Goal: Task Accomplishment & Management: Manage account settings

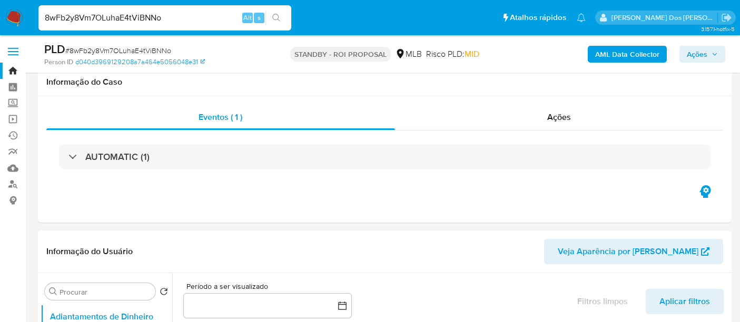
select select "10"
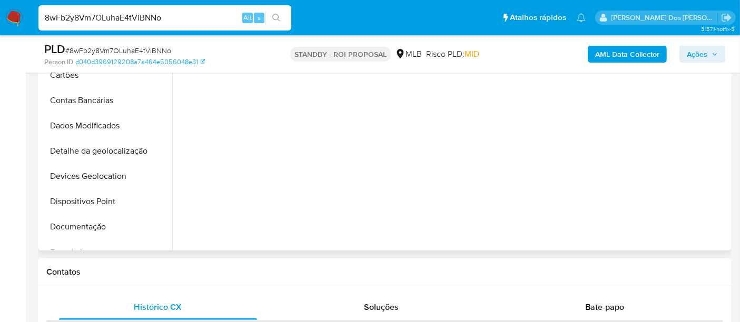
click at [491, 205] on div at bounding box center [450, 116] width 557 height 270
click at [528, 211] on div at bounding box center [450, 116] width 557 height 270
click at [522, 160] on div at bounding box center [450, 116] width 557 height 270
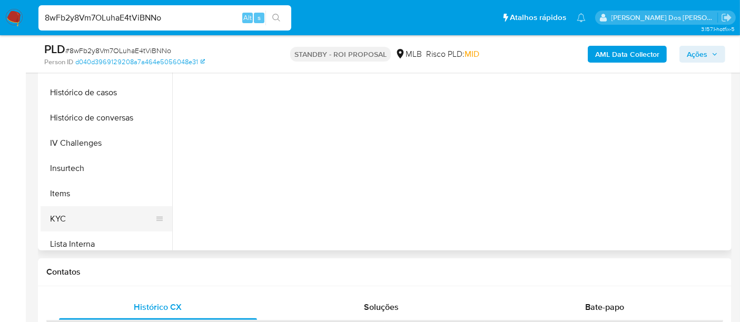
scroll to position [351, 0]
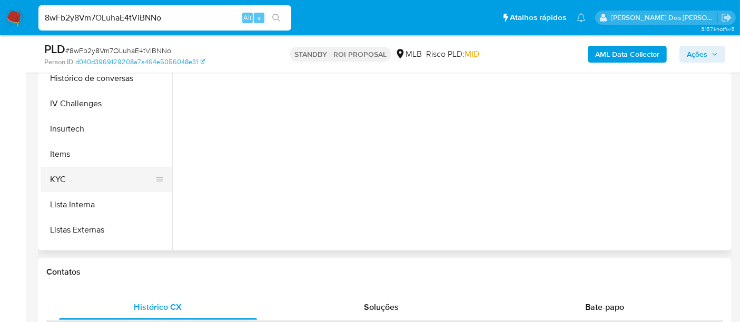
click at [64, 181] on button "KYC" at bounding box center [102, 179] width 123 height 25
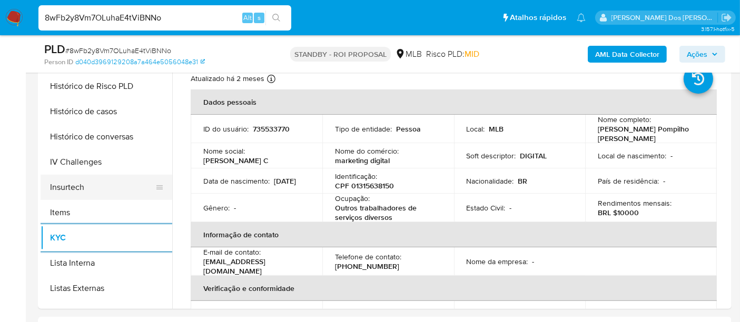
scroll to position [292, 0]
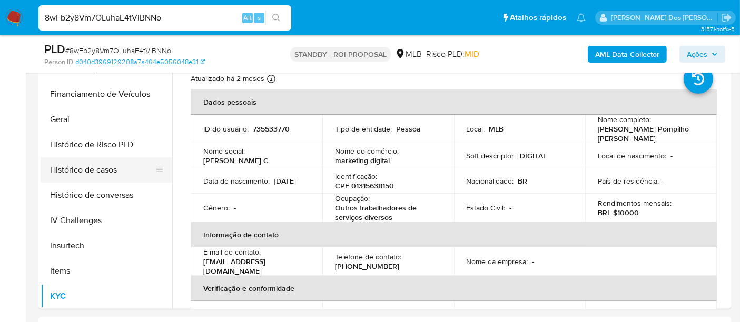
click at [101, 162] on button "Histórico de casos" at bounding box center [102, 170] width 123 height 25
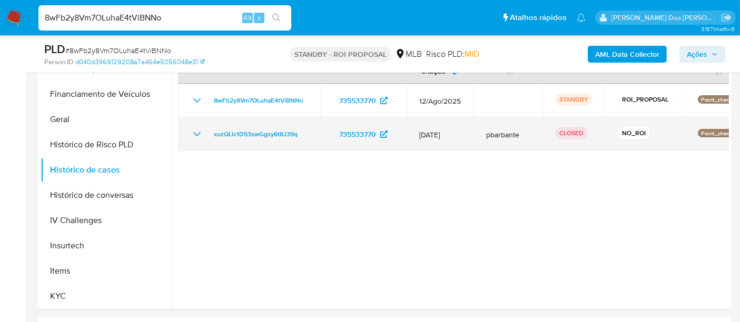
click at [195, 135] on icon "Mostrar/Ocultar" at bounding box center [197, 134] width 13 height 13
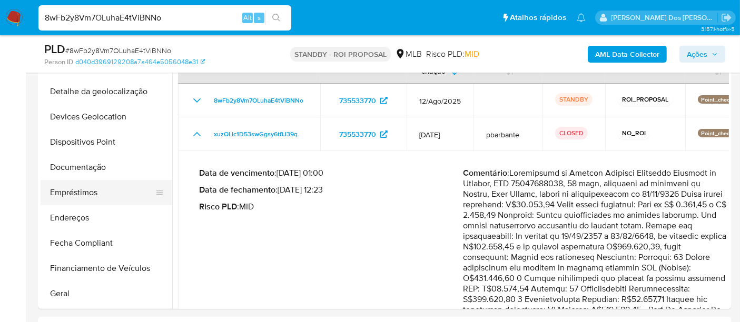
scroll to position [117, 0]
click at [89, 167] on button "Documentação" at bounding box center [102, 168] width 123 height 25
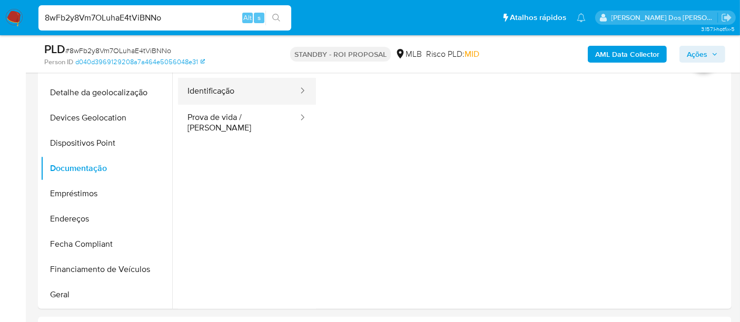
click at [222, 101] on button "Identificação" at bounding box center [238, 91] width 121 height 27
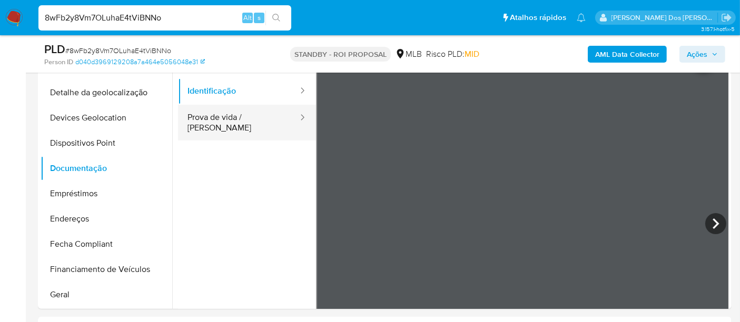
click at [228, 121] on button "Prova de vida / [PERSON_NAME]" at bounding box center [238, 123] width 121 height 36
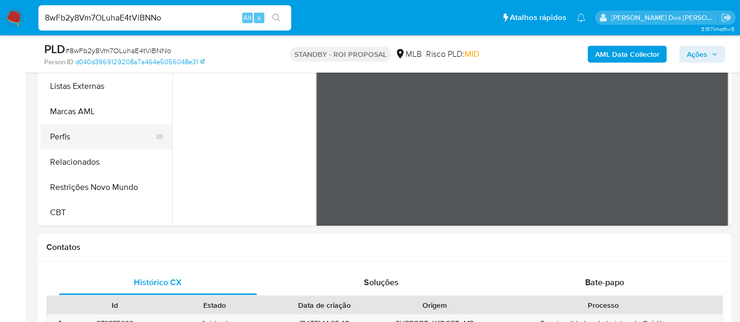
scroll to position [351, 0]
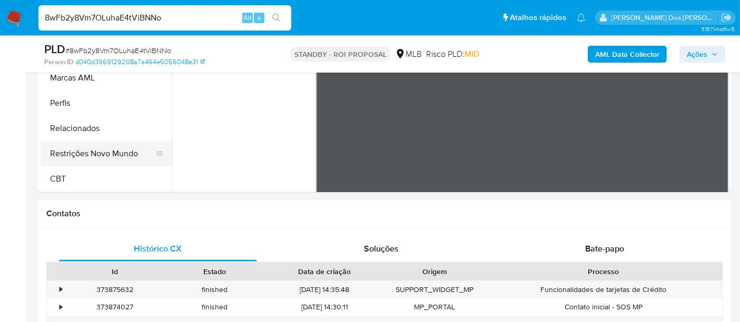
click at [115, 153] on button "Restrições Novo Mundo" at bounding box center [102, 153] width 123 height 25
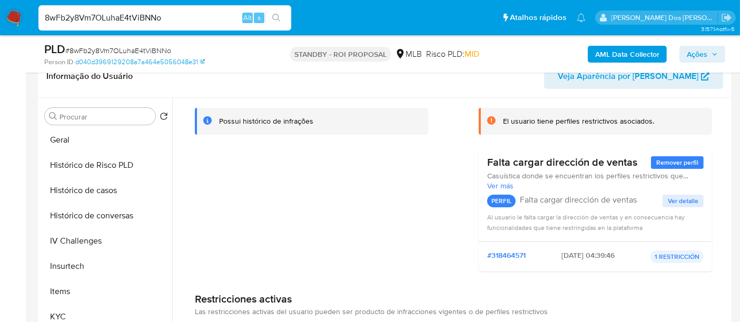
scroll to position [236, 0]
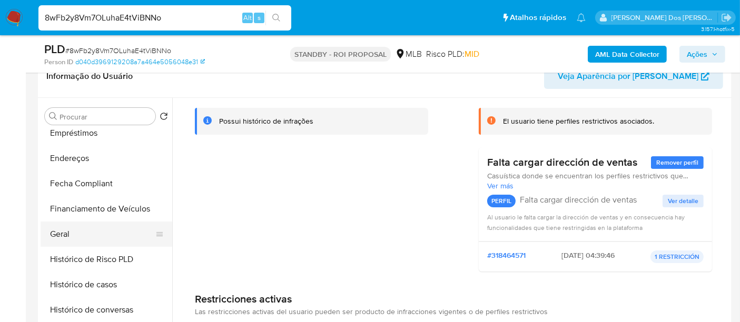
click at [67, 229] on button "Geral" at bounding box center [102, 234] width 123 height 25
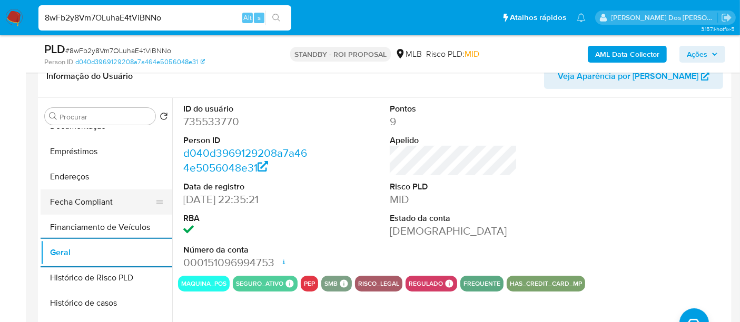
scroll to position [236, 0]
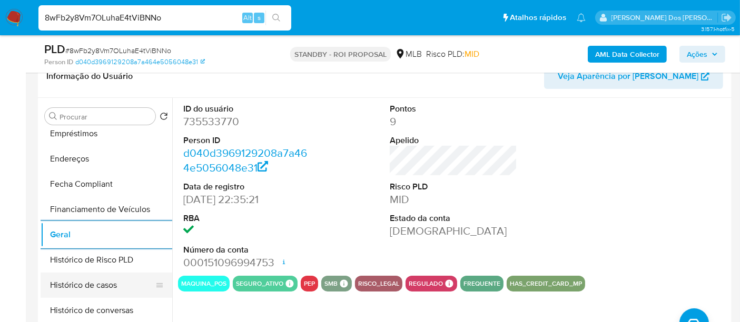
click at [99, 282] on button "Histórico de casos" at bounding box center [102, 285] width 123 height 25
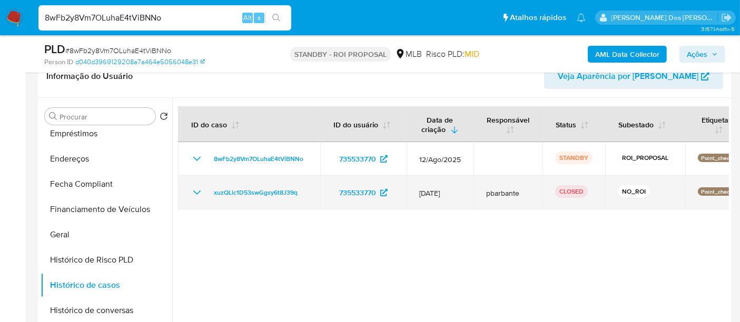
click at [200, 197] on icon "Mostrar/Ocultar" at bounding box center [197, 193] width 13 height 13
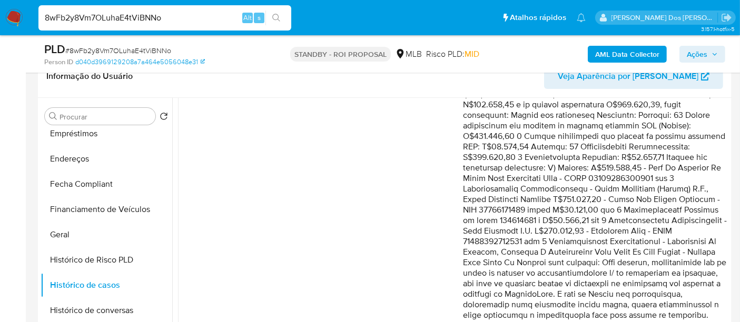
scroll to position [213, 0]
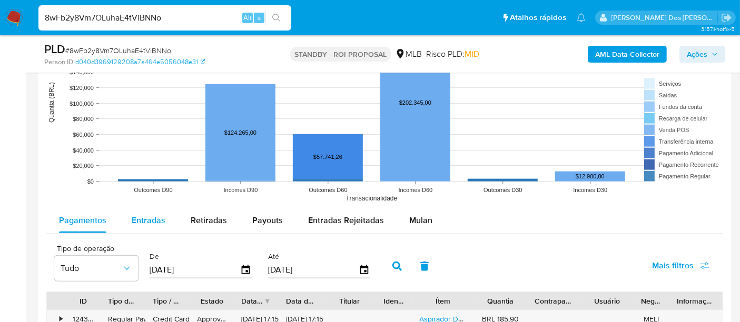
click at [158, 215] on span "Entradas" at bounding box center [149, 220] width 34 height 12
select select "10"
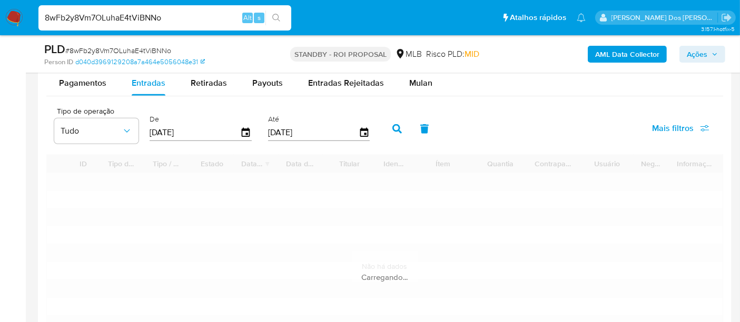
scroll to position [1171, 0]
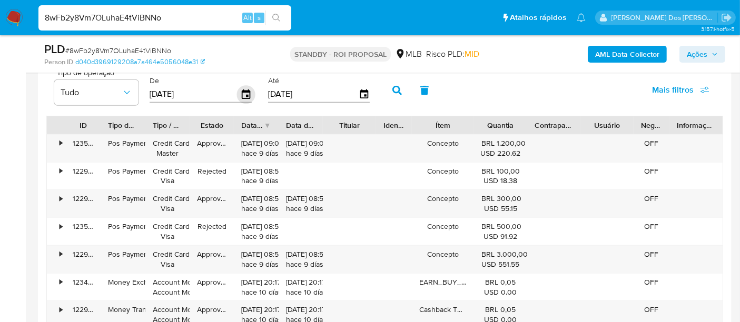
click at [242, 92] on icon "button" at bounding box center [246, 94] width 18 height 18
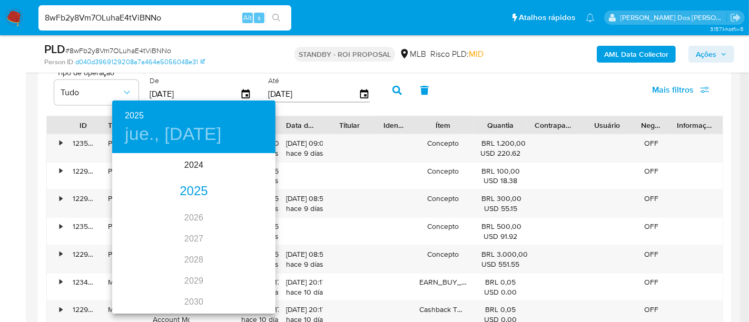
click at [201, 193] on div "2025" at bounding box center [193, 191] width 163 height 21
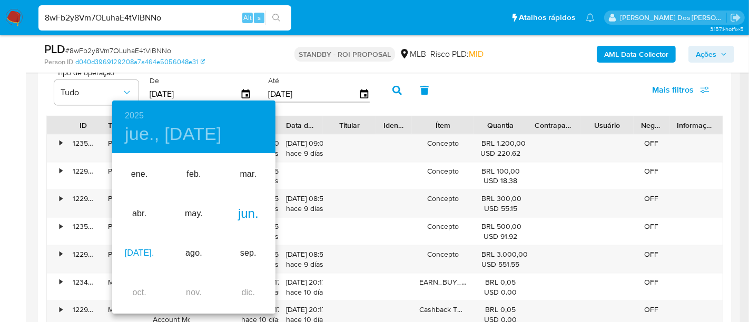
click at [145, 251] on div "[DATE]." at bounding box center [139, 254] width 54 height 40
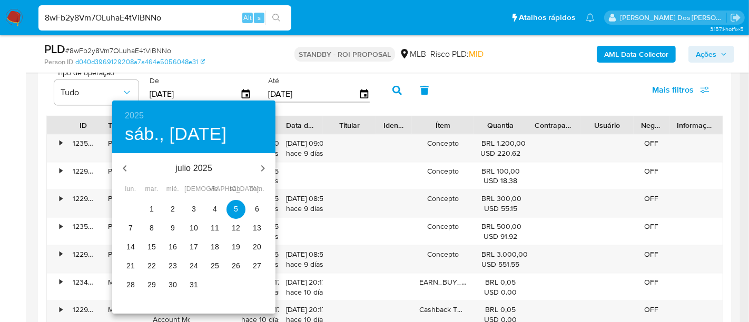
click at [190, 205] on span "3" at bounding box center [193, 209] width 19 height 11
type input "03/07/2025"
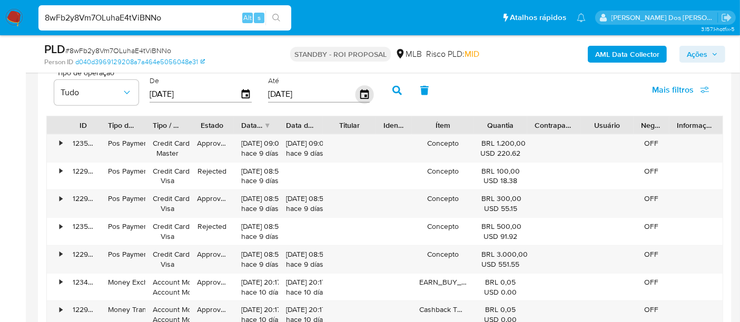
click at [361, 90] on icon "button" at bounding box center [364, 93] width 8 height 9
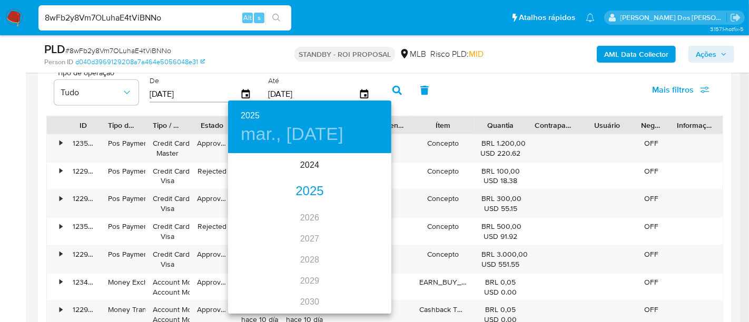
click at [316, 194] on div "2025" at bounding box center [309, 191] width 163 height 21
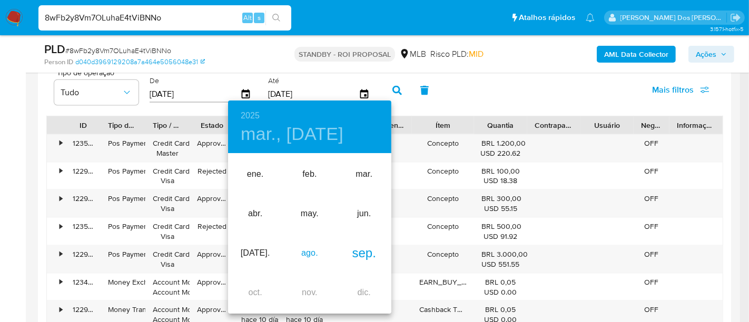
click at [310, 252] on div "ago." at bounding box center [309, 254] width 54 height 40
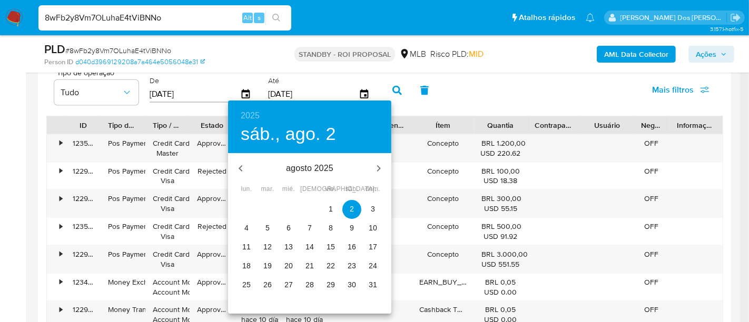
click at [374, 269] on p "24" at bounding box center [373, 266] width 8 height 11
type input "24/08/2025"
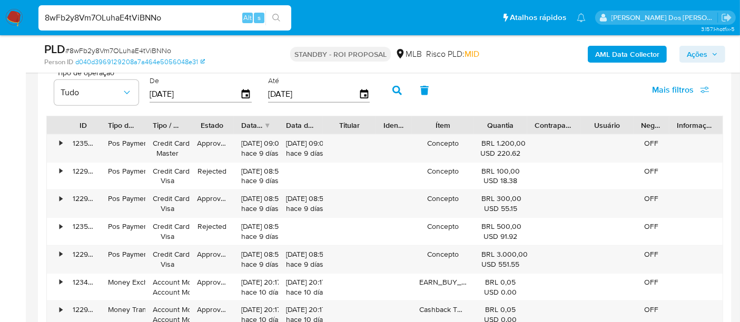
click at [653, 91] on span "Mais filtros" at bounding box center [673, 89] width 42 height 25
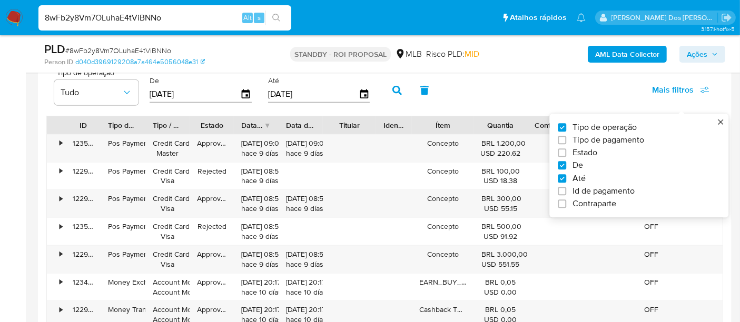
click at [596, 153] on span "Estado" at bounding box center [585, 153] width 25 height 11
click at [566, 153] on input "Estado" at bounding box center [562, 153] width 8 height 8
checkbox input "true"
type input "03/07/2025"
click at [194, 87] on span "Tudo" at bounding box center [183, 92] width 61 height 11
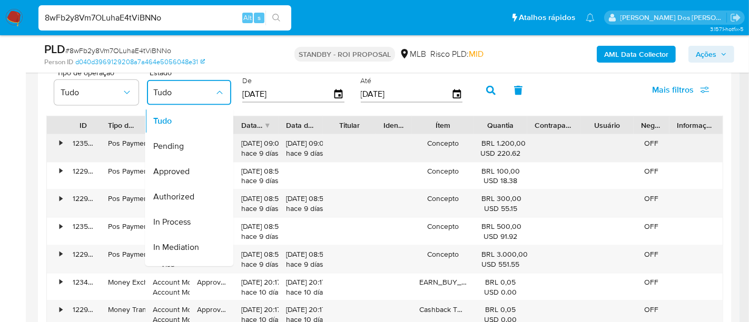
click at [190, 171] on span "Approved" at bounding box center [171, 172] width 36 height 11
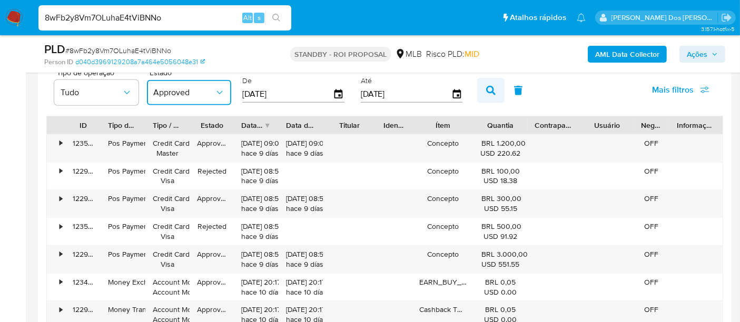
click at [491, 88] on button "button" at bounding box center [490, 90] width 27 height 25
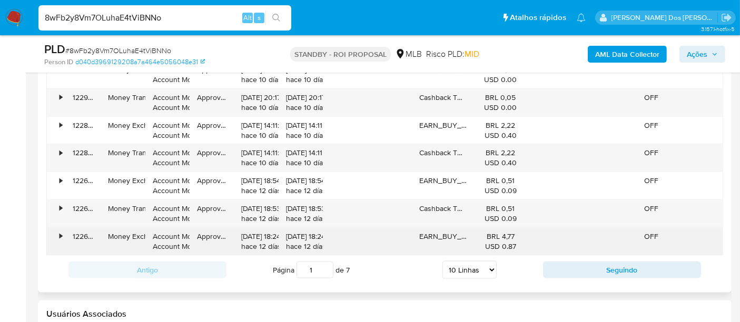
scroll to position [1346, 0]
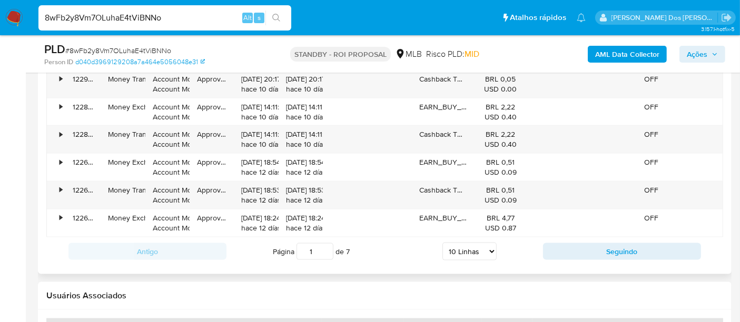
click at [489, 249] on select "5 Linhas 10 Linhas 20 Linhas 25 Linhas 50 Linhas 100 Linhas" at bounding box center [470, 252] width 54 height 18
select select "100"
click at [443, 243] on select "5 Linhas 10 Linhas 20 Linhas 25 Linhas 50 Linhas 100 Linhas" at bounding box center [470, 252] width 54 height 18
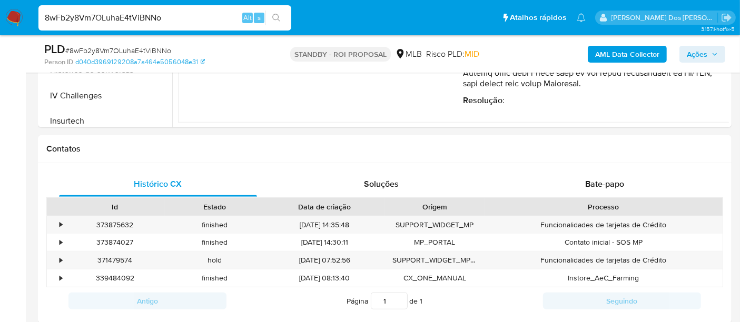
scroll to position [292, 0]
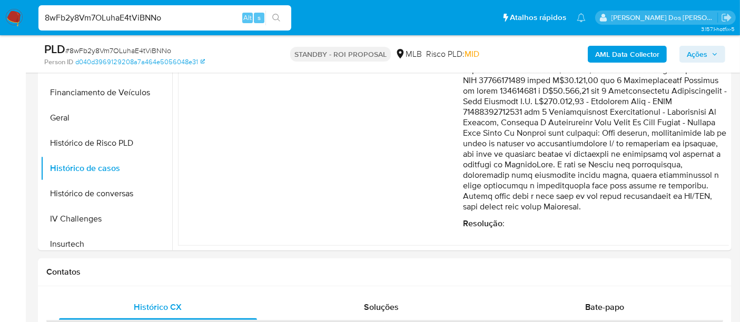
click at [117, 8] on div "8wFb2y8Vm7OLuhaE4tViBNNo Alt s" at bounding box center [164, 17] width 253 height 25
click at [117, 18] on input "8wFb2y8Vm7OLuhaE4tViBNNo" at bounding box center [164, 18] width 253 height 14
paste input "3uGfFdPOGgQFZnQZLG022Pg3"
type input "3uGfFdPOGgQFZnQZLG022Pg3"
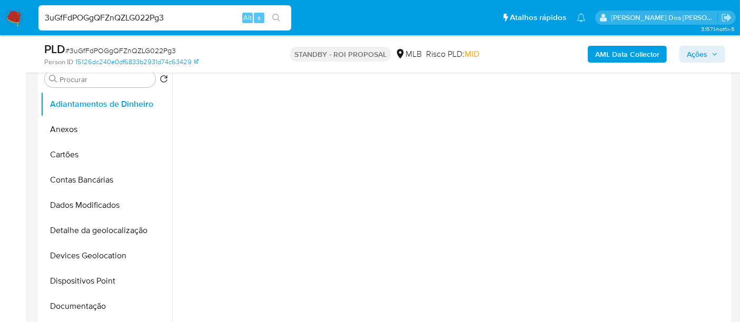
scroll to position [292, 0]
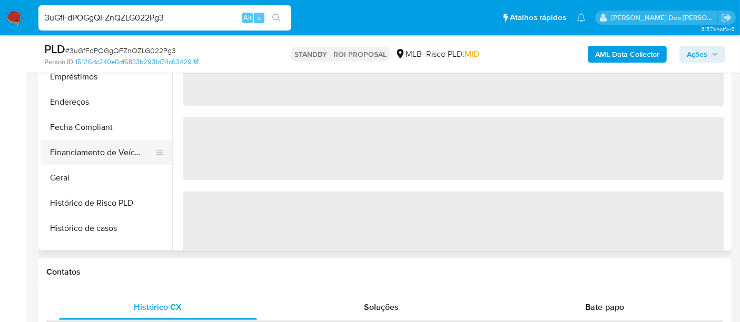
select select "10"
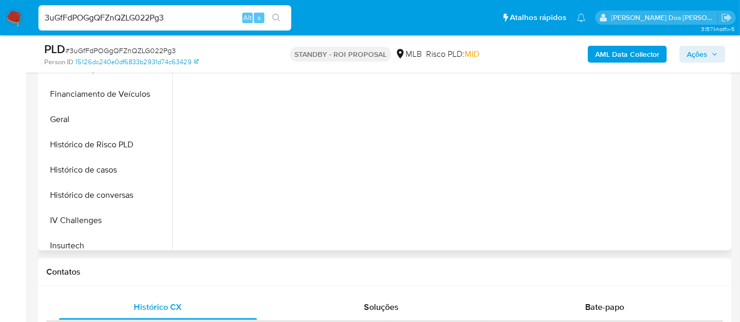
scroll to position [351, 0]
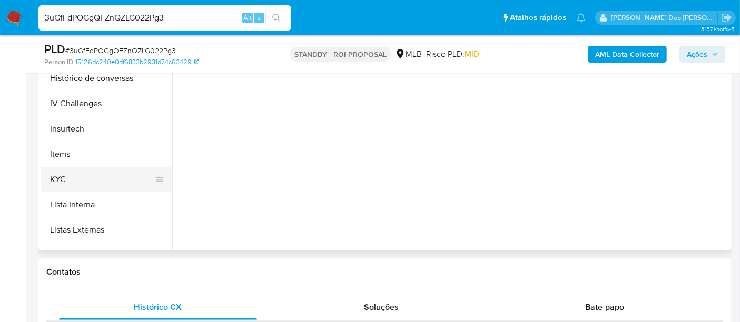
click at [67, 179] on button "KYC" at bounding box center [102, 179] width 123 height 25
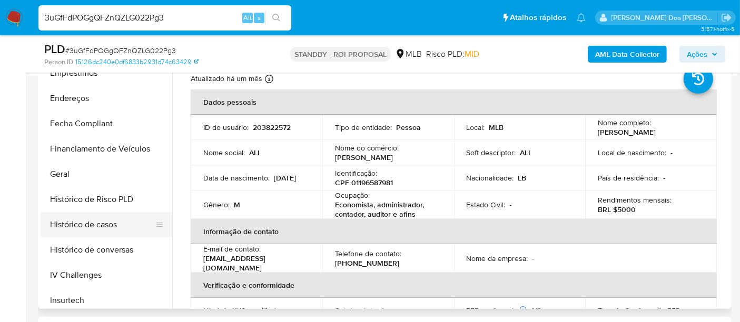
scroll to position [234, 0]
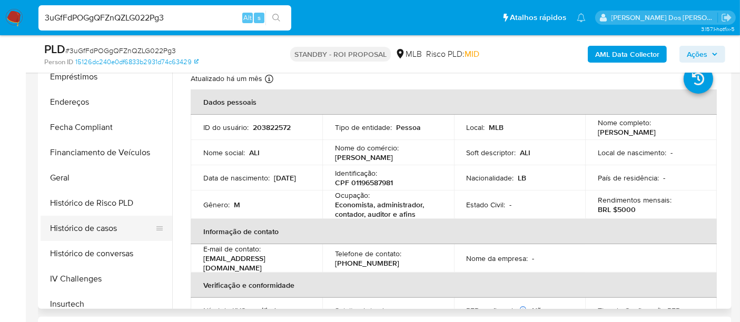
click at [117, 228] on button "Histórico de casos" at bounding box center [102, 228] width 123 height 25
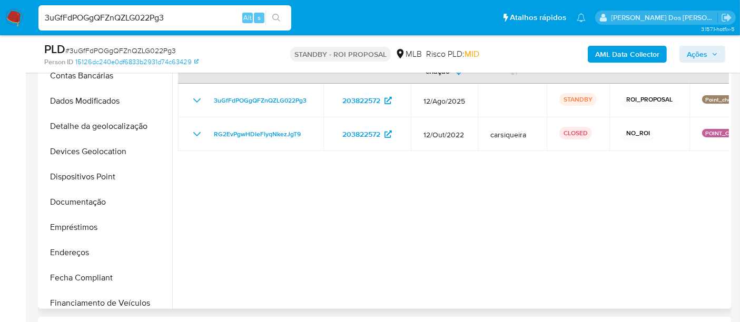
scroll to position [0, 0]
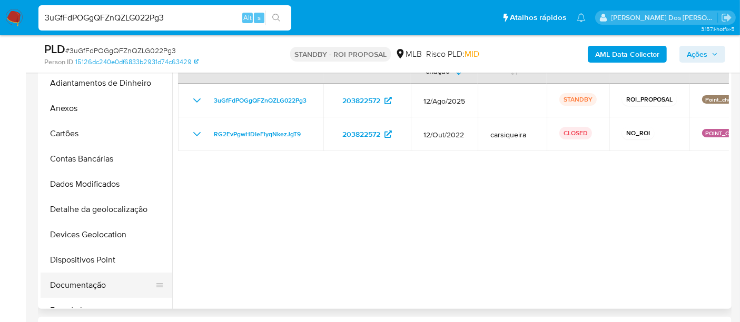
click at [97, 281] on button "Documentação" at bounding box center [102, 285] width 123 height 25
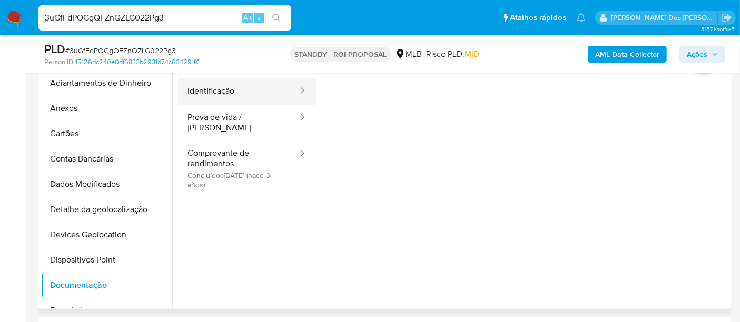
click at [217, 94] on button "Identificação" at bounding box center [238, 91] width 121 height 27
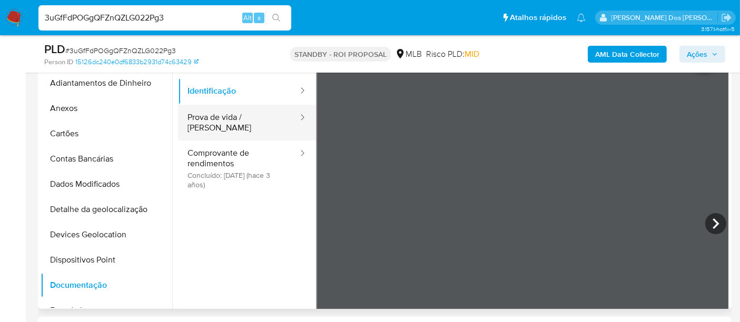
click at [217, 114] on button "Prova de vida / [PERSON_NAME]" at bounding box center [238, 123] width 121 height 36
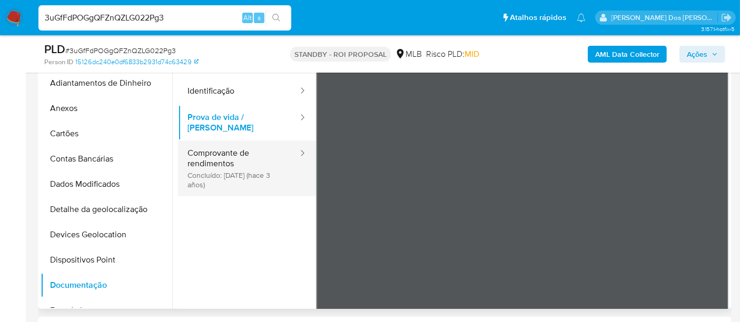
click at [233, 167] on button "Comprovante de rendimentos Concluído: 18/06/2022 (hace 3 años)" at bounding box center [238, 169] width 121 height 56
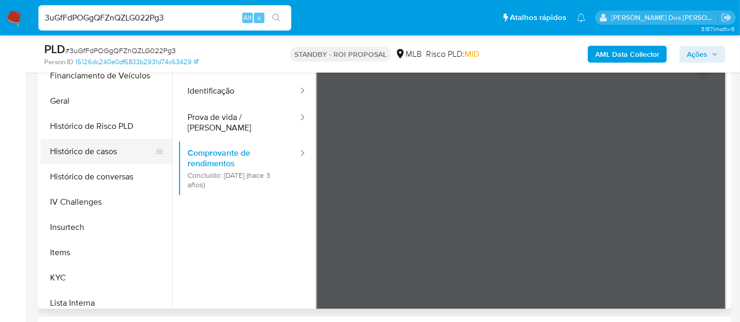
scroll to position [292, 0]
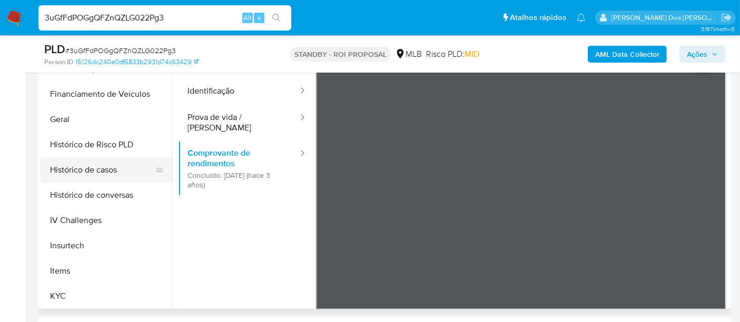
click at [105, 175] on button "Histórico de casos" at bounding box center [102, 170] width 123 height 25
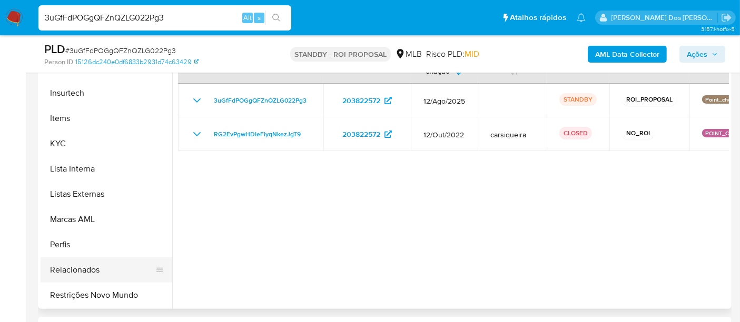
scroll to position [468, 0]
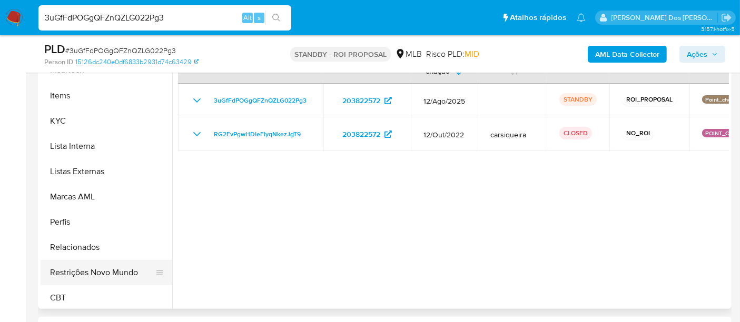
click at [106, 275] on button "Restrições Novo Mundo" at bounding box center [102, 272] width 123 height 25
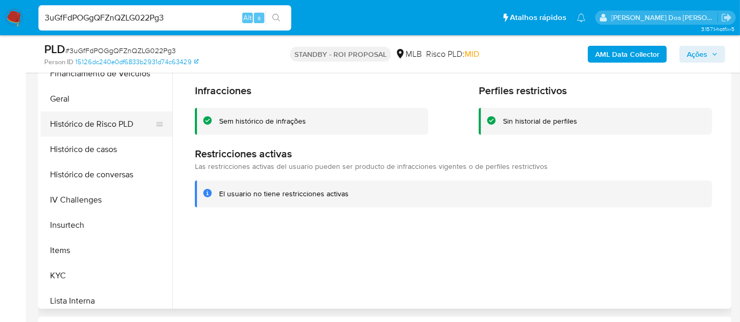
scroll to position [234, 0]
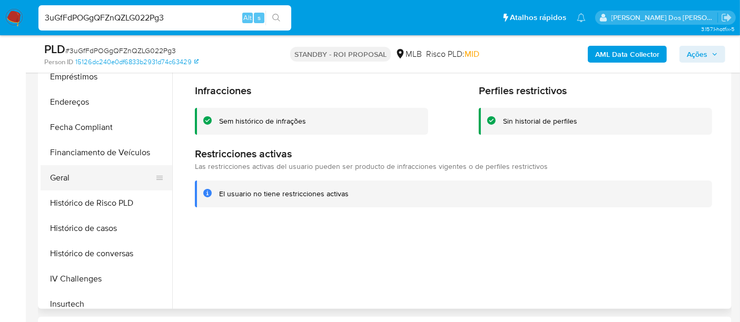
click at [62, 173] on button "Geral" at bounding box center [102, 177] width 123 height 25
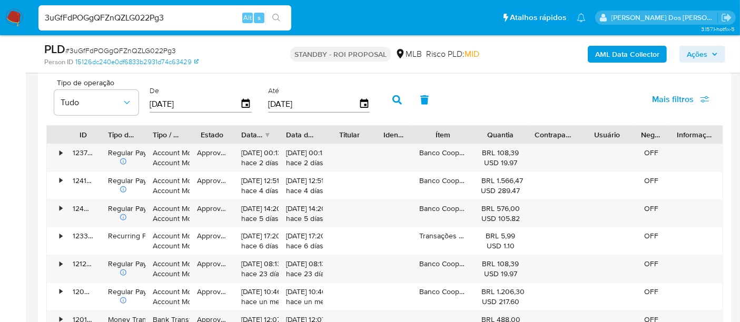
scroll to position [995, 0]
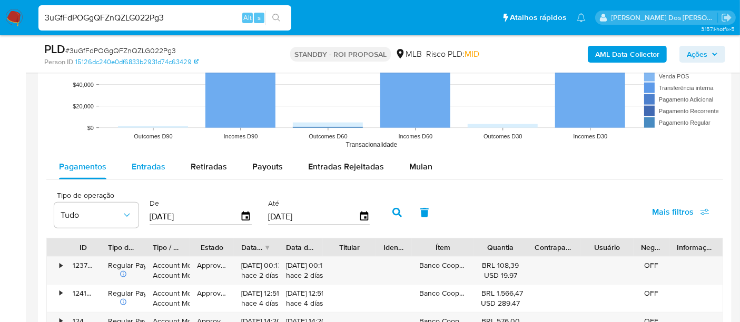
drag, startPoint x: 150, startPoint y: 170, endPoint x: 162, endPoint y: 176, distance: 13.2
click at [150, 170] on span "Entradas" at bounding box center [149, 167] width 34 height 12
select select "10"
click at [239, 213] on icon "button" at bounding box center [246, 217] width 18 height 18
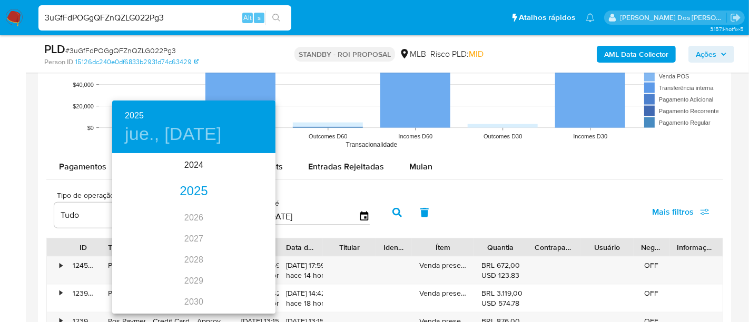
click at [195, 196] on div "2025" at bounding box center [193, 191] width 163 height 21
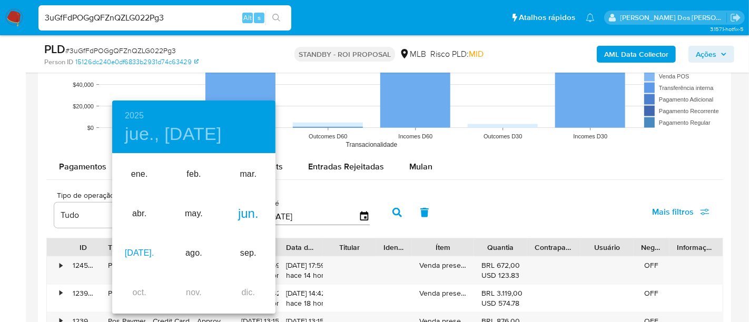
click at [143, 251] on div "[DATE]." at bounding box center [139, 254] width 54 height 40
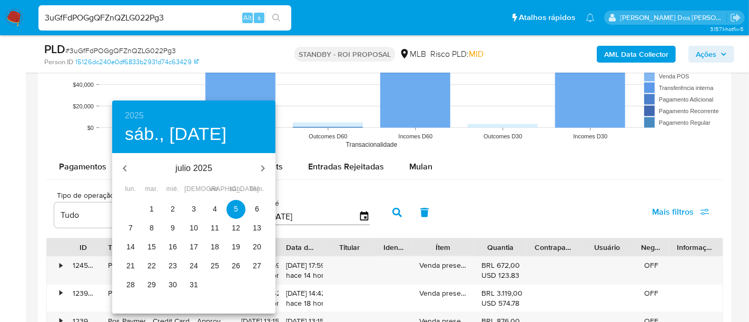
click at [150, 211] on p "1" at bounding box center [152, 209] width 4 height 11
type input "[DATE]"
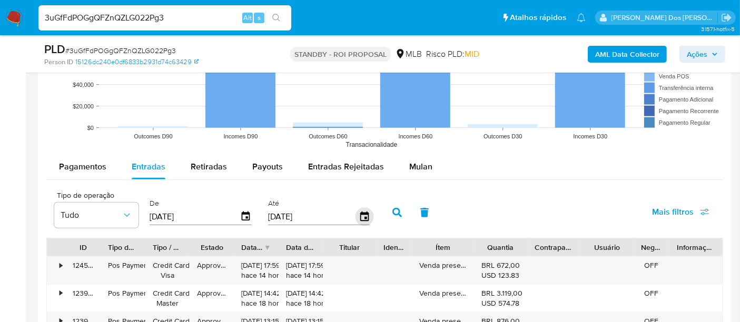
click at [357, 214] on icon "button" at bounding box center [364, 217] width 18 height 18
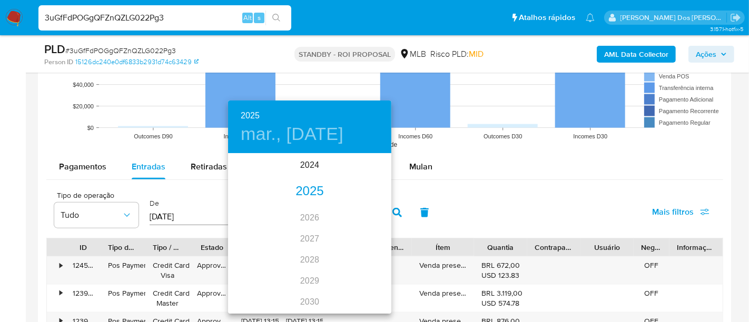
click at [315, 197] on div "2025" at bounding box center [309, 191] width 163 height 21
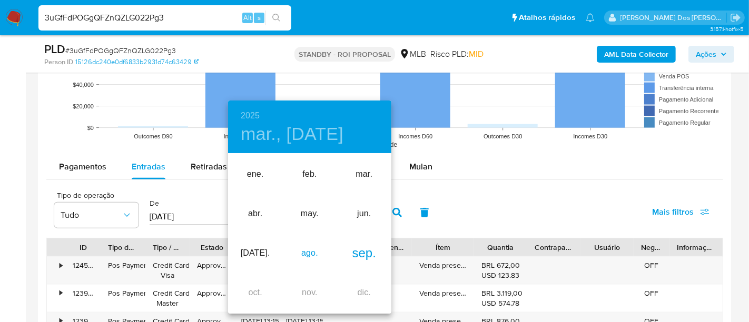
click at [317, 255] on div "ago." at bounding box center [309, 254] width 54 height 40
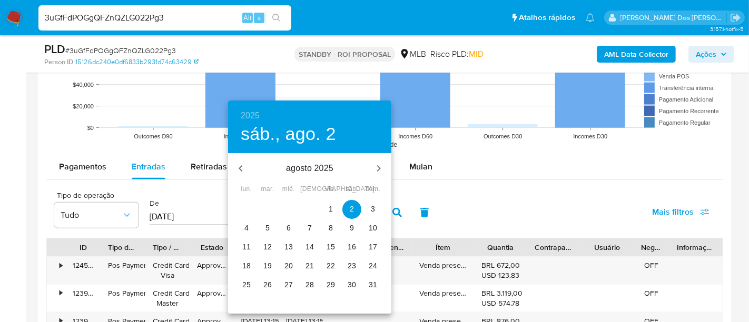
click at [354, 283] on p "30" at bounding box center [352, 285] width 8 height 11
type input "[DATE]"
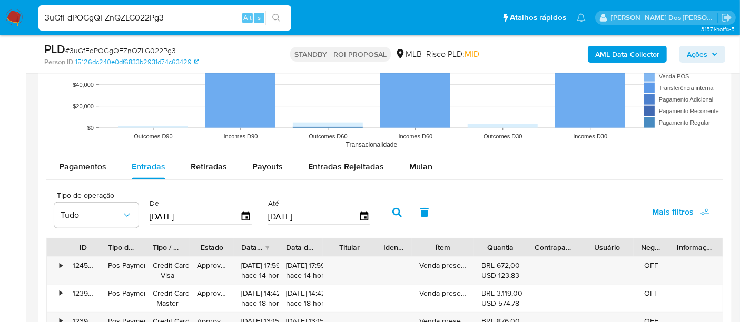
click at [651, 213] on button "Mais filtros" at bounding box center [681, 212] width 85 height 25
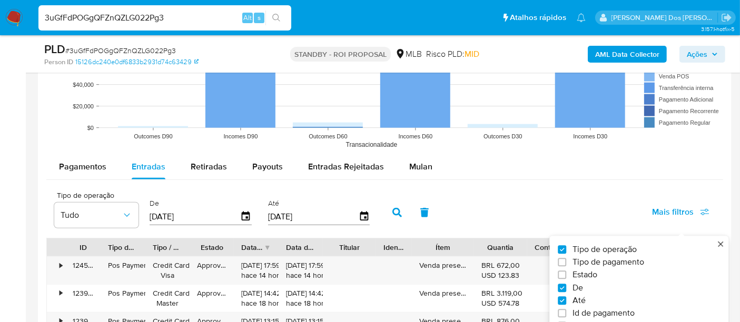
click at [589, 271] on span "Estado" at bounding box center [585, 275] width 25 height 11
click at [566, 271] on input "Estado" at bounding box center [562, 275] width 8 height 8
checkbox input "true"
type input "[DATE]"
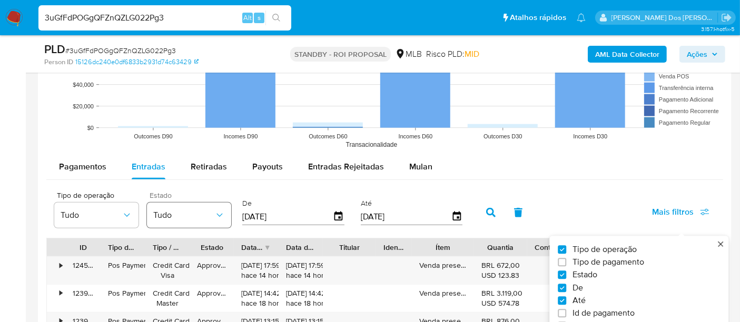
click at [203, 211] on span "Tudo" at bounding box center [183, 215] width 61 height 11
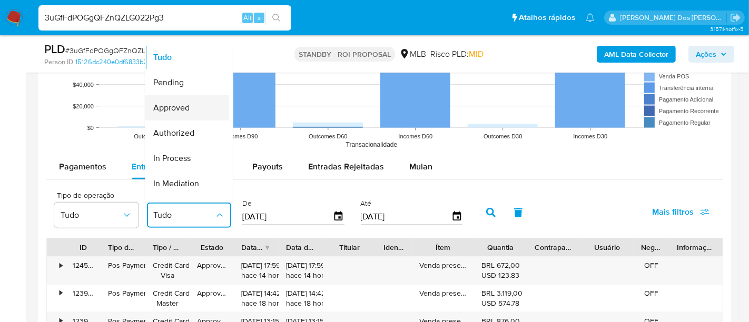
click at [180, 110] on span "Approved" at bounding box center [171, 107] width 36 height 11
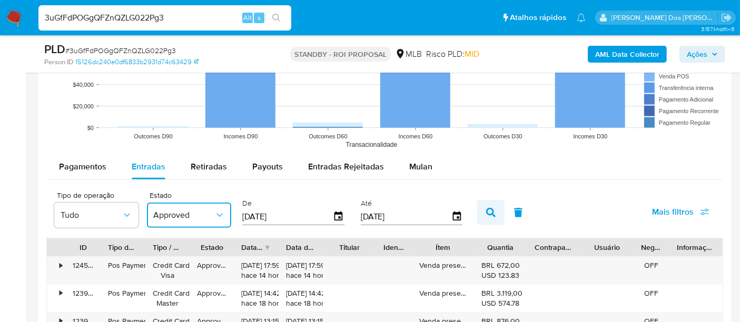
click at [486, 208] on icon "button" at bounding box center [490, 212] width 9 height 9
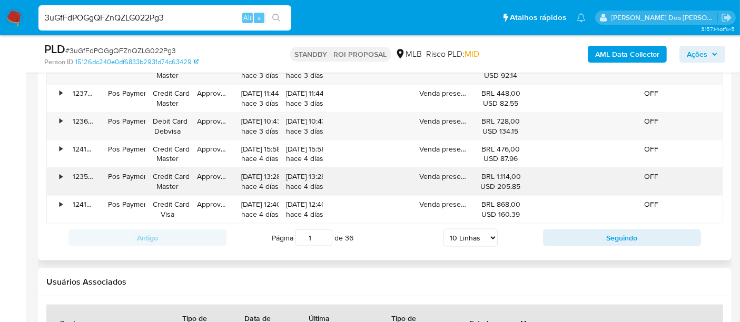
scroll to position [1346, 0]
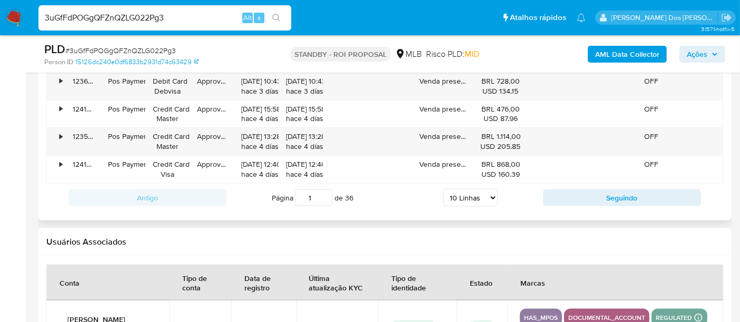
drag, startPoint x: 468, startPoint y: 196, endPoint x: 471, endPoint y: 201, distance: 5.7
click at [468, 196] on select "5 Linhas 10 Linhas 20 Linhas 25 Linhas 50 Linhas 100 Linhas" at bounding box center [471, 198] width 54 height 18
select select "100"
click at [444, 189] on select "5 Linhas 10 Linhas 20 Linhas 25 Linhas 50 Linhas 100 Linhas" at bounding box center [471, 198] width 54 height 18
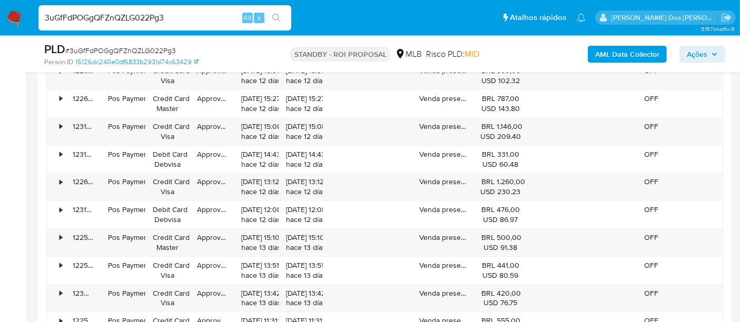
scroll to position [2693, 0]
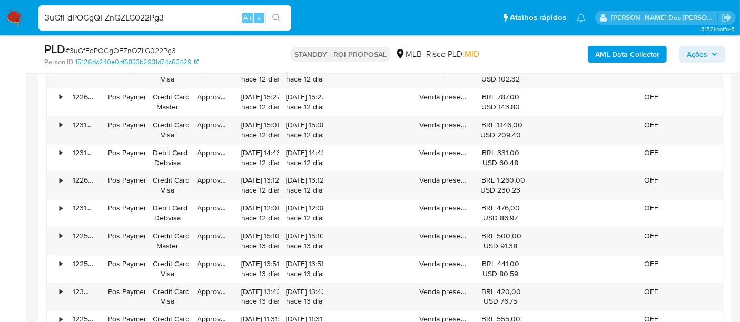
click at [143, 21] on input "3uGfFdPOGgQFZnQZLG022Pg3" at bounding box center [164, 18] width 253 height 14
paste input "cOD7A4TMYMkxH5OWe4EAB3k6"
type input "cOD7A4TMYMkxH5OWe4EAB3k6"
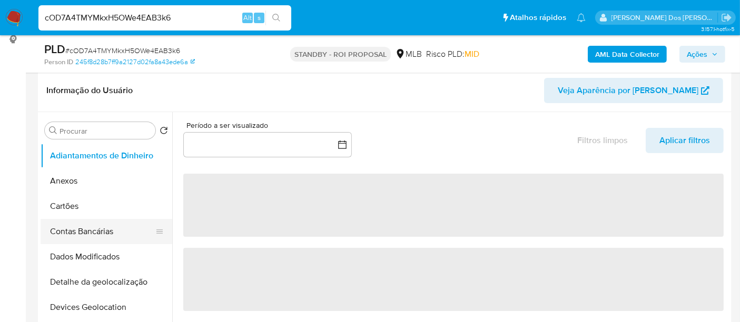
scroll to position [234, 0]
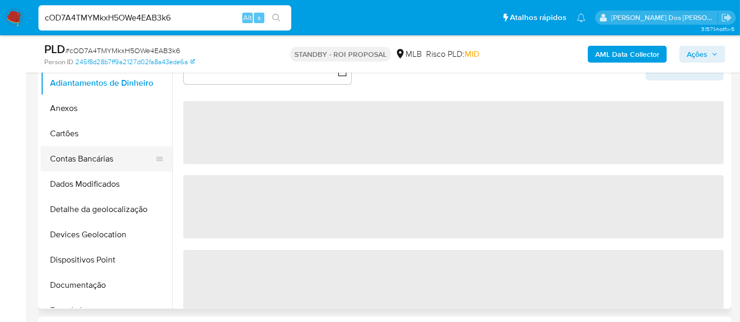
select select "10"
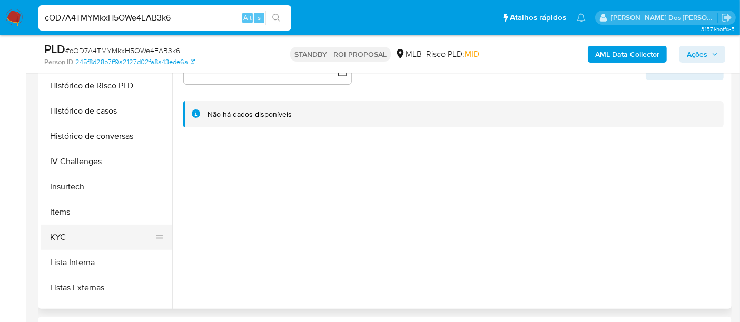
scroll to position [409, 0]
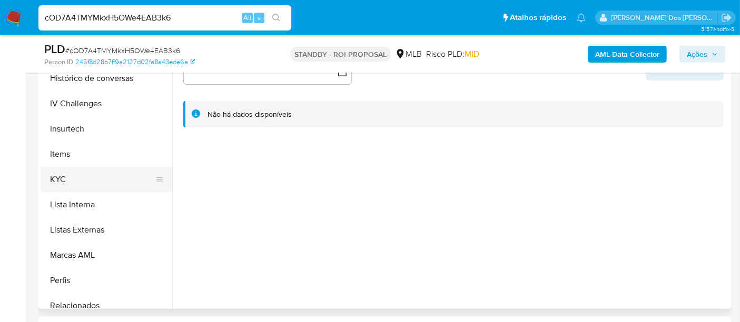
click at [56, 177] on button "KYC" at bounding box center [102, 179] width 123 height 25
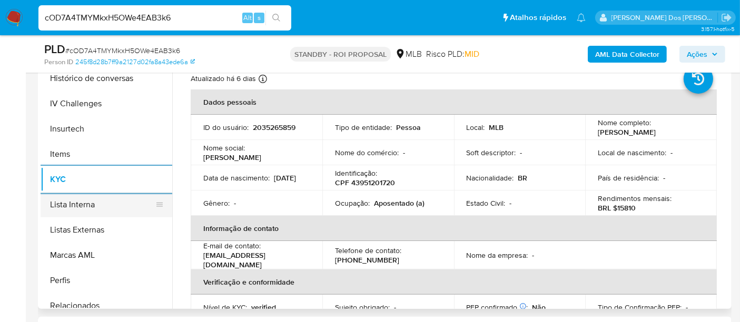
scroll to position [292, 0]
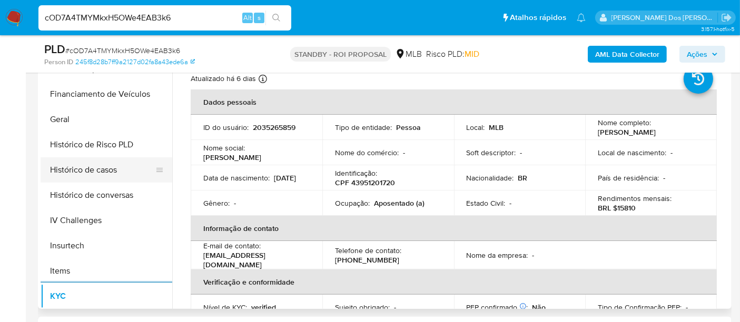
click at [105, 166] on button "Histórico de casos" at bounding box center [102, 170] width 123 height 25
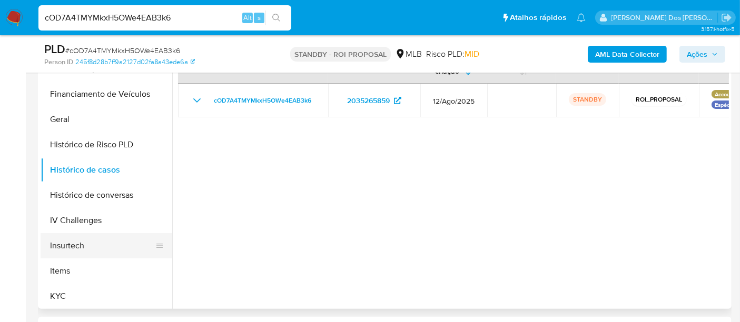
scroll to position [117, 0]
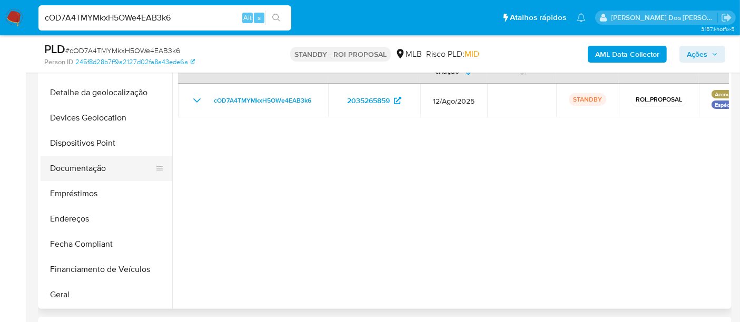
click at [87, 177] on button "Documentação" at bounding box center [102, 168] width 123 height 25
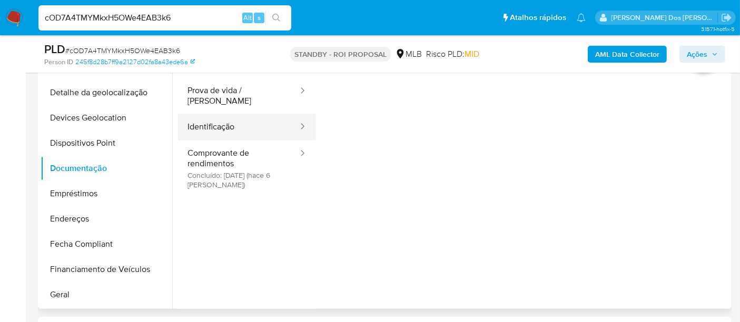
click at [206, 114] on button "Identificação" at bounding box center [238, 127] width 121 height 27
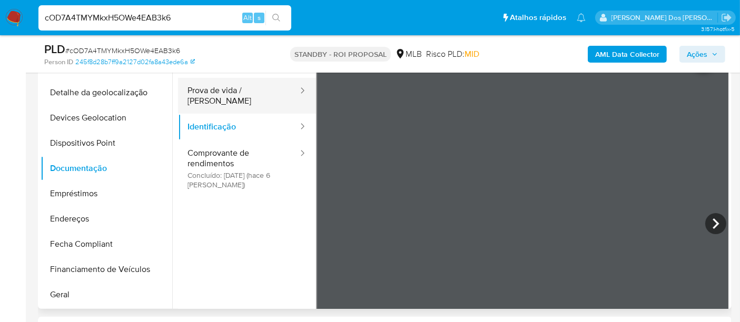
click at [228, 84] on button "Prova de vida / [PERSON_NAME]" at bounding box center [238, 96] width 121 height 36
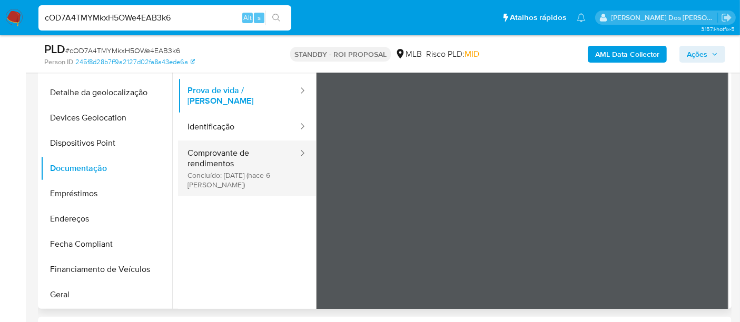
click at [233, 146] on button "Comprovante de rendimentos Concluído: 27/08/2025 (hace 6 días)" at bounding box center [238, 169] width 121 height 56
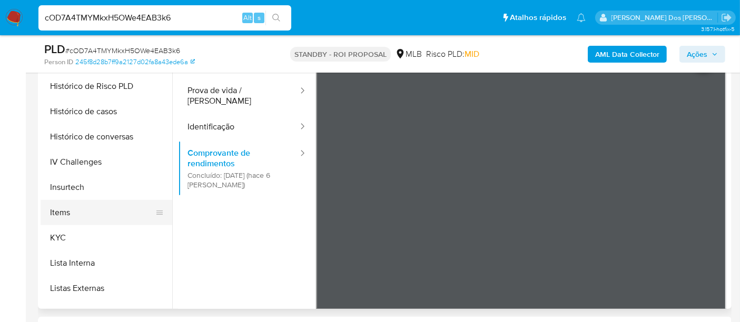
scroll to position [470, 0]
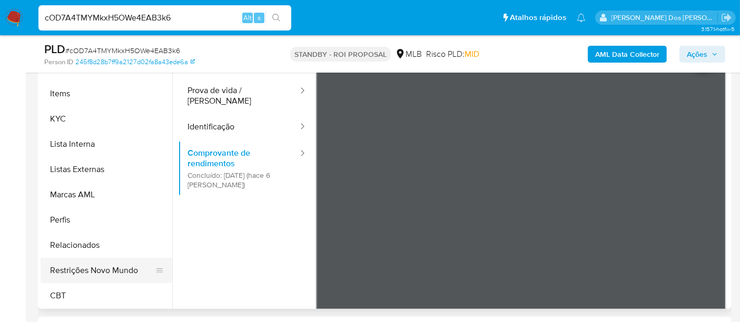
click at [117, 266] on button "Restrições Novo Mundo" at bounding box center [102, 270] width 123 height 25
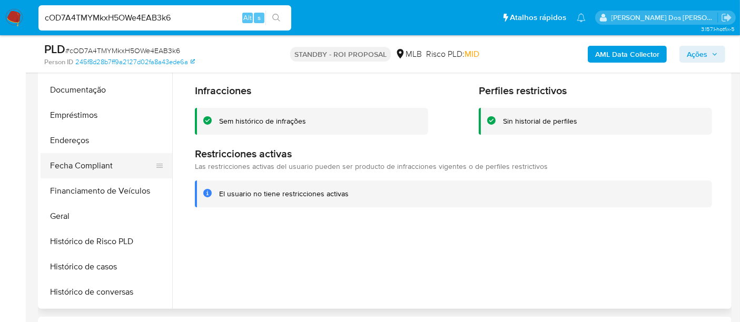
scroll to position [178, 0]
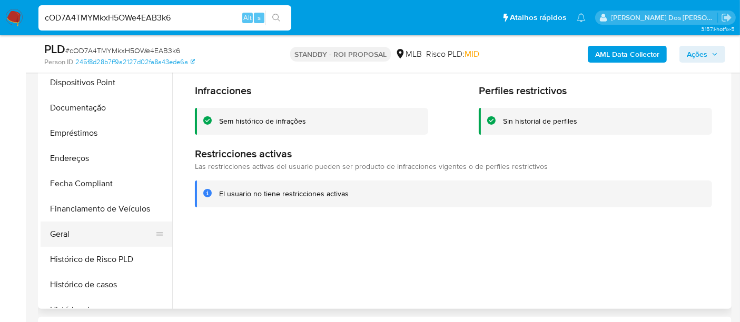
click at [71, 231] on button "Geral" at bounding box center [102, 234] width 123 height 25
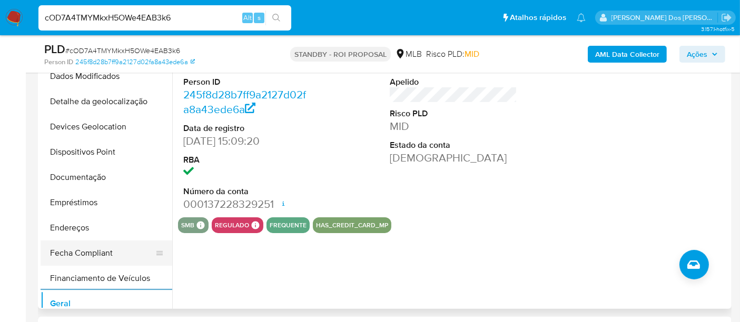
scroll to position [60, 0]
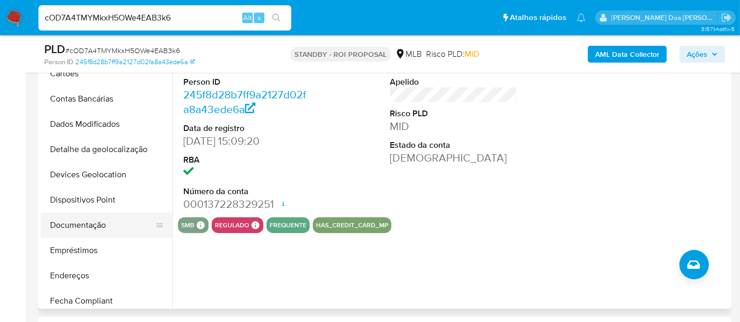
click at [85, 228] on button "Documentação" at bounding box center [102, 225] width 123 height 25
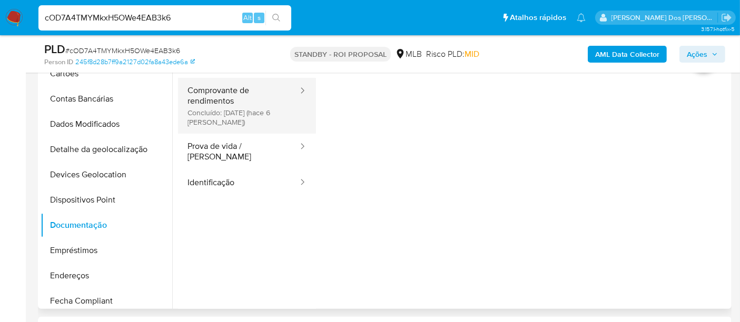
click at [218, 116] on button "Comprovante de rendimentos Concluído: 27/08/2025 (hace 6 días)" at bounding box center [238, 106] width 121 height 56
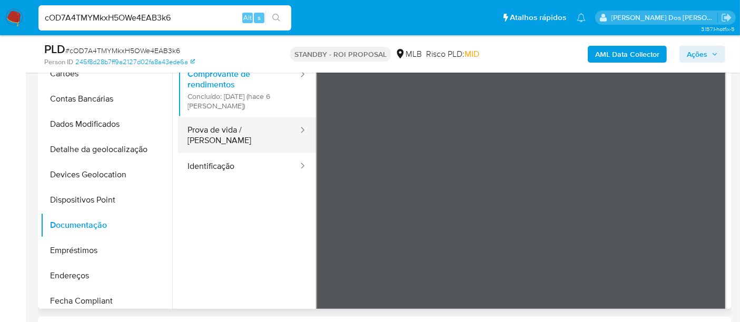
scroll to position [0, 0]
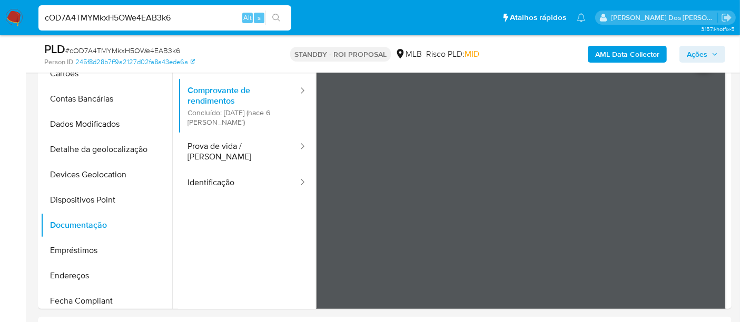
click at [155, 14] on input "cOD7A4TMYMkxH5OWe4EAB3k6" at bounding box center [164, 18] width 253 height 14
paste input "30t46FKDzdZrhG0IaWRDTDBD"
type input "30t46FKDzdZrhG0IaWRDTDBD"
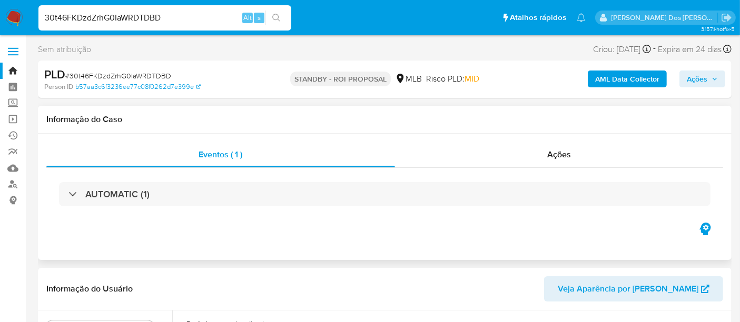
select select "10"
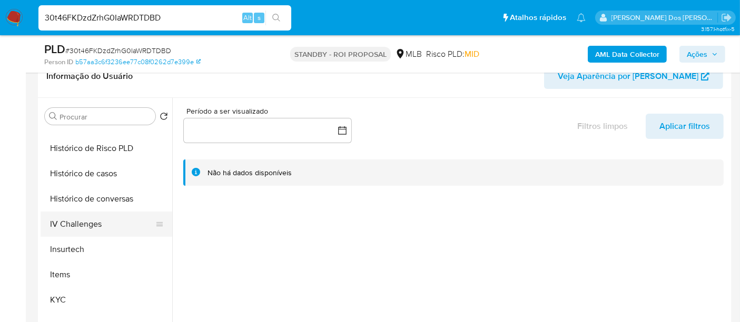
scroll to position [350, 0]
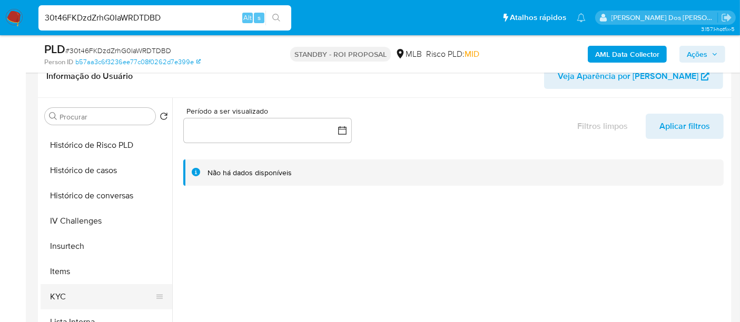
click at [62, 290] on button "KYC" at bounding box center [102, 297] width 123 height 25
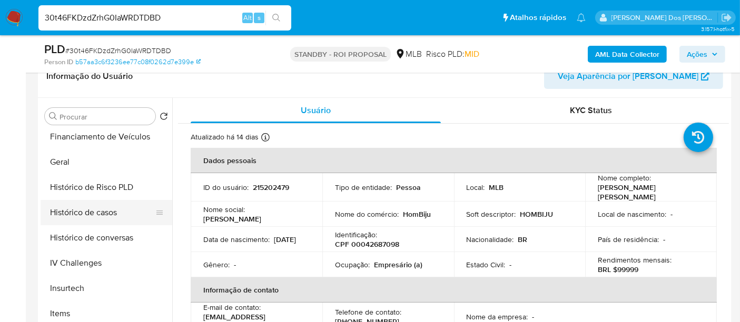
scroll to position [292, 0]
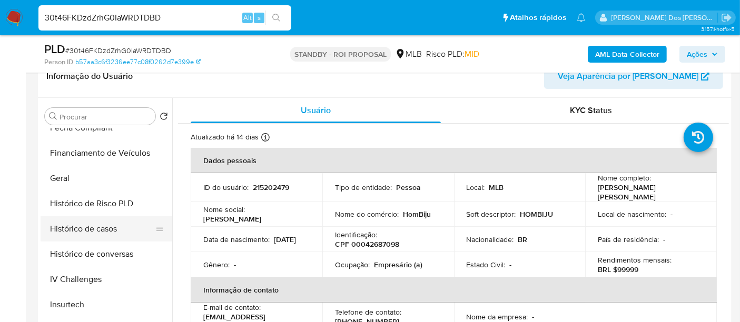
click at [102, 219] on button "Histórico de casos" at bounding box center [102, 229] width 123 height 25
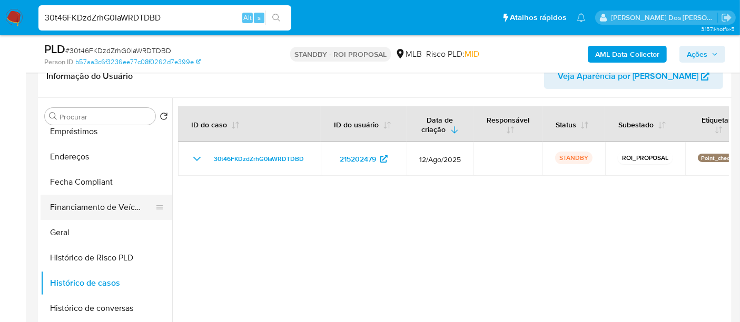
scroll to position [175, 0]
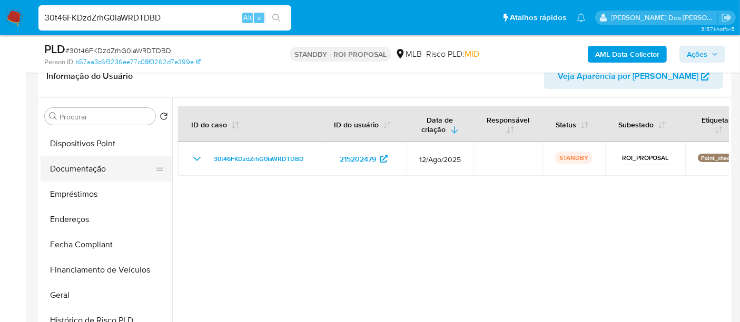
click at [80, 174] on button "Documentação" at bounding box center [102, 168] width 123 height 25
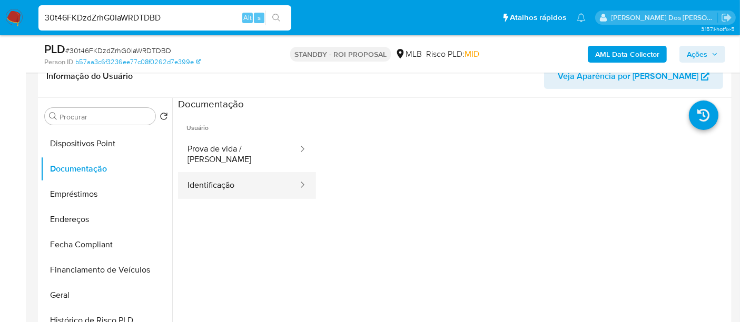
click at [202, 184] on button "Identificação" at bounding box center [238, 185] width 121 height 27
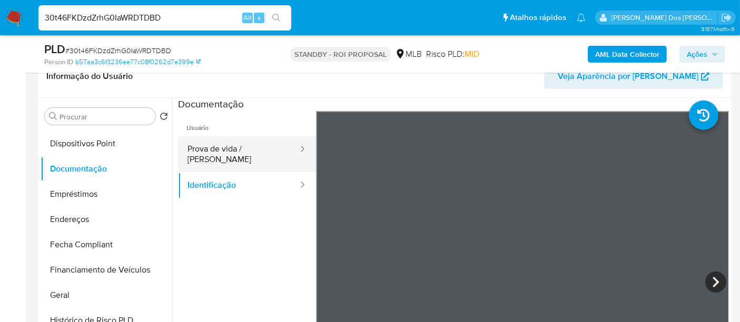
click at [268, 156] on button "Prova de vida / [PERSON_NAME]" at bounding box center [238, 154] width 121 height 36
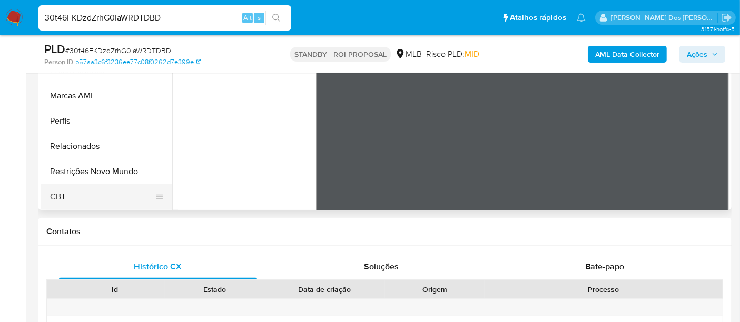
scroll to position [351, 0]
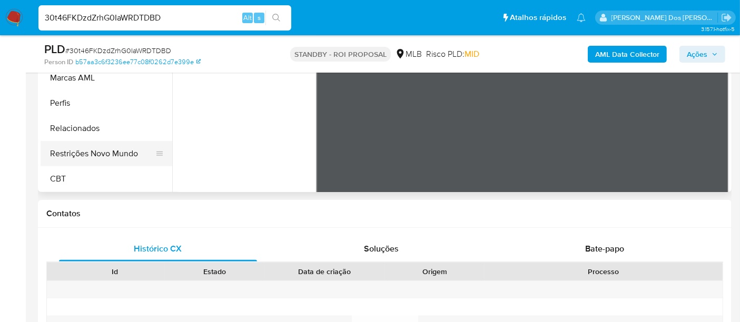
click at [115, 156] on button "Restrições Novo Mundo" at bounding box center [102, 153] width 123 height 25
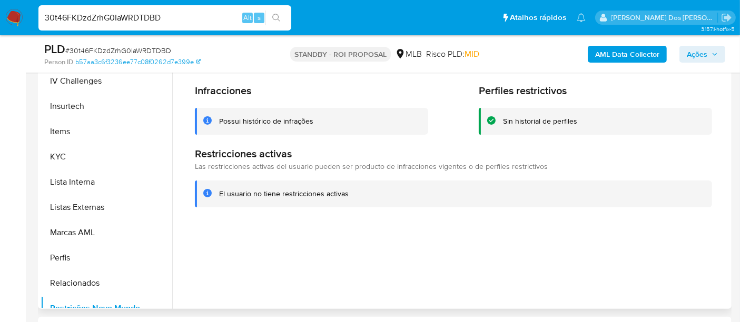
scroll to position [295, 0]
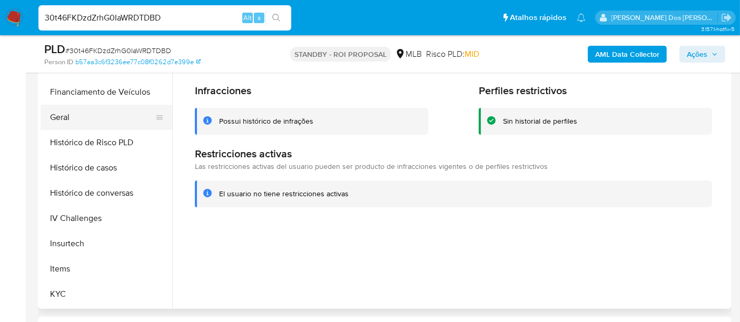
click at [61, 116] on button "Geral" at bounding box center [102, 117] width 123 height 25
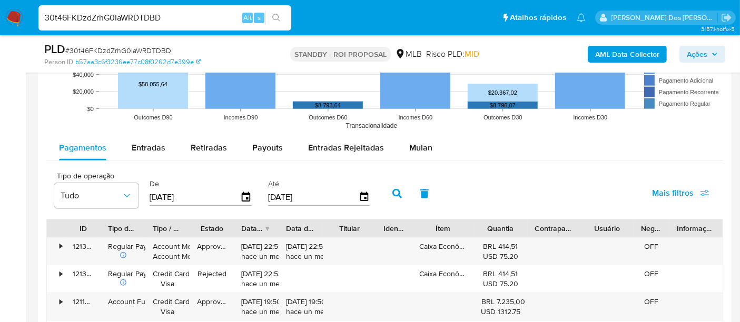
scroll to position [1112, 0]
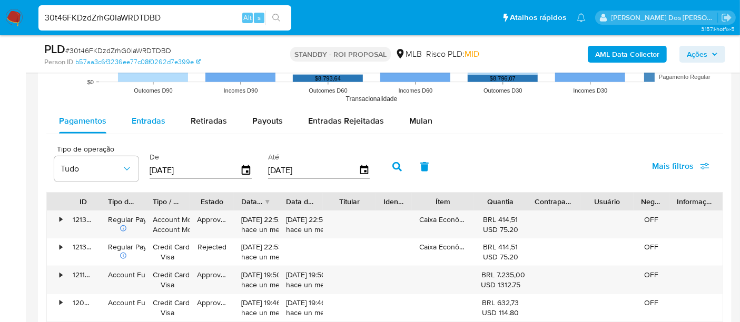
click at [152, 117] on span "Entradas" at bounding box center [149, 121] width 34 height 12
select select "10"
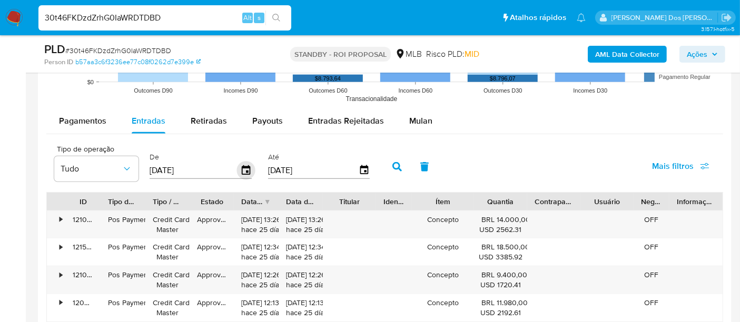
click at [242, 166] on icon "button" at bounding box center [246, 169] width 8 height 9
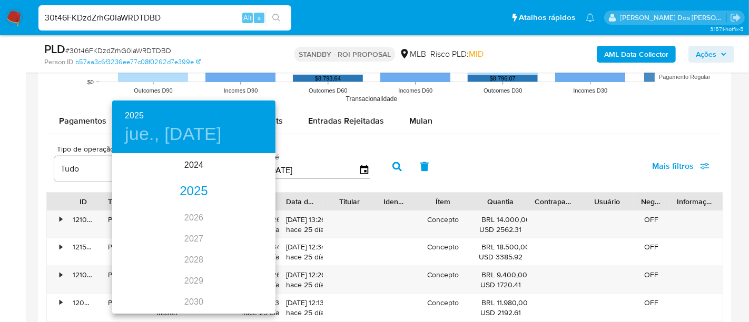
click at [203, 195] on div "2025" at bounding box center [193, 191] width 163 height 21
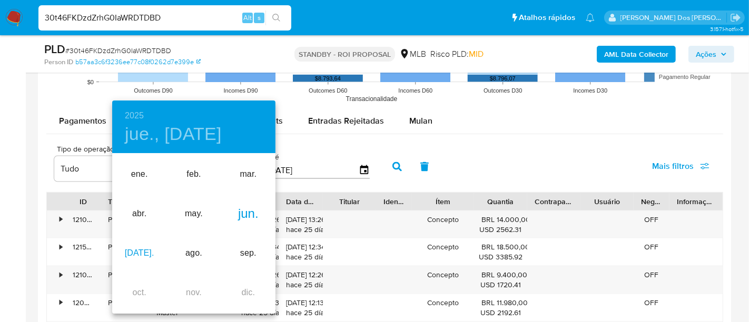
click at [138, 250] on div "[DATE]." at bounding box center [139, 254] width 54 height 40
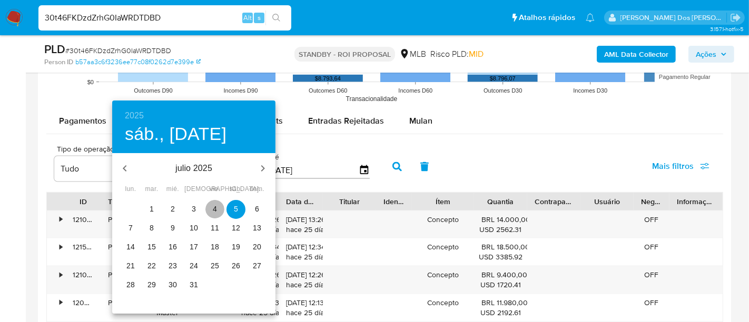
drag, startPoint x: 213, startPoint y: 208, endPoint x: 221, endPoint y: 205, distance: 8.7
click at [213, 207] on p "4" at bounding box center [215, 209] width 4 height 11
type input "04/07/2025"
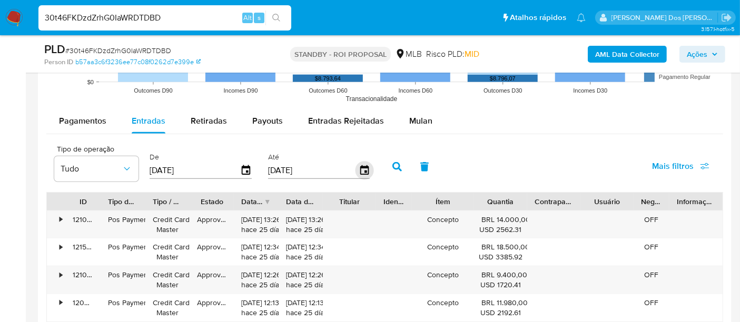
click at [363, 172] on icon "button" at bounding box center [364, 171] width 18 height 18
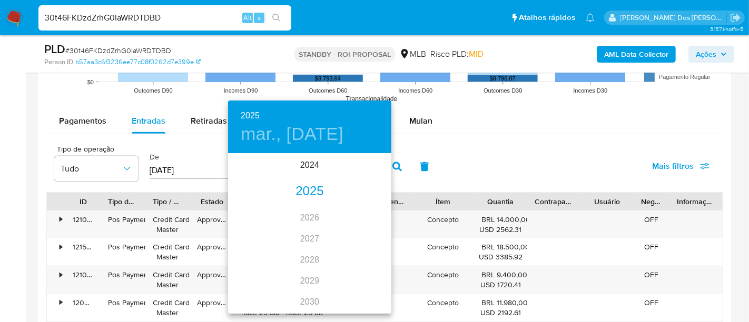
click at [314, 191] on div "2025" at bounding box center [309, 191] width 163 height 21
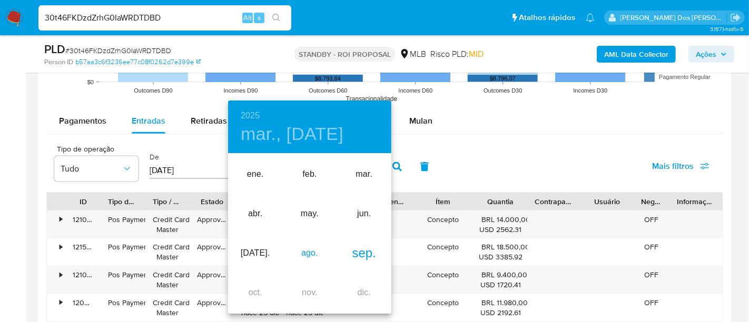
click at [312, 257] on div "ago." at bounding box center [309, 254] width 54 height 40
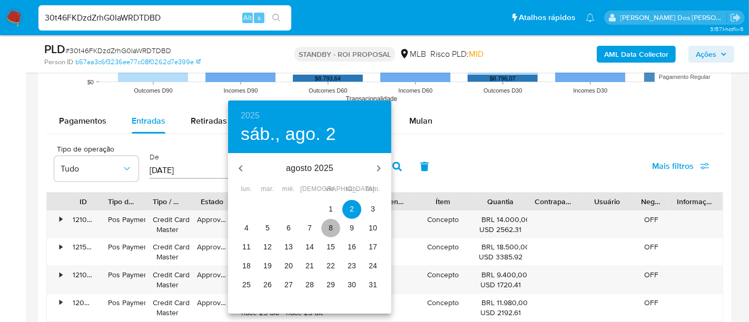
click at [331, 229] on p "8" at bounding box center [331, 228] width 4 height 11
type input "08/08/2025"
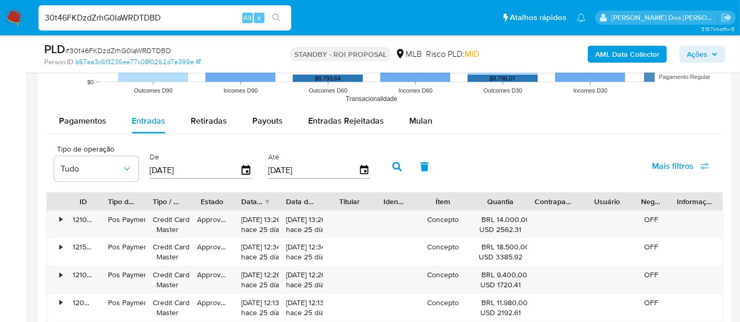
click at [668, 169] on span "Mais filtros" at bounding box center [673, 166] width 42 height 25
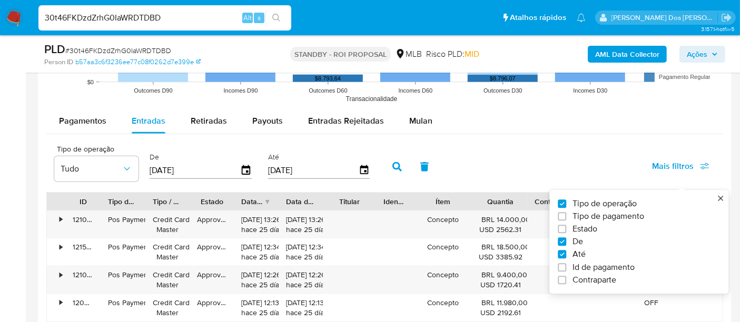
click at [591, 228] on span "Estado" at bounding box center [585, 229] width 25 height 11
click at [566, 228] on input "Estado" at bounding box center [562, 230] width 8 height 8
checkbox input "true"
type input "04/07/2025"
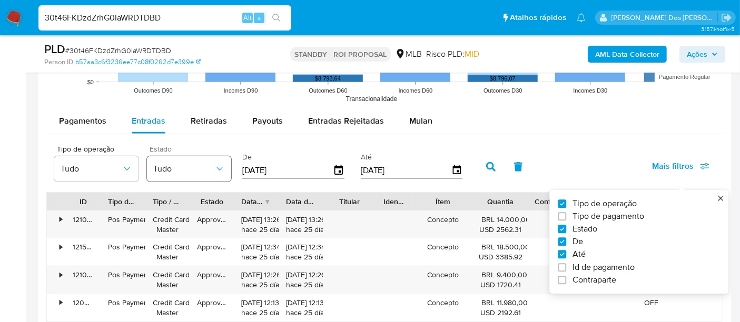
click at [167, 165] on span "Tudo" at bounding box center [183, 169] width 61 height 11
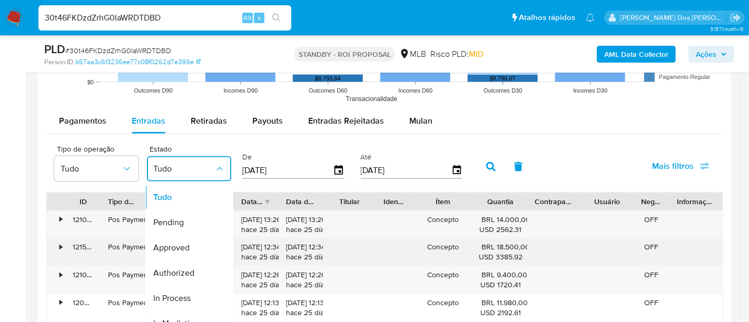
click at [173, 246] on span "Approved" at bounding box center [171, 248] width 36 height 11
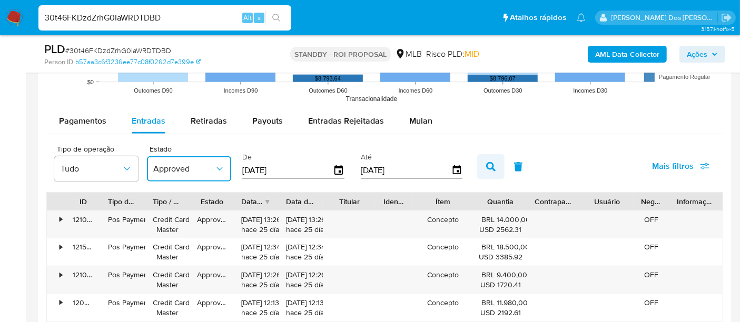
click at [492, 166] on button "button" at bounding box center [490, 166] width 27 height 25
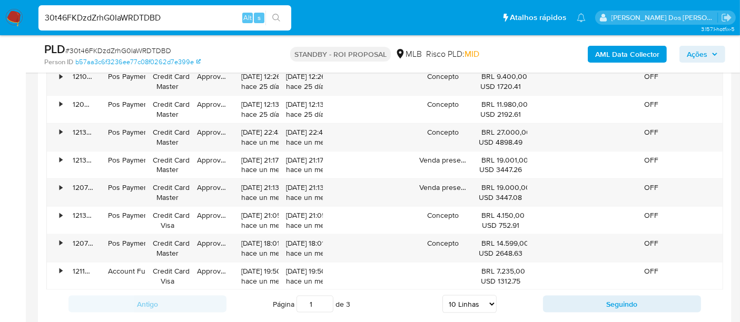
scroll to position [1346, 0]
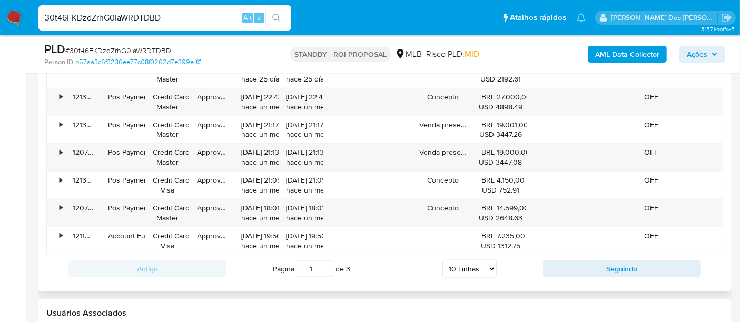
click at [481, 269] on select "5 Linhas 10 Linhas 20 Linhas 25 Linhas 50 Linhas 100 Linhas" at bounding box center [470, 269] width 54 height 18
select select "100"
click at [443, 260] on select "5 Linhas 10 Linhas 20 Linhas 25 Linhas 50 Linhas 100 Linhas" at bounding box center [470, 269] width 54 height 18
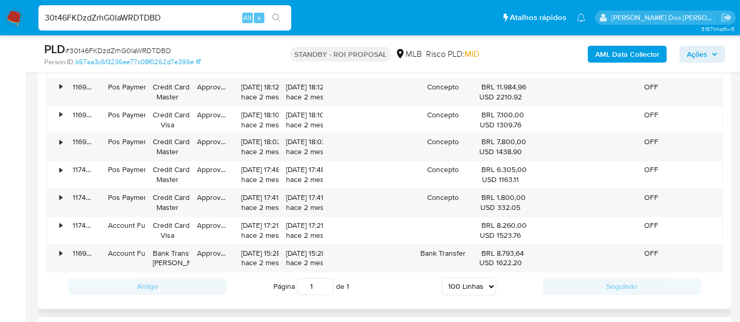
scroll to position [1873, 0]
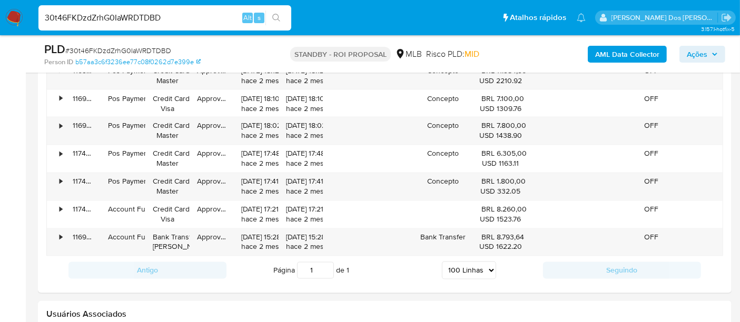
click at [169, 19] on input "30t46FKDzdZrhG0IaWRDTDBD" at bounding box center [164, 18] width 253 height 14
paste input "sLUyp4R5nz1rwAbmCAC3VdvN"
type input "sLUyp4R5nz1rwAbmCAC3VdvN"
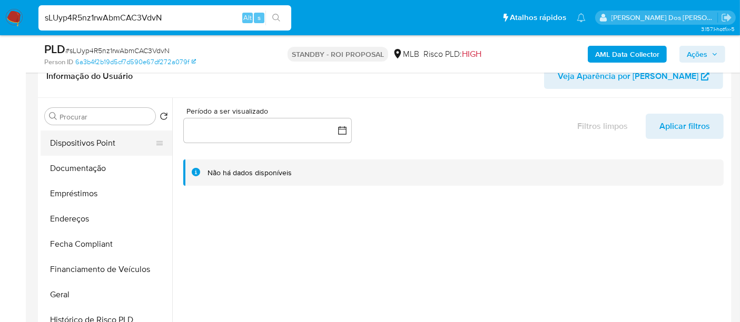
select select "10"
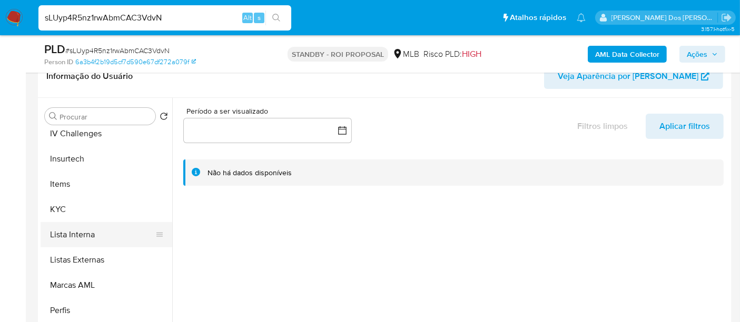
scroll to position [468, 0]
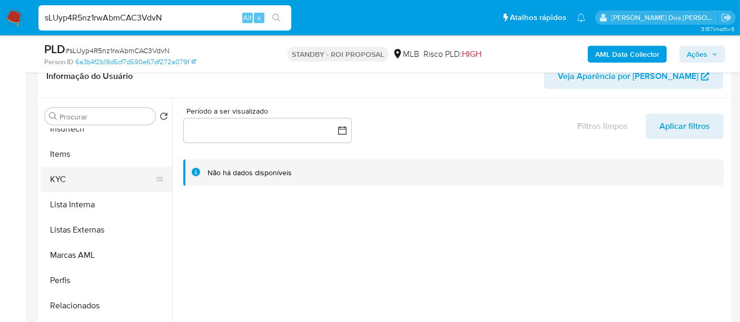
click at [64, 177] on button "KYC" at bounding box center [102, 179] width 123 height 25
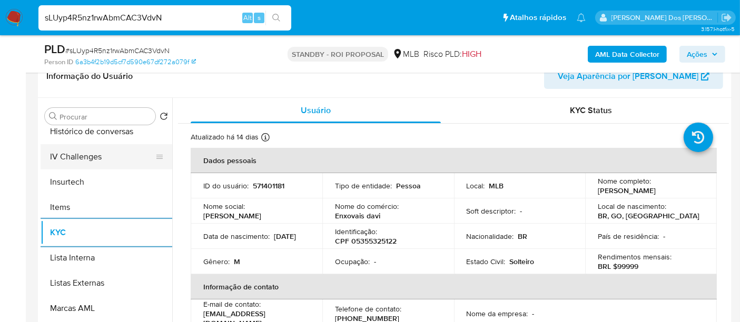
scroll to position [351, 0]
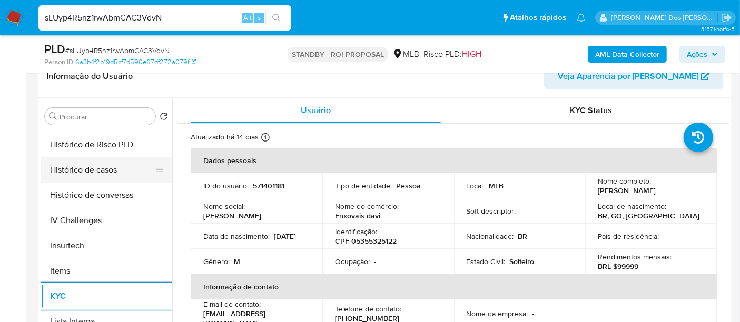
click at [109, 173] on button "Histórico de casos" at bounding box center [102, 170] width 123 height 25
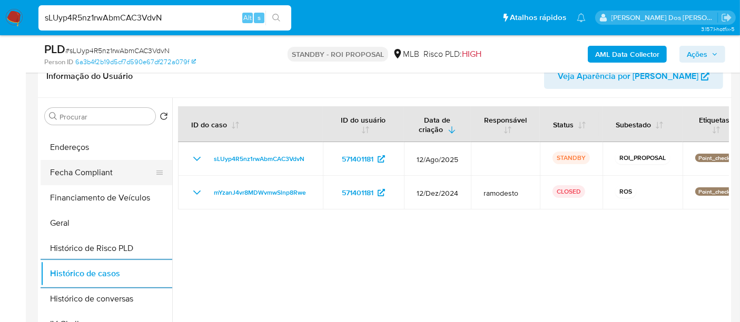
scroll to position [175, 0]
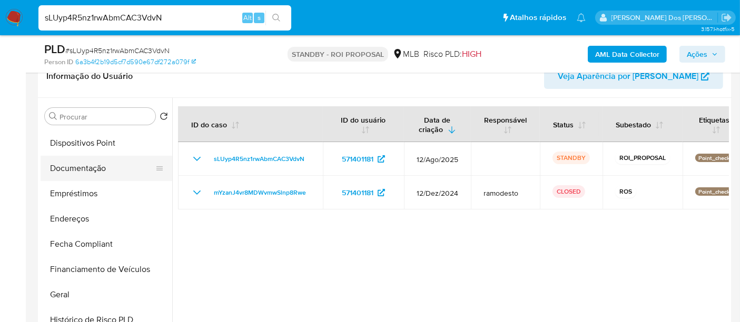
click at [78, 167] on button "Documentação" at bounding box center [102, 168] width 123 height 25
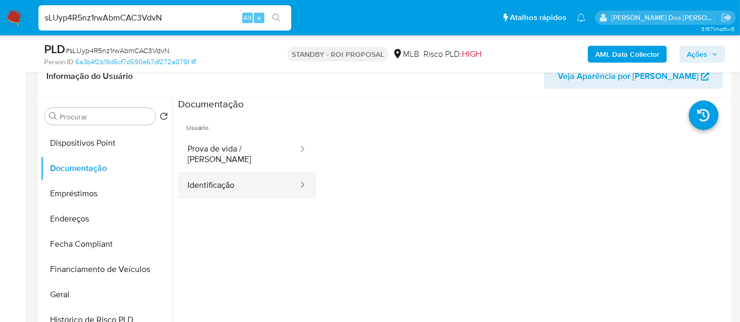
click at [222, 180] on button "Identificação" at bounding box center [238, 185] width 121 height 27
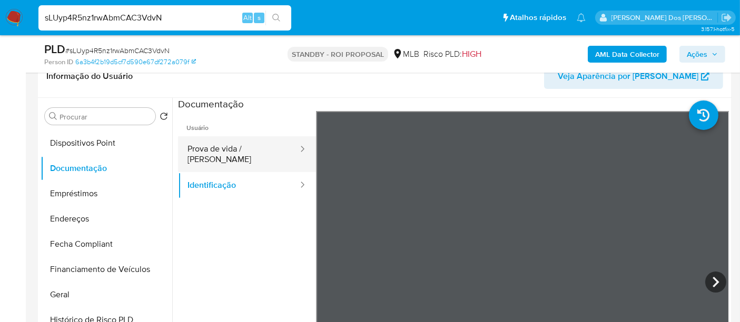
click at [215, 150] on button "Prova de vida / [PERSON_NAME]" at bounding box center [238, 154] width 121 height 36
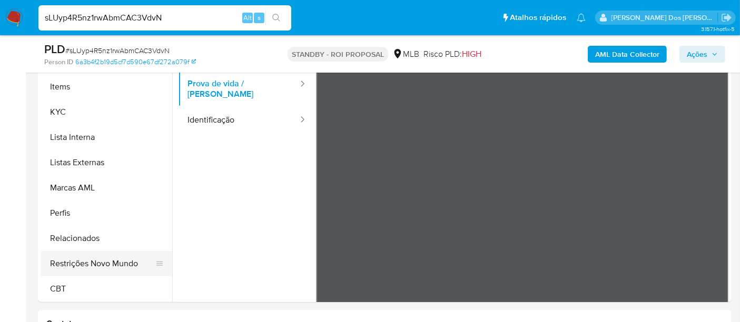
scroll to position [292, 0]
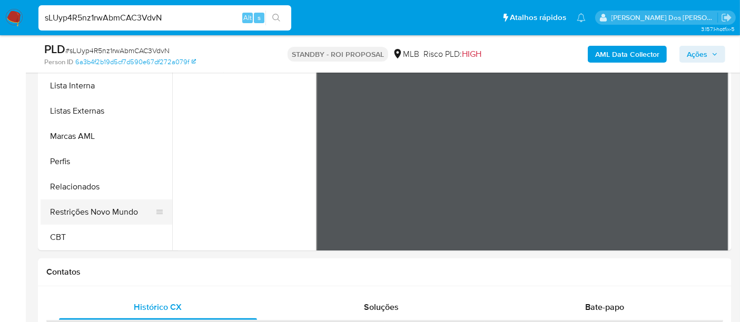
click at [107, 211] on button "Restrições Novo Mundo" at bounding box center [102, 212] width 123 height 25
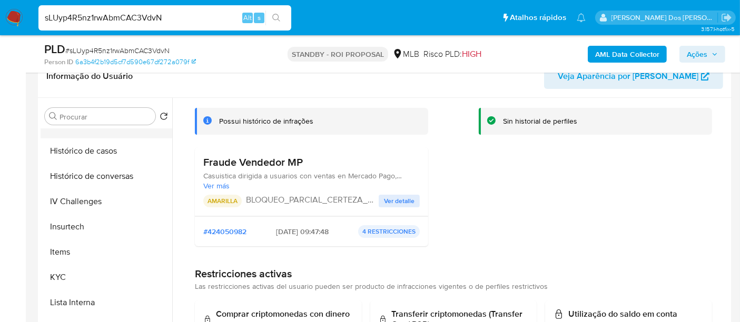
scroll to position [295, 0]
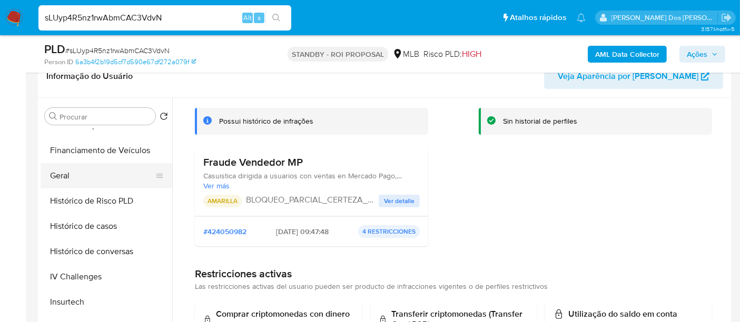
click at [67, 180] on button "Geral" at bounding box center [102, 175] width 123 height 25
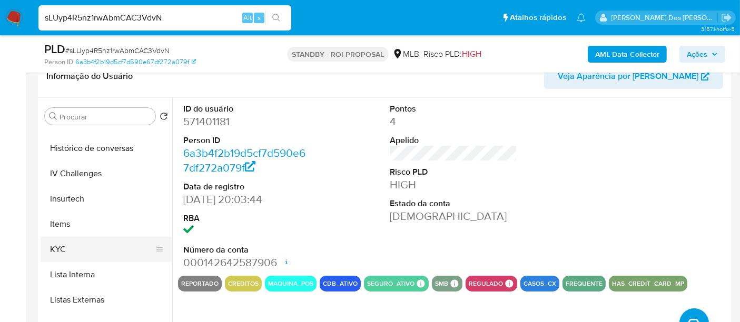
scroll to position [470, 0]
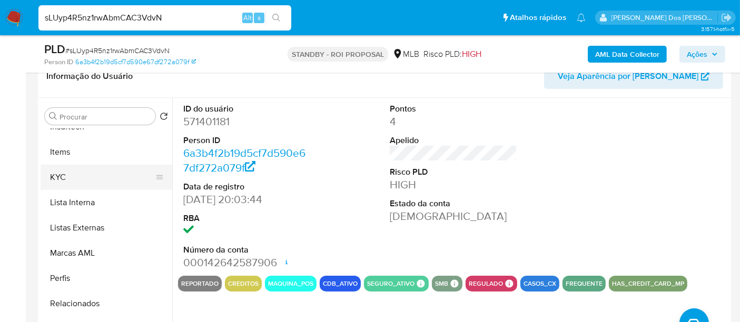
drag, startPoint x: 65, startPoint y: 176, endPoint x: 116, endPoint y: 167, distance: 51.9
click at [65, 177] on button "KYC" at bounding box center [102, 177] width 123 height 25
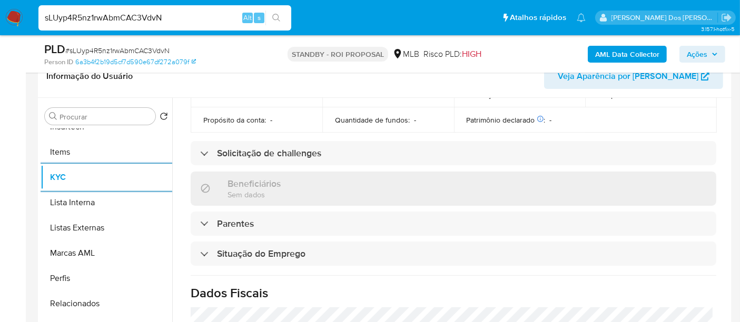
scroll to position [478, 0]
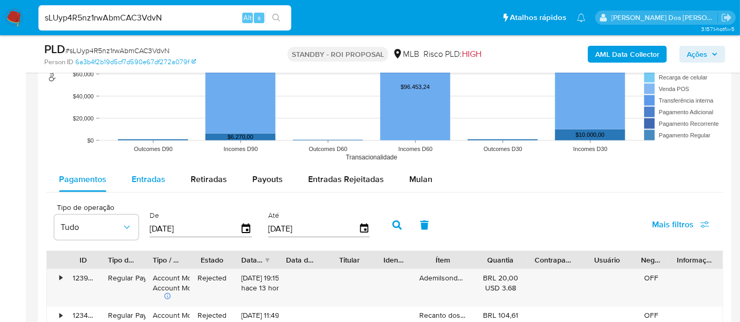
click at [163, 178] on span "Entradas" at bounding box center [149, 179] width 34 height 12
select select "10"
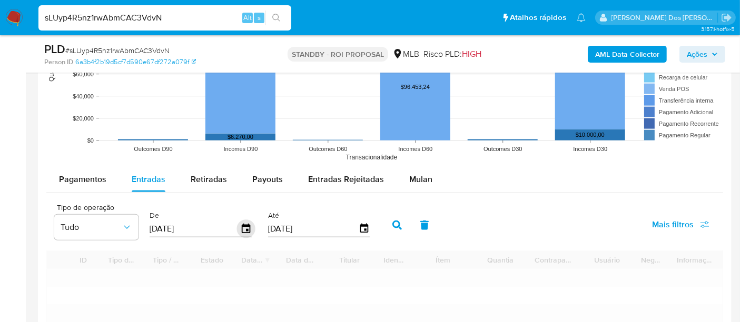
scroll to position [1112, 0]
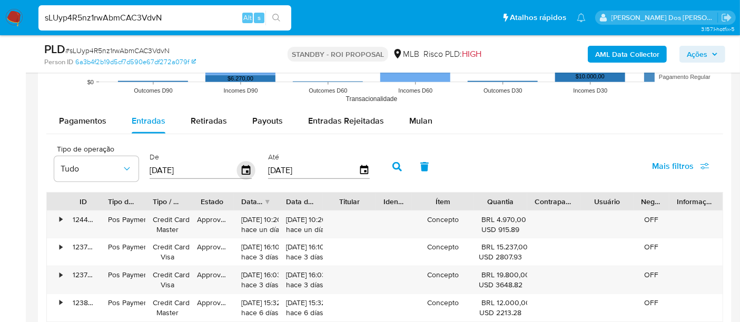
click at [242, 166] on icon "button" at bounding box center [246, 169] width 8 height 9
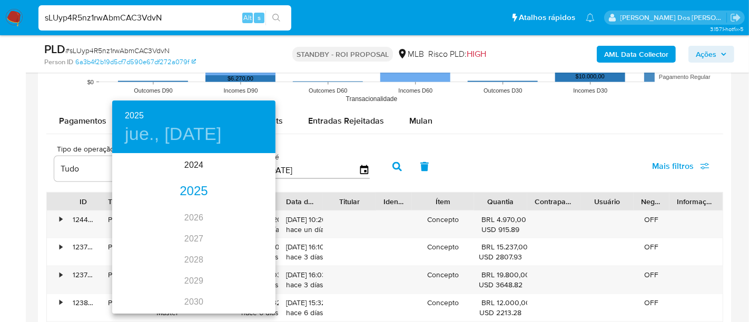
click at [178, 192] on div "2025" at bounding box center [193, 191] width 163 height 21
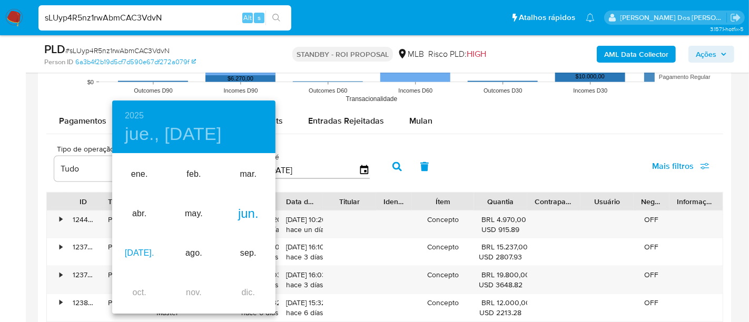
click at [141, 253] on div "[DATE]." at bounding box center [139, 254] width 54 height 40
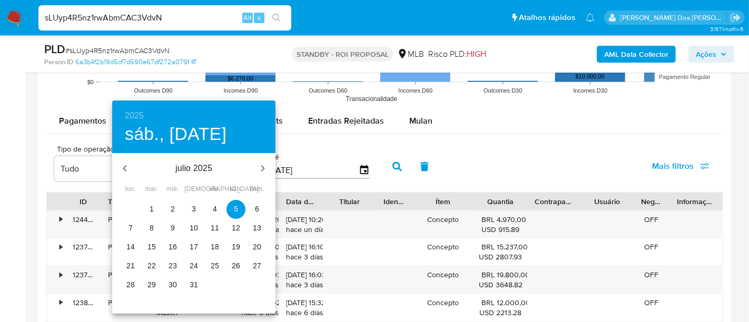
click at [151, 206] on p "1" at bounding box center [152, 209] width 4 height 11
type input "[DATE]"
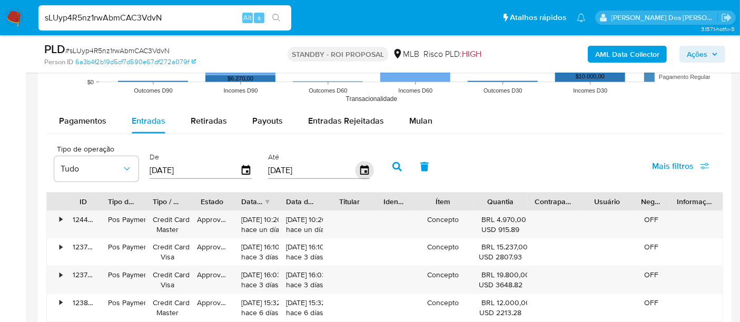
click at [361, 168] on icon "button" at bounding box center [364, 171] width 18 height 18
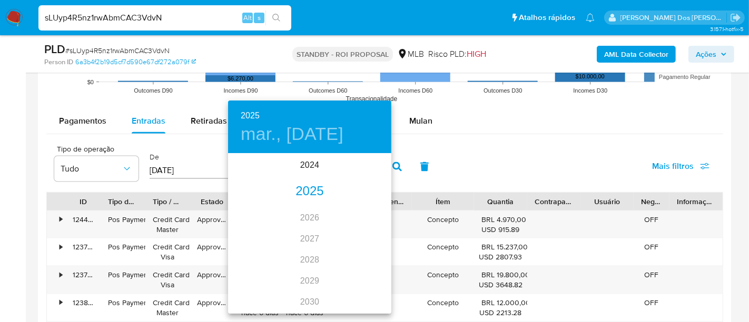
click at [304, 190] on div "2025" at bounding box center [309, 191] width 163 height 21
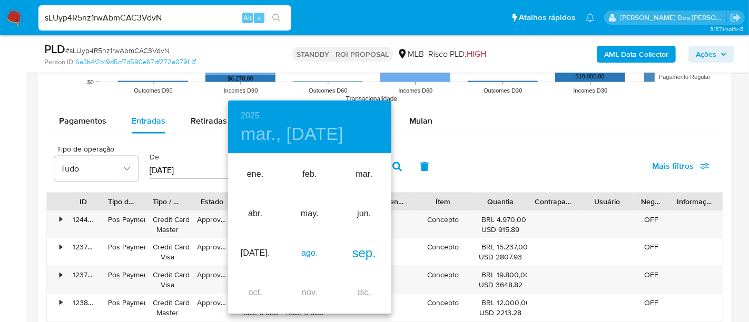
click at [312, 254] on div "ago." at bounding box center [309, 254] width 54 height 40
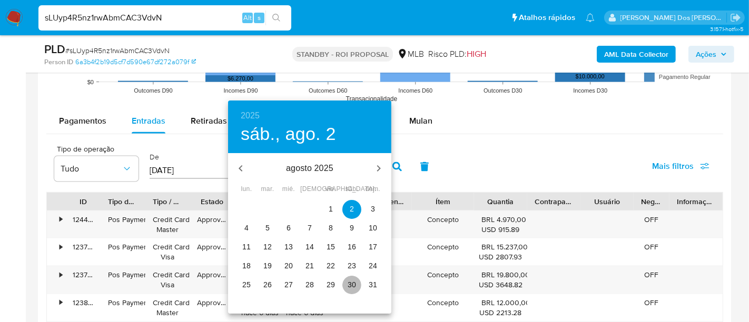
click at [348, 287] on p "30" at bounding box center [352, 285] width 8 height 11
type input "[DATE]"
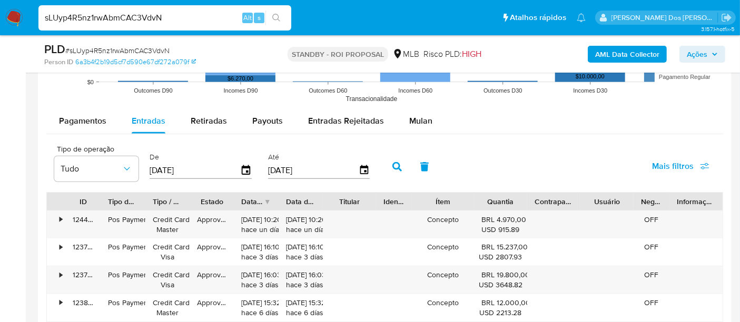
click at [668, 161] on span "Mais filtros" at bounding box center [673, 166] width 42 height 25
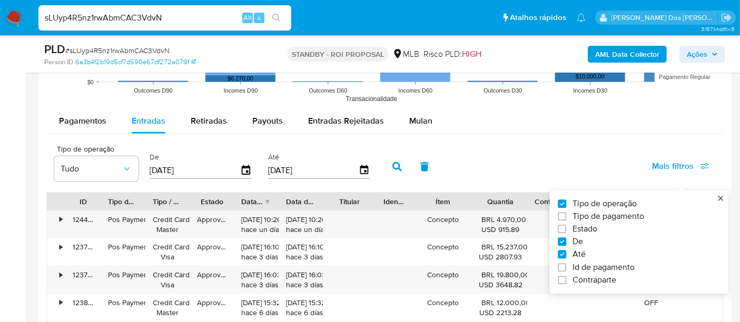
click at [588, 226] on span "Estado" at bounding box center [585, 229] width 25 height 11
click at [566, 226] on input "Estado" at bounding box center [562, 230] width 8 height 8
checkbox input "true"
type input "[DATE]"
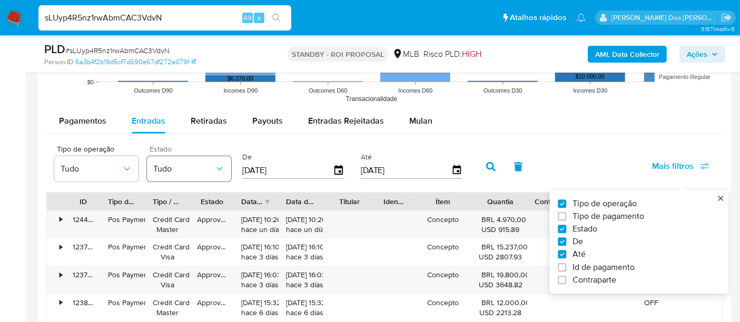
click at [219, 169] on icon "button" at bounding box center [219, 169] width 11 height 11
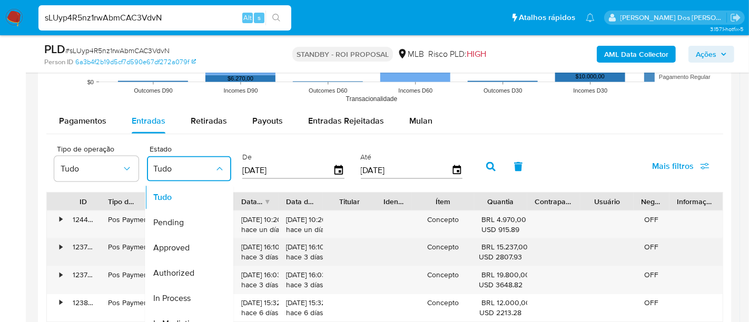
drag, startPoint x: 181, startPoint y: 243, endPoint x: 189, endPoint y: 239, distance: 9.4
click at [181, 243] on span "Approved" at bounding box center [171, 248] width 36 height 11
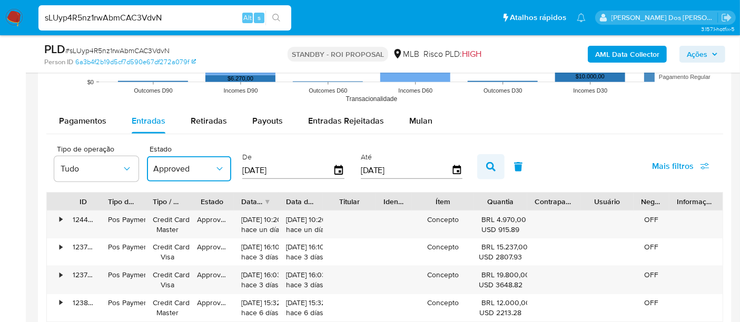
click at [486, 168] on icon "button" at bounding box center [490, 166] width 9 height 9
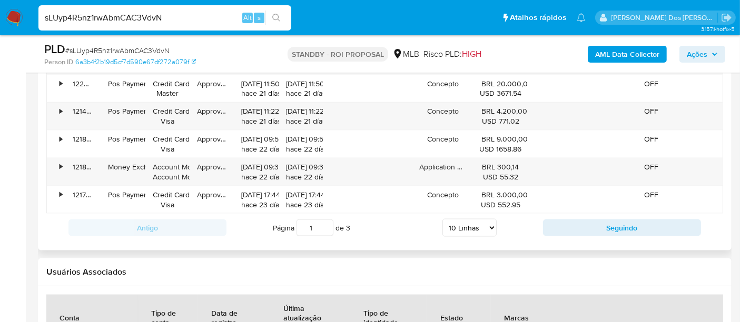
scroll to position [1405, 0]
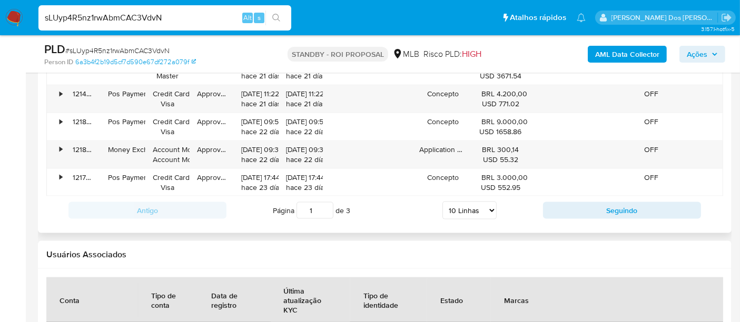
click at [480, 202] on select "5 Linhas 10 Linhas 20 Linhas 25 Linhas 50 Linhas 100 Linhas" at bounding box center [470, 211] width 54 height 18
select select "100"
click at [443, 202] on select "5 Linhas 10 Linhas 20 Linhas 25 Linhas 50 Linhas 100 Linhas" at bounding box center [470, 211] width 54 height 18
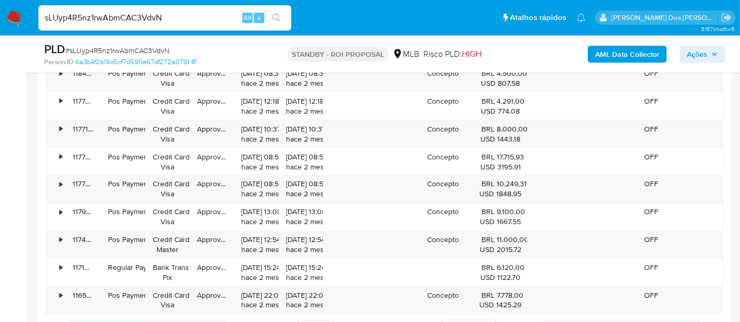
scroll to position [1990, 0]
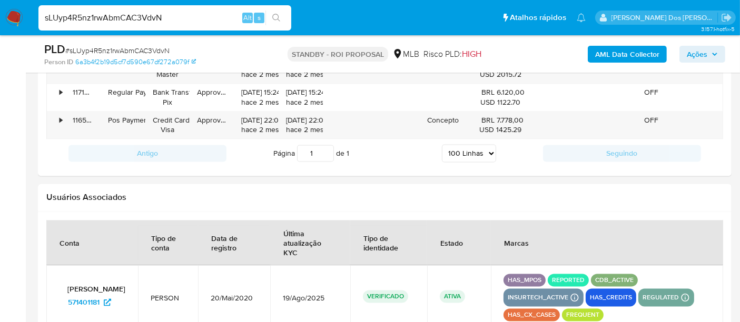
click at [140, 19] on input "sLUyp4R5nz1rwAbmCAC3VdvN" at bounding box center [164, 18] width 253 height 14
paste input "QrAuBnlxcfbjqDkqRSQK2mUb"
type input "QrAuBnlxcfbjqDkqRSQK2mUb"
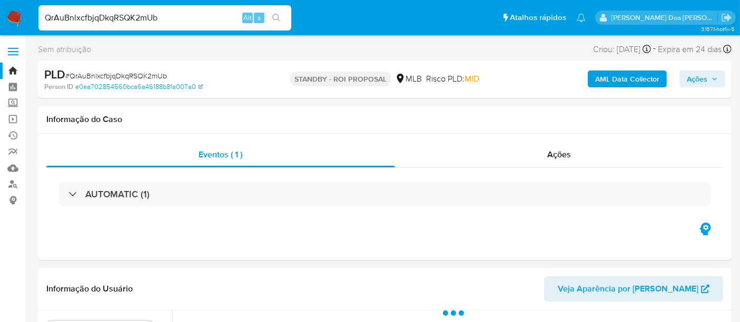
select select "10"
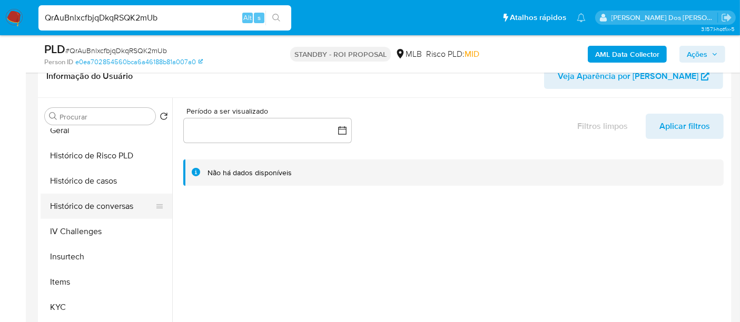
scroll to position [351, 0]
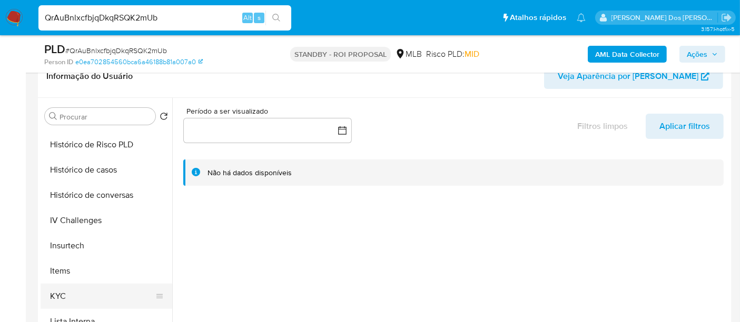
click at [58, 295] on button "KYC" at bounding box center [102, 296] width 123 height 25
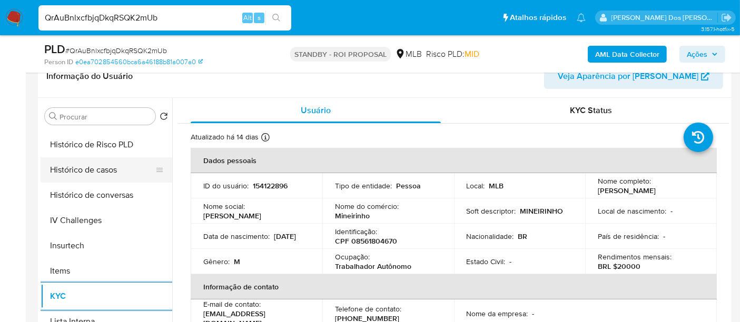
click at [105, 174] on button "Histórico de casos" at bounding box center [102, 170] width 123 height 25
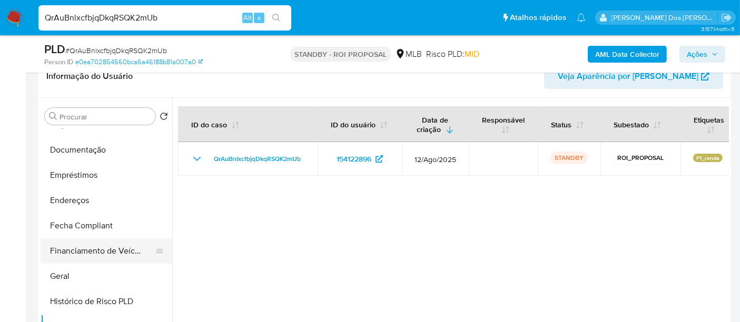
scroll to position [175, 0]
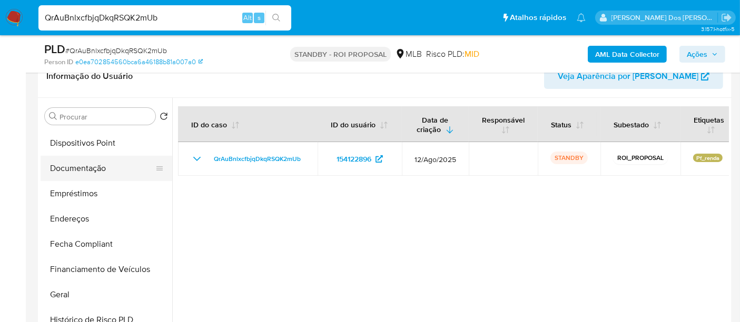
click at [84, 173] on button "Documentação" at bounding box center [102, 168] width 123 height 25
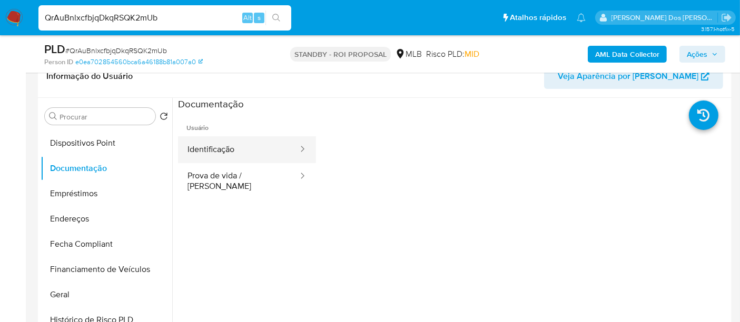
click at [224, 159] on button "Identificação" at bounding box center [238, 149] width 121 height 27
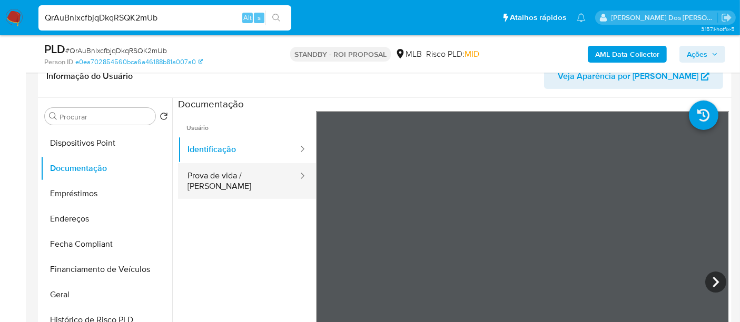
click at [236, 185] on button "Prova de vida / [PERSON_NAME]" at bounding box center [238, 181] width 121 height 36
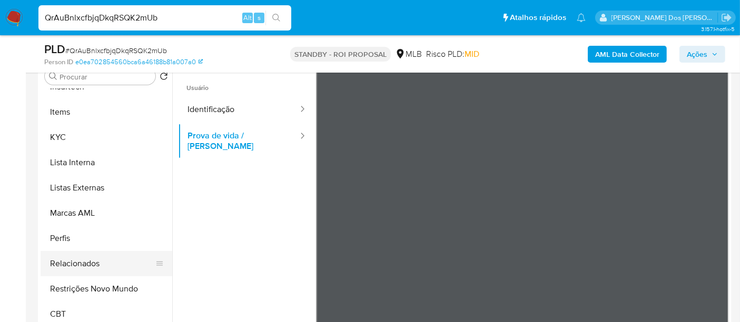
scroll to position [234, 0]
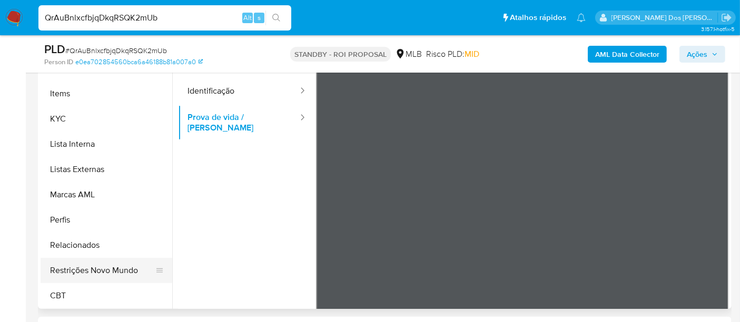
click at [108, 271] on button "Restrições Novo Mundo" at bounding box center [102, 270] width 123 height 25
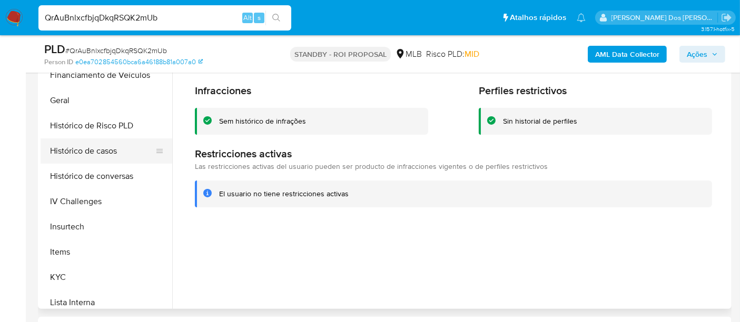
scroll to position [236, 0]
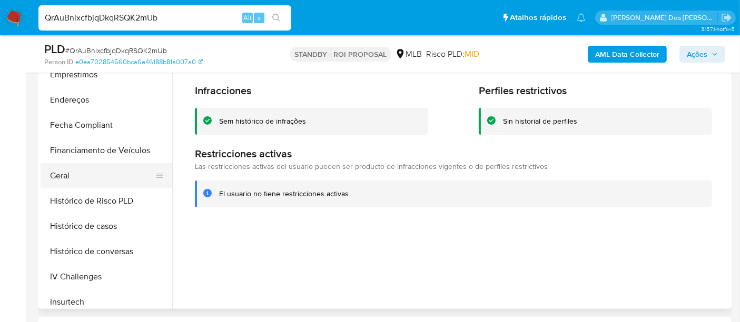
click at [66, 178] on button "Geral" at bounding box center [102, 175] width 123 height 25
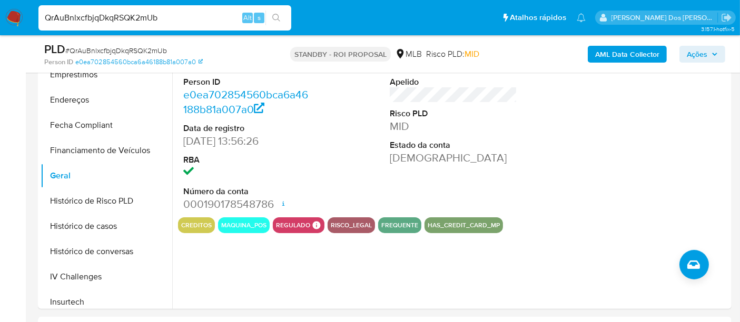
click at [164, 21] on input "QrAuBnlxcfbjqDkqRSQK2mUb" at bounding box center [164, 18] width 253 height 14
paste input "mG66vWgGcDkF8j10WrwinBOY"
type input "mG66vWgGcDkF8j10WrwinBOY"
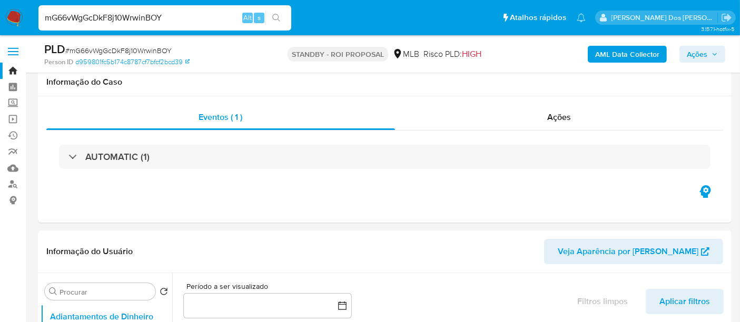
scroll to position [234, 0]
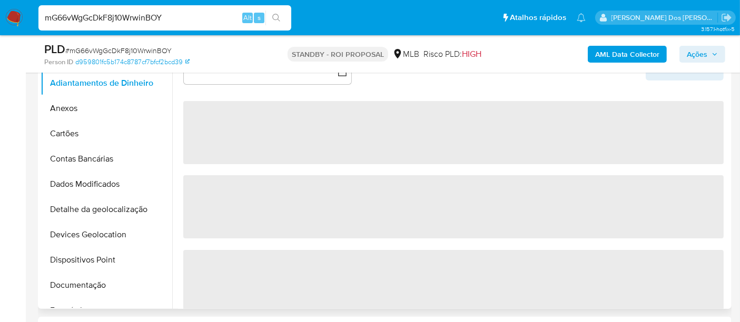
select select "10"
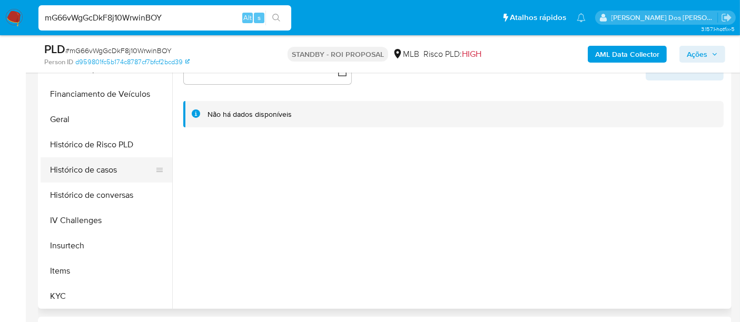
scroll to position [409, 0]
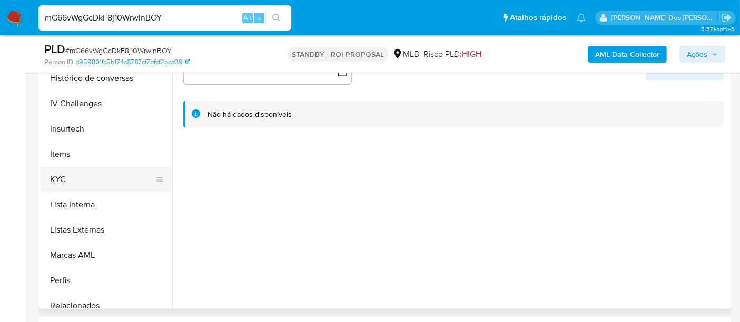
click at [61, 182] on button "KYC" at bounding box center [102, 179] width 123 height 25
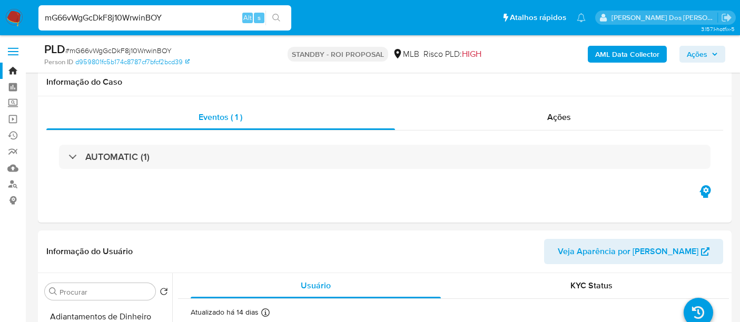
select select "10"
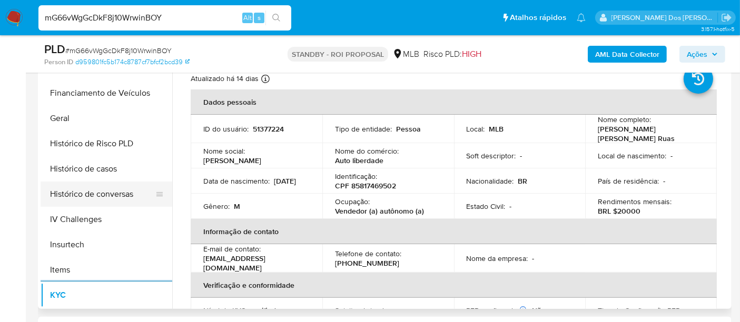
scroll to position [292, 0]
click at [101, 171] on button "Histórico de casos" at bounding box center [102, 170] width 123 height 25
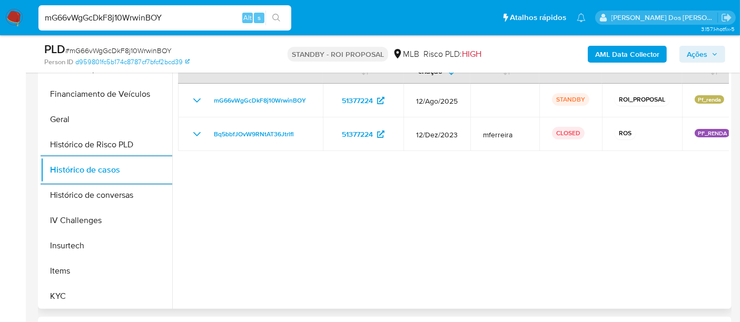
scroll to position [117, 0]
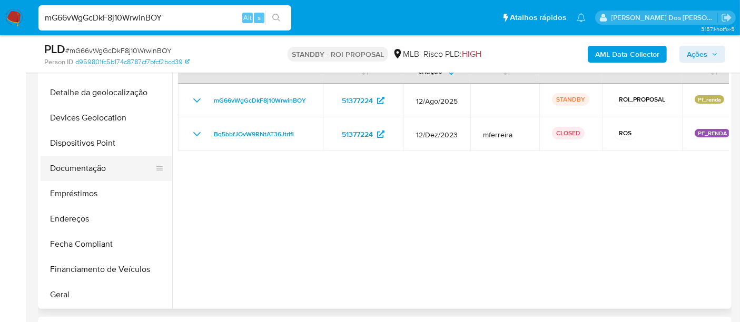
click at [92, 171] on button "Documentação" at bounding box center [102, 168] width 123 height 25
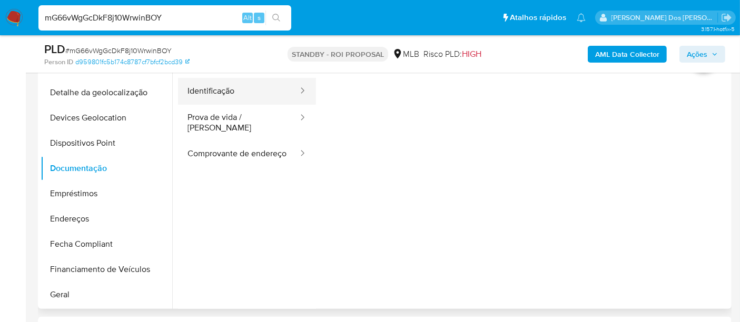
click at [197, 101] on button "Identificação" at bounding box center [238, 91] width 121 height 27
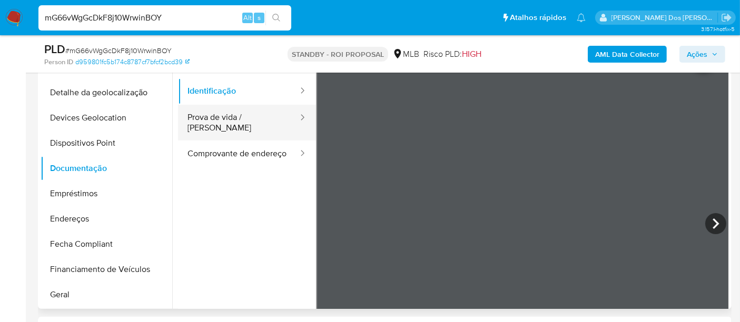
click at [228, 121] on button "Prova de vida / [PERSON_NAME]" at bounding box center [238, 123] width 121 height 36
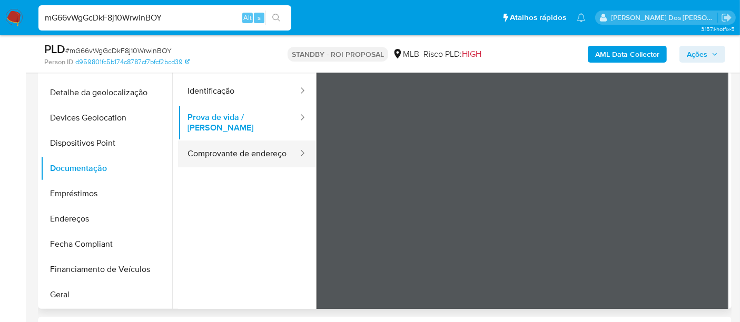
click at [228, 141] on button "Comprovante de endereço" at bounding box center [238, 154] width 121 height 27
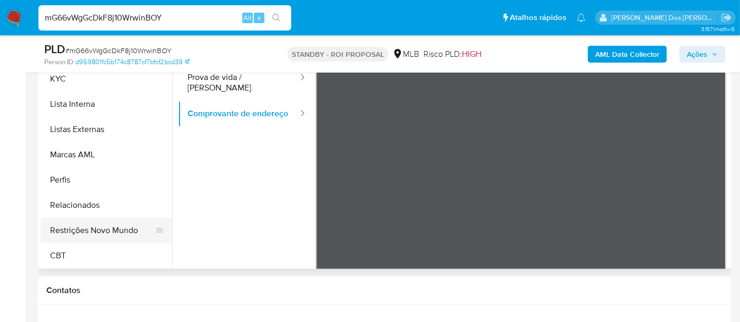
scroll to position [292, 0]
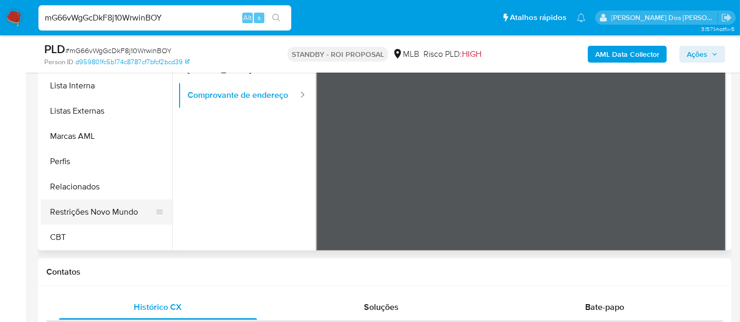
click at [120, 211] on button "Restrições Novo Mundo" at bounding box center [102, 212] width 123 height 25
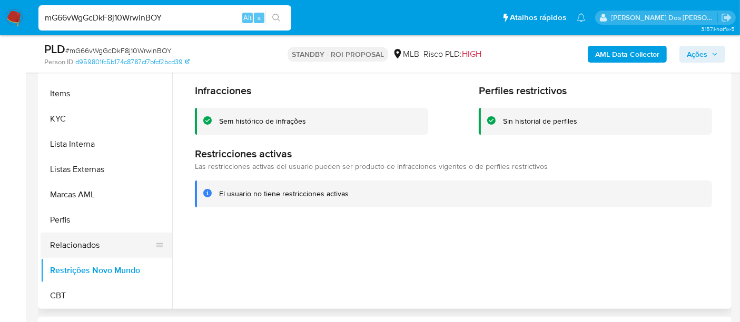
scroll to position [236, 0]
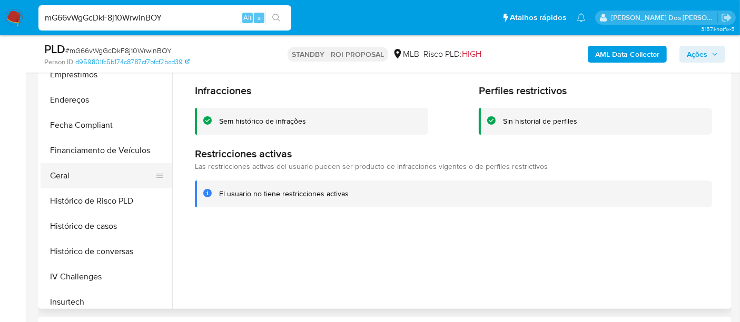
click at [65, 185] on button "Geral" at bounding box center [102, 175] width 123 height 25
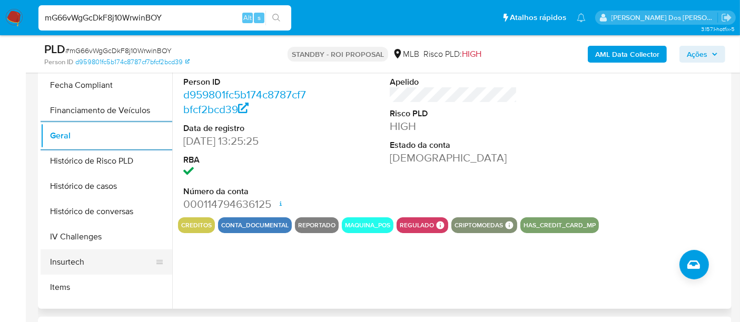
scroll to position [295, 0]
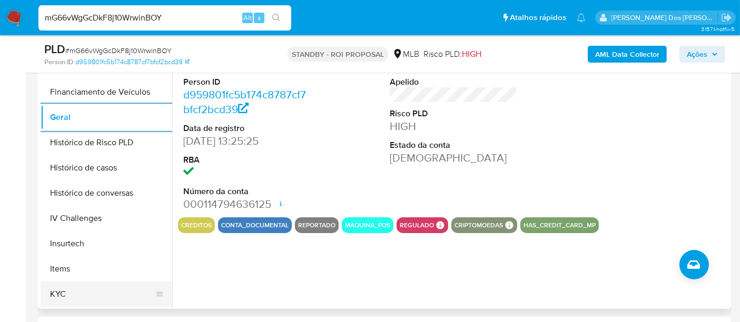
click at [59, 290] on button "KYC" at bounding box center [102, 294] width 123 height 25
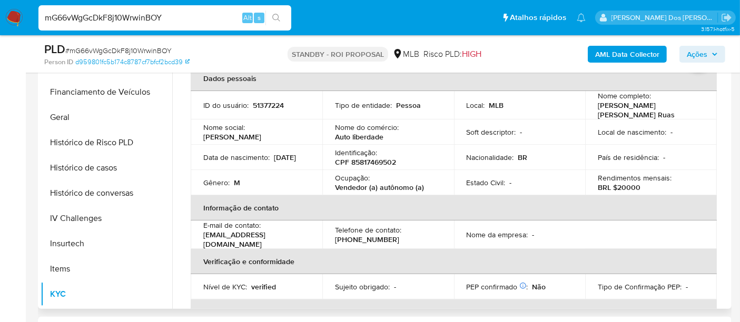
scroll to position [0, 0]
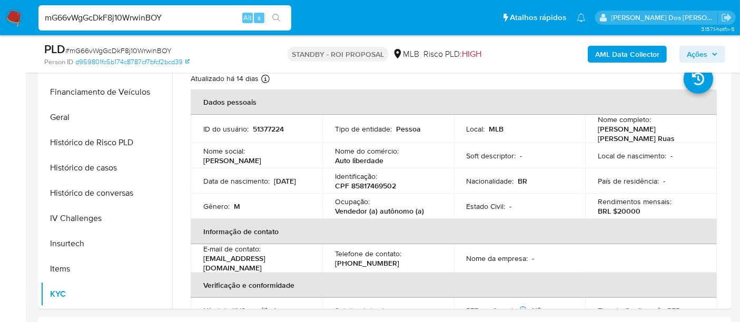
click at [138, 14] on input "mG66vWgGcDkF8j10WrwinBOY" at bounding box center [164, 18] width 253 height 14
paste input "ZCJm3px5Eu1amiuaj2hm6yd7"
type input "ZCJm3px5Eu1amiuaj2hm6yd7"
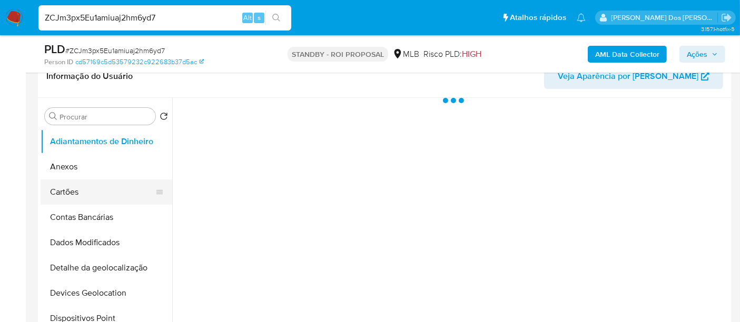
scroll to position [234, 0]
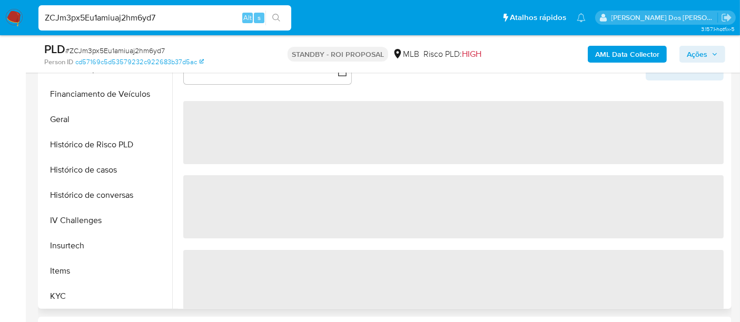
select select "10"
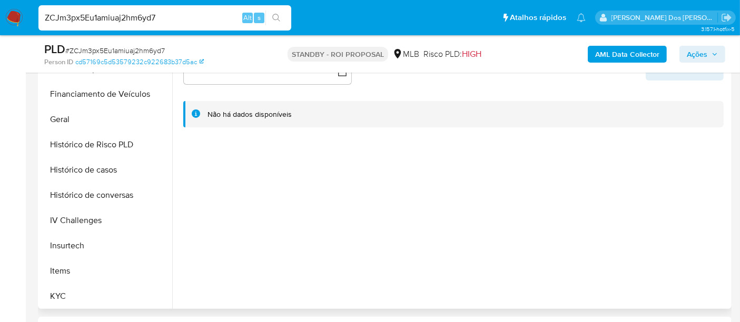
scroll to position [351, 0]
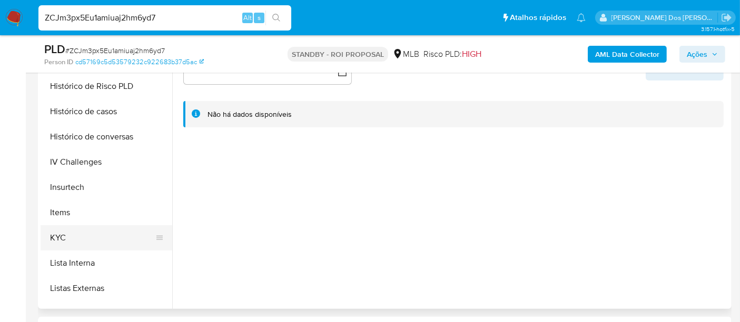
drag, startPoint x: 60, startPoint y: 236, endPoint x: 143, endPoint y: 229, distance: 83.0
click at [60, 236] on button "KYC" at bounding box center [102, 238] width 123 height 25
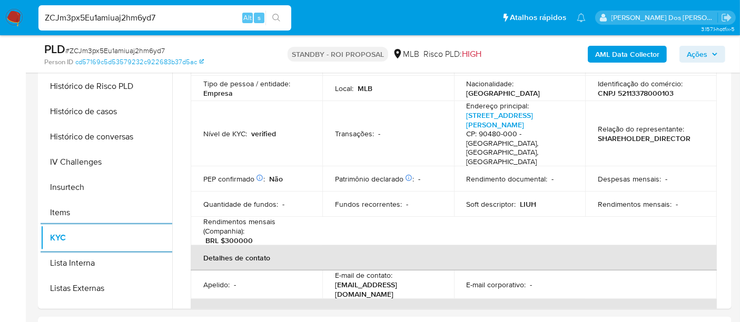
scroll to position [117, 0]
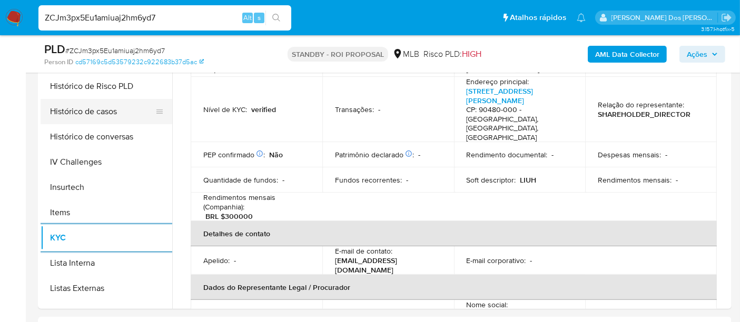
click at [104, 111] on button "Histórico de casos" at bounding box center [102, 111] width 123 height 25
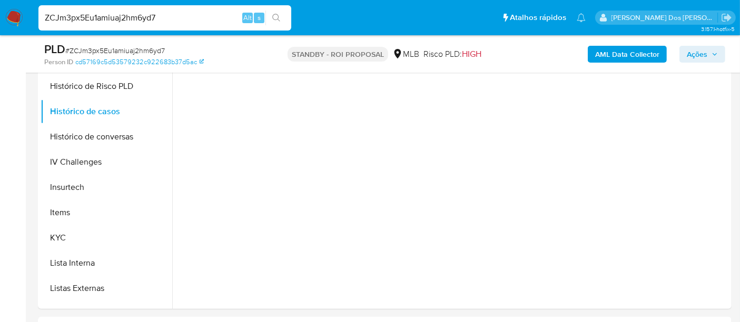
scroll to position [0, 0]
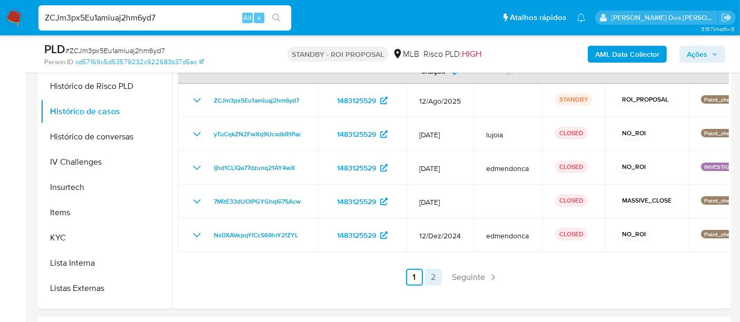
click at [437, 277] on link "2" at bounding box center [433, 277] width 17 height 17
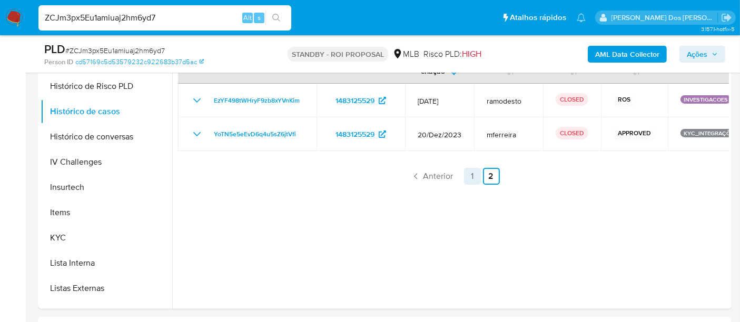
click at [469, 175] on link "1" at bounding box center [472, 176] width 17 height 17
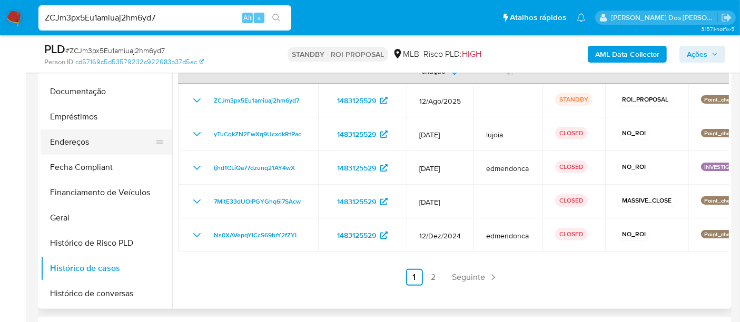
scroll to position [175, 0]
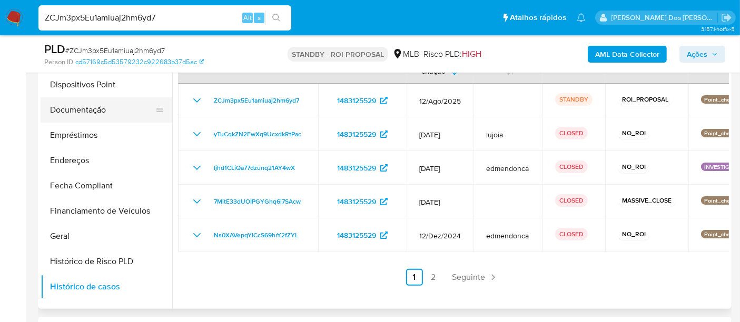
click at [89, 109] on button "Documentação" at bounding box center [102, 109] width 123 height 25
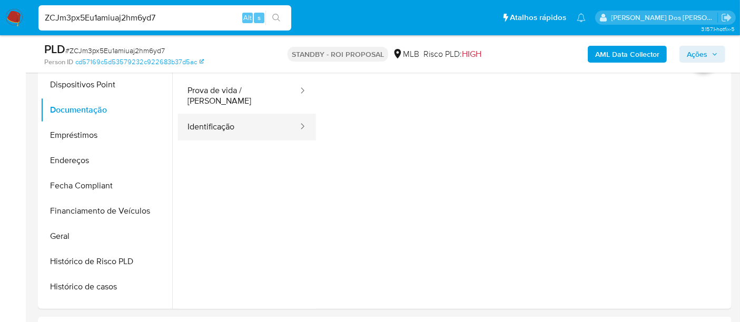
click at [200, 115] on button "Identificação" at bounding box center [238, 127] width 121 height 27
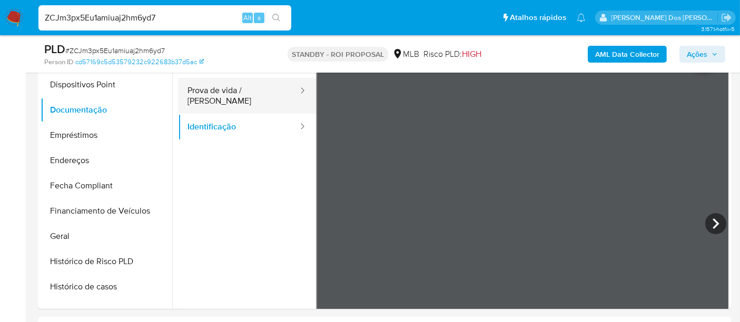
click at [251, 93] on button "Prova de vida / [PERSON_NAME]" at bounding box center [238, 96] width 121 height 36
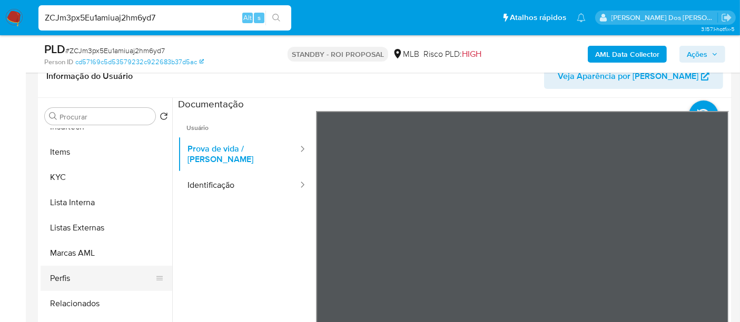
scroll to position [292, 0]
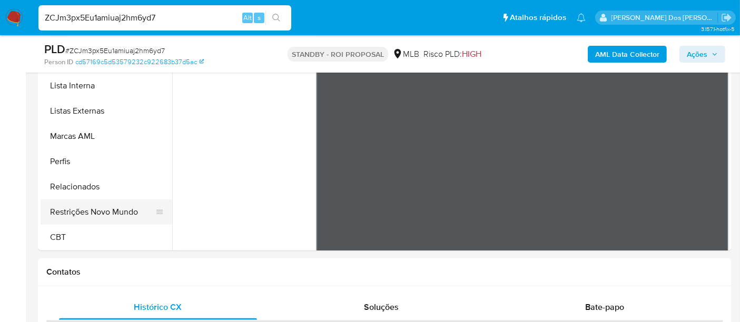
click at [116, 214] on button "Restrições Novo Mundo" at bounding box center [102, 212] width 123 height 25
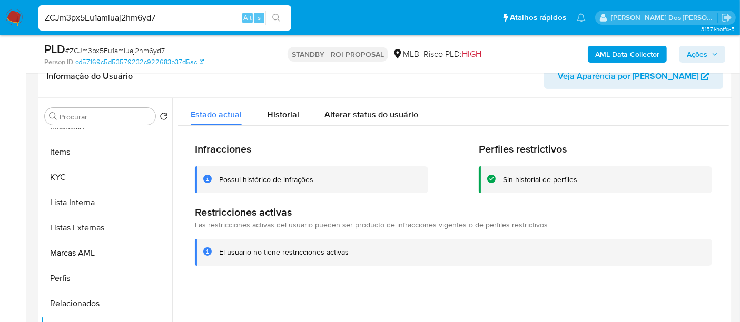
scroll to position [236, 0]
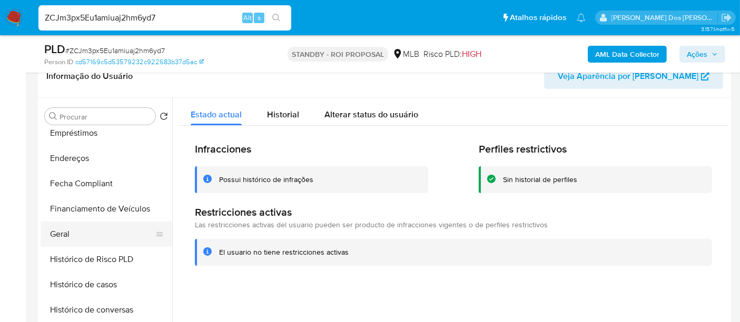
click at [64, 229] on button "Geral" at bounding box center [102, 234] width 123 height 25
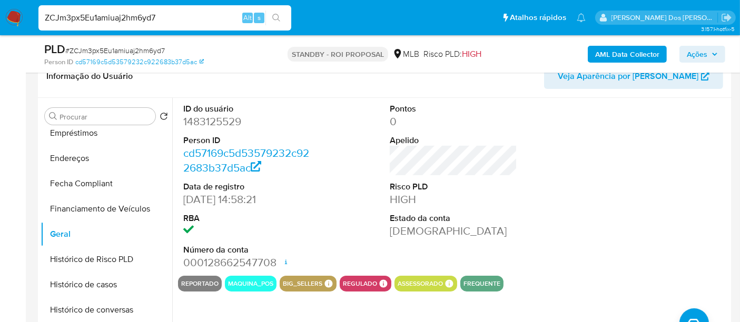
click at [158, 21] on input "ZCJm3px5Eu1amiuaj2hm6yd7" at bounding box center [164, 18] width 253 height 14
paste input "woDWNYQtWyslFNUtmIq8rVBd"
type input "woDWNYQtWyslFNUtmIq8rVBd"
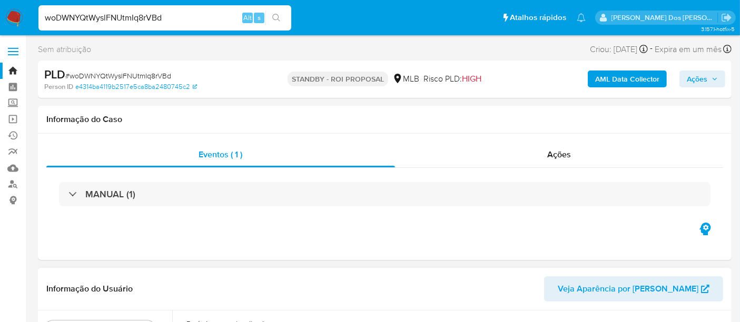
select select "10"
click at [148, 20] on input "woDWNYQtWyslFNUtmIq8rVBd" at bounding box center [164, 18] width 253 height 14
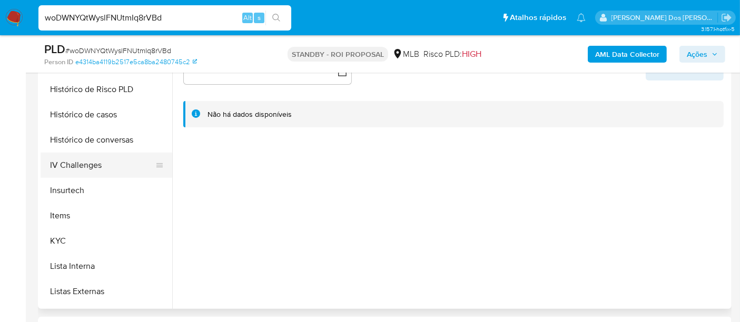
scroll to position [351, 0]
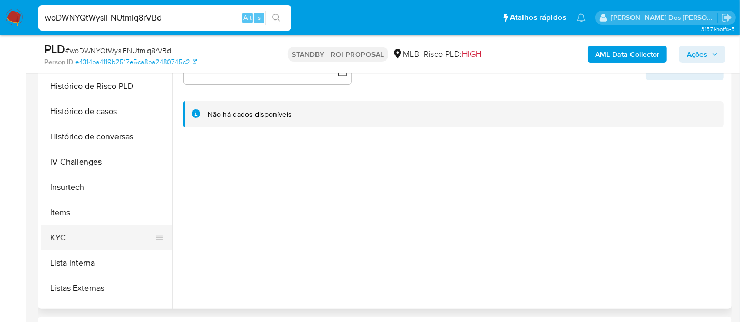
click at [53, 235] on button "KYC" at bounding box center [102, 238] width 123 height 25
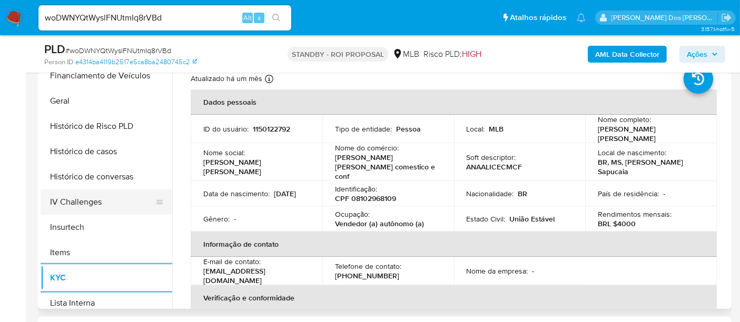
scroll to position [292, 0]
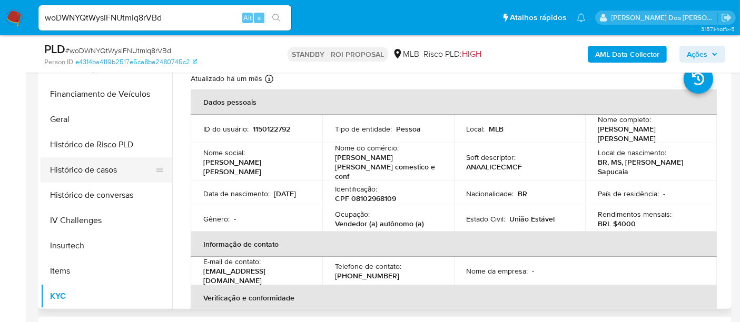
click at [92, 169] on button "Histórico de casos" at bounding box center [102, 170] width 123 height 25
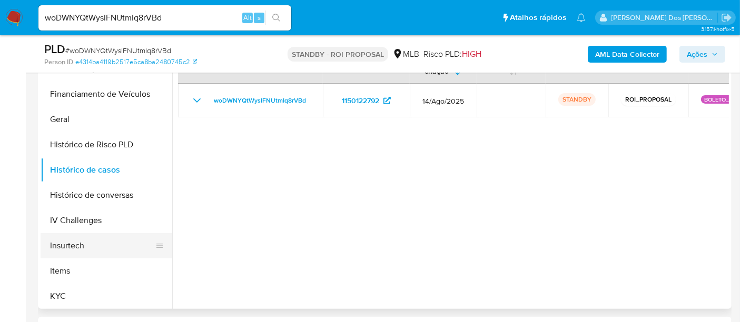
scroll to position [117, 0]
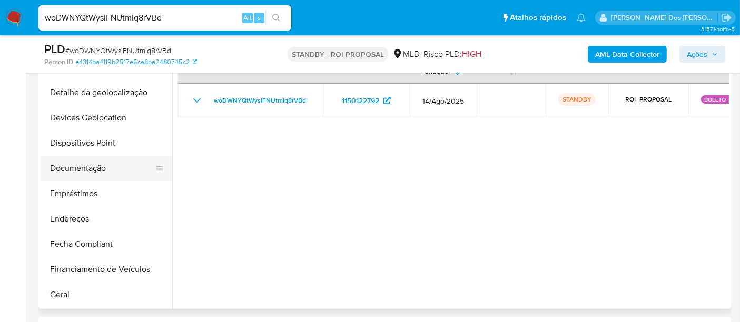
drag, startPoint x: 86, startPoint y: 165, endPoint x: 122, endPoint y: 159, distance: 36.4
click at [86, 166] on button "Documentação" at bounding box center [102, 168] width 123 height 25
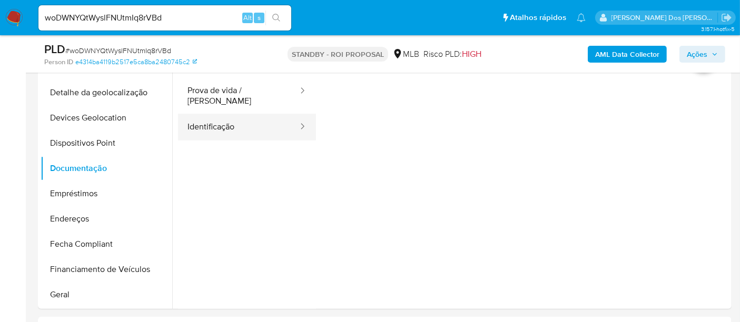
click at [219, 127] on button "Identificação" at bounding box center [238, 127] width 121 height 27
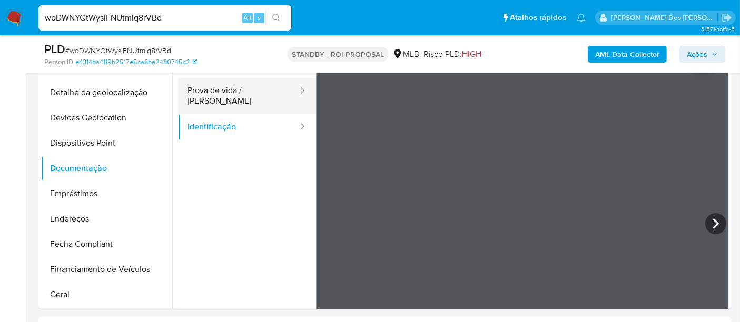
click at [222, 94] on button "Prova de vida / [PERSON_NAME]" at bounding box center [238, 96] width 121 height 36
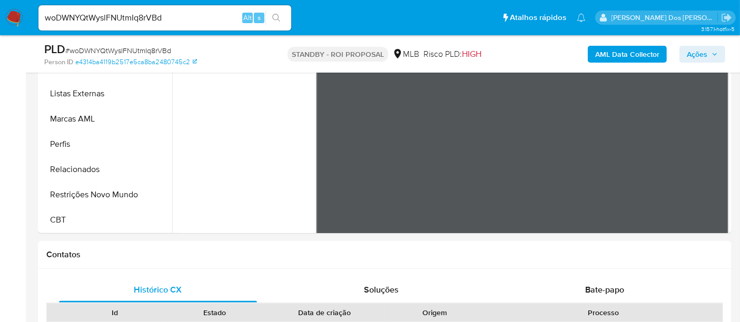
scroll to position [351, 0]
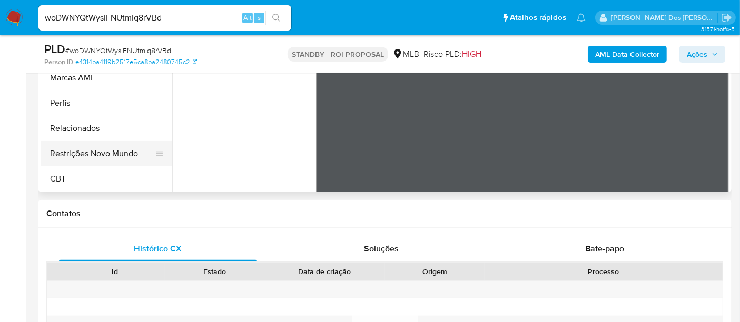
click at [110, 151] on button "Restrições Novo Mundo" at bounding box center [102, 153] width 123 height 25
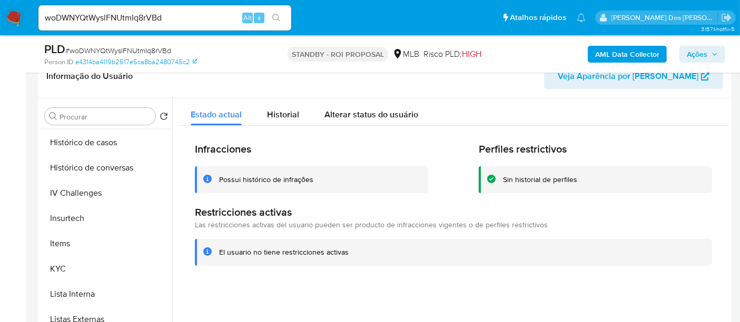
scroll to position [295, 0]
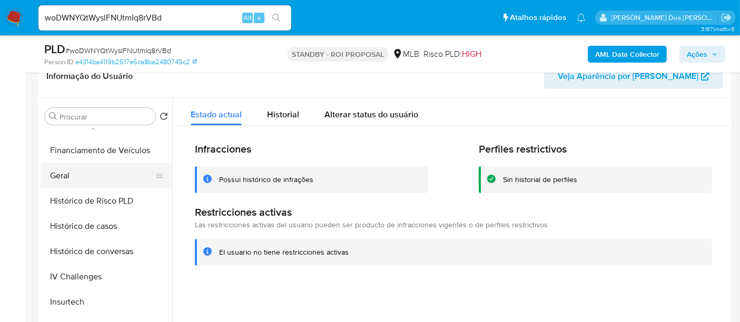
click at [65, 179] on button "Geral" at bounding box center [102, 175] width 123 height 25
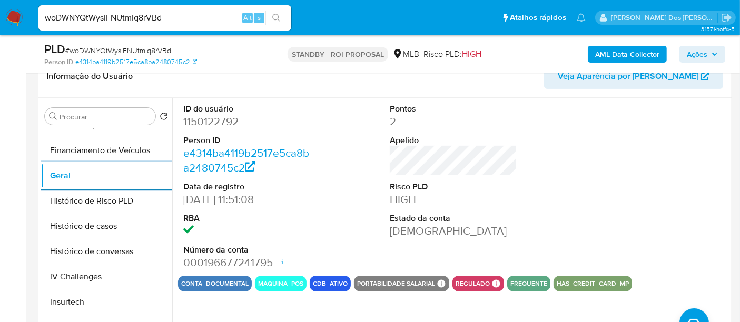
click at [148, 15] on input "woDWNYQtWyslFNUtmIq8rVBd" at bounding box center [164, 18] width 253 height 14
paste input "0pK1HiyZdXIL4sg5yCHNqIOQ"
type input "0pK1HiyZdXIL4sg5yCHNqIOQ"
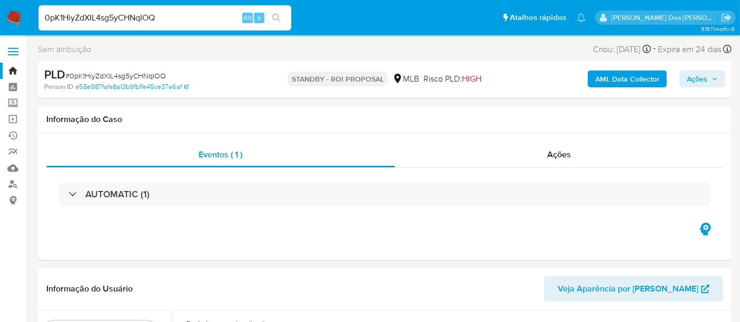
select select "10"
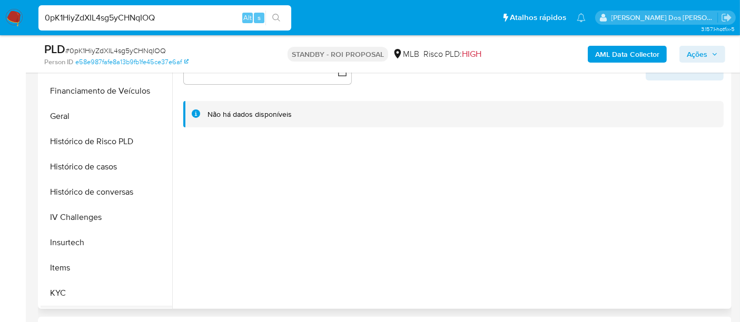
scroll to position [351, 0]
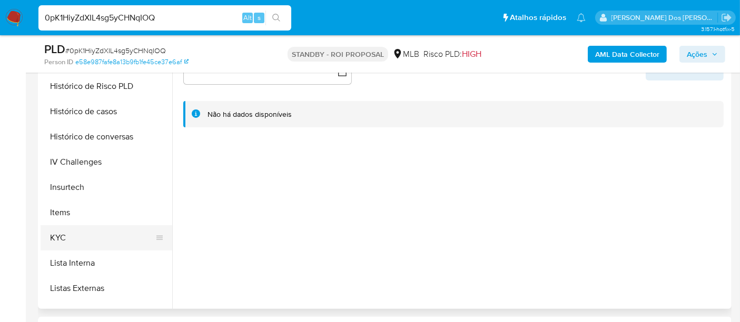
click at [58, 231] on button "KYC" at bounding box center [102, 238] width 123 height 25
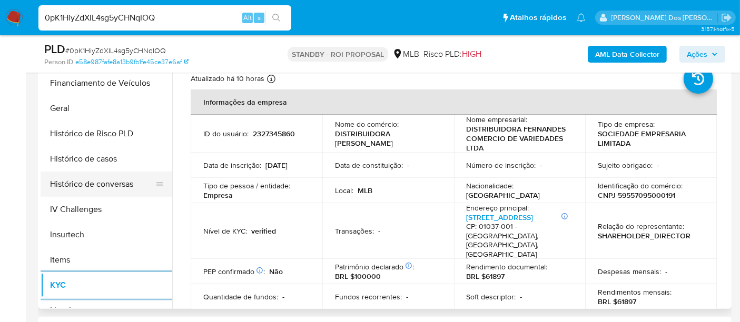
scroll to position [292, 0]
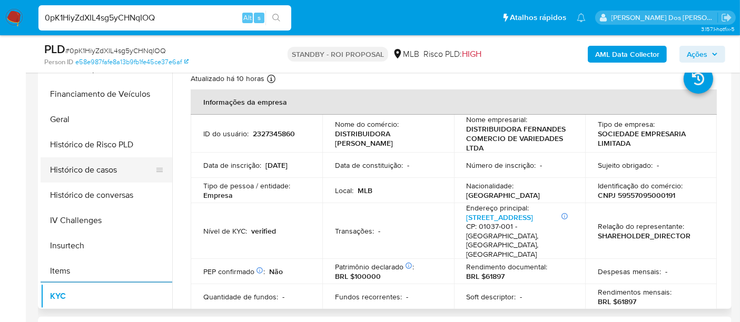
click at [111, 169] on button "Histórico de casos" at bounding box center [102, 170] width 123 height 25
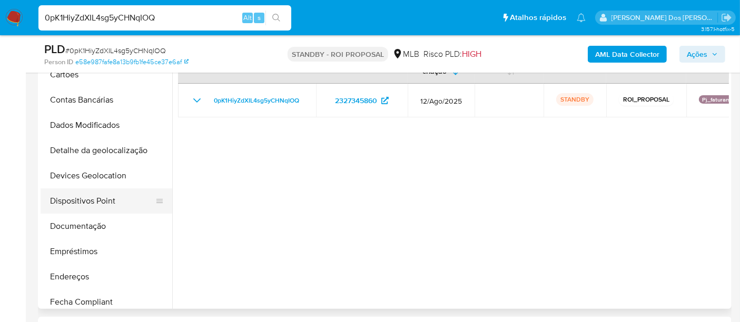
scroll to position [58, 0]
click at [93, 220] on button "Documentação" at bounding box center [102, 226] width 123 height 25
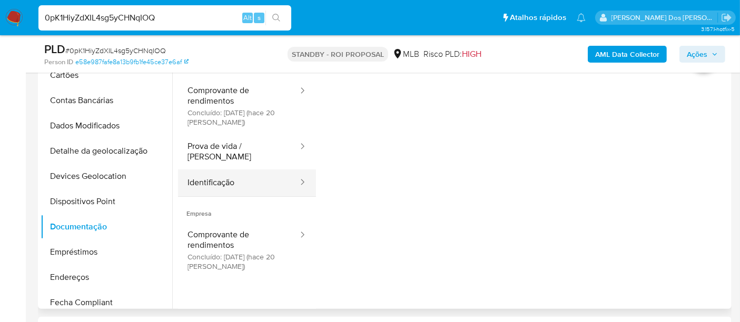
click at [228, 173] on button "Identificação" at bounding box center [238, 183] width 121 height 27
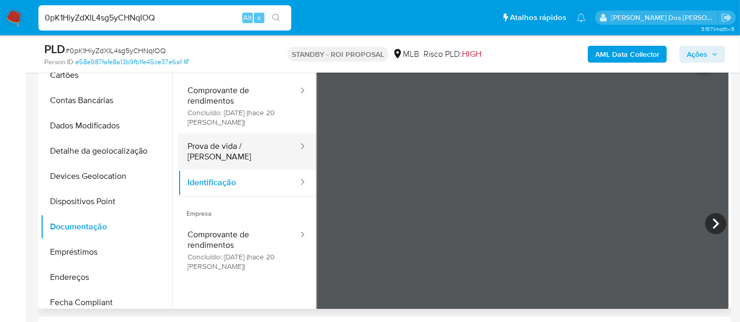
click at [229, 150] on button "Prova de vida / [PERSON_NAME]" at bounding box center [238, 152] width 121 height 36
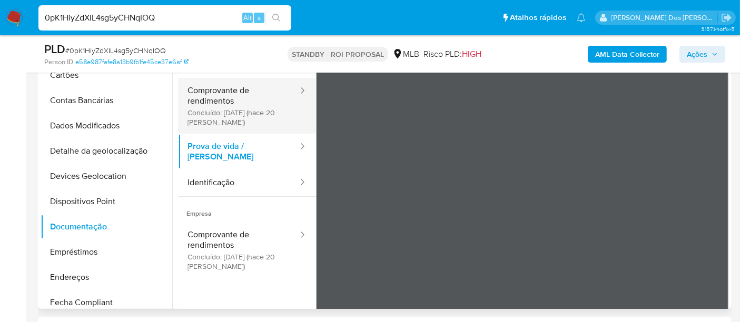
click at [210, 104] on button "Comprovante de rendimentos Concluído: 13/08/2025 (hace 20 días)" at bounding box center [238, 106] width 121 height 56
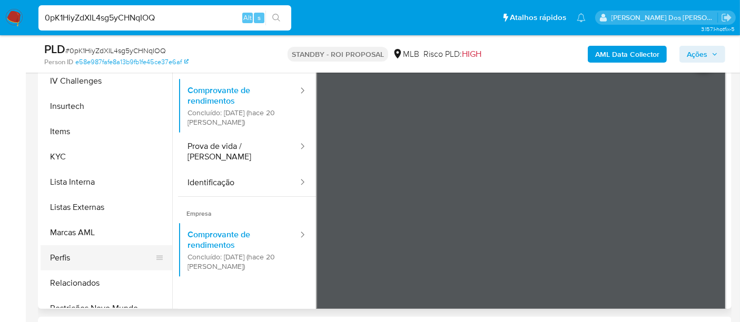
scroll to position [468, 0]
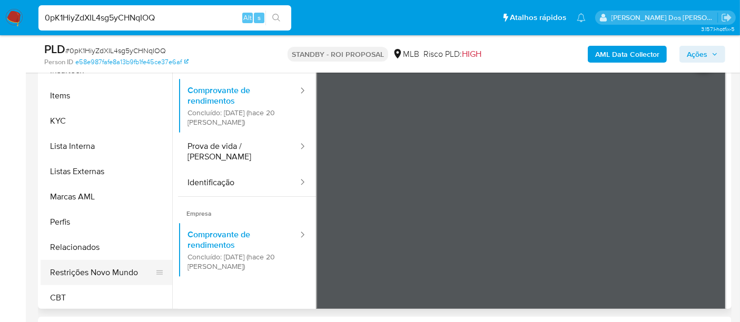
click at [106, 269] on button "Restrições Novo Mundo" at bounding box center [102, 272] width 123 height 25
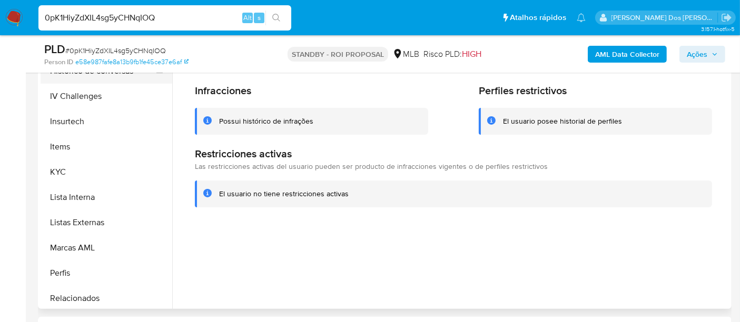
scroll to position [292, 0]
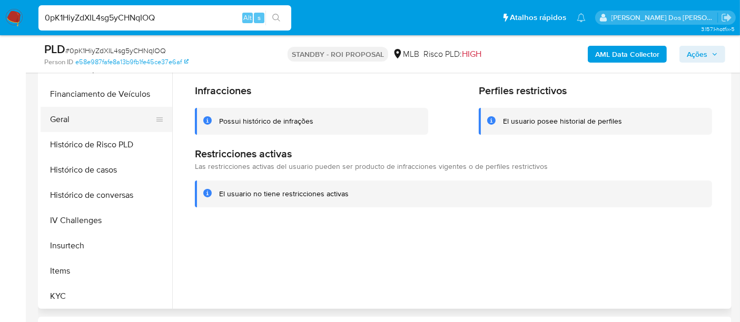
click at [64, 124] on button "Geral" at bounding box center [102, 119] width 123 height 25
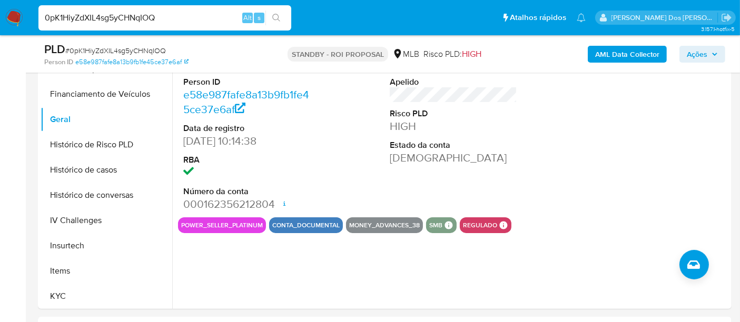
click at [142, 22] on input "0pK1HiyZdXIL4sg5yCHNqIOQ" at bounding box center [164, 18] width 253 height 14
paste input "hJSqZLgxAI8BelHGOQ3iRKmu"
type input "hJSqZLgxAI8BelHGOQ3iRKmu"
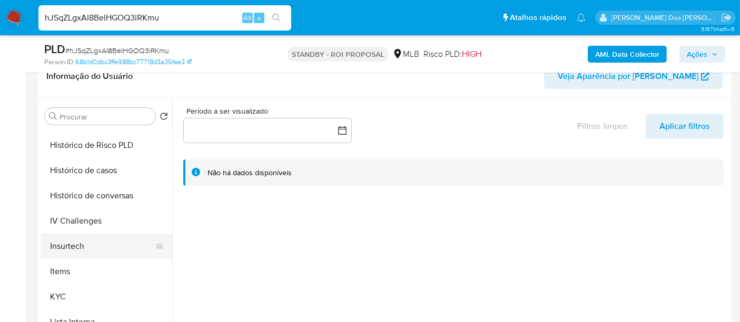
scroll to position [350, 0]
select select "10"
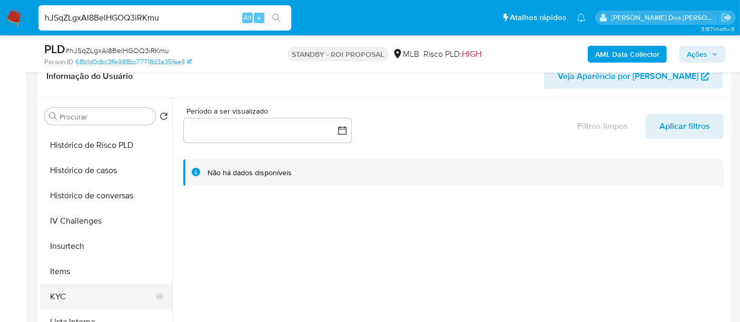
click at [63, 288] on button "KYC" at bounding box center [102, 297] width 123 height 25
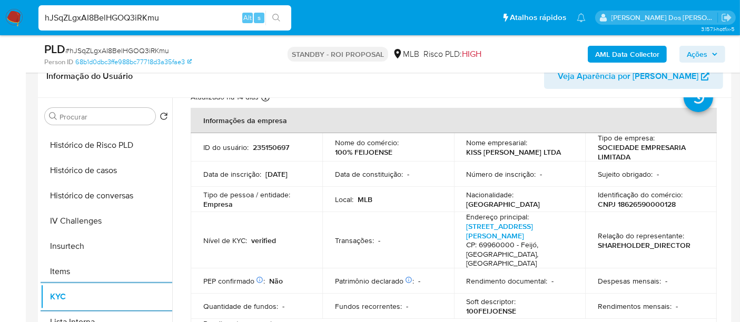
scroll to position [58, 0]
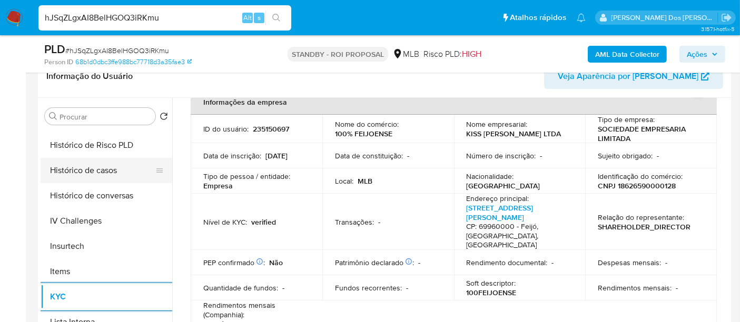
click at [80, 171] on button "Histórico de casos" at bounding box center [102, 170] width 123 height 25
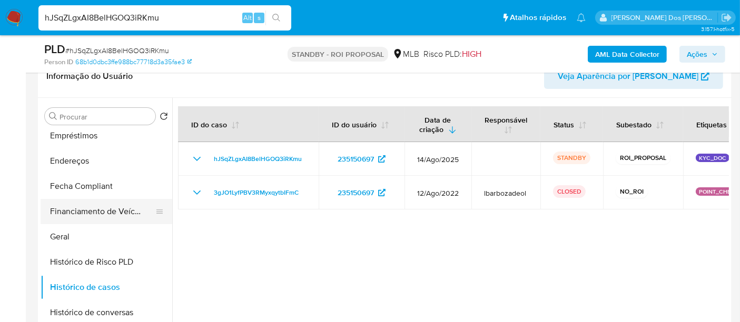
scroll to position [175, 0]
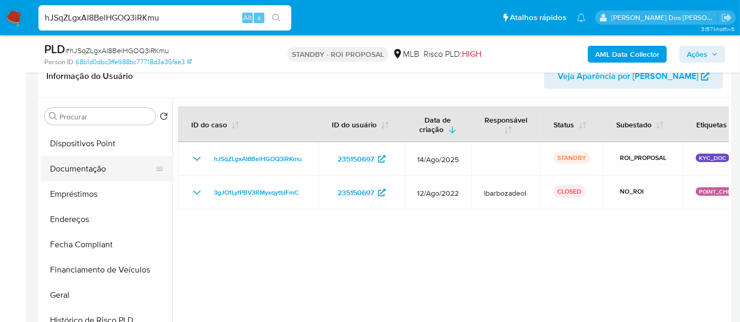
click at [87, 172] on button "Documentação" at bounding box center [102, 168] width 123 height 25
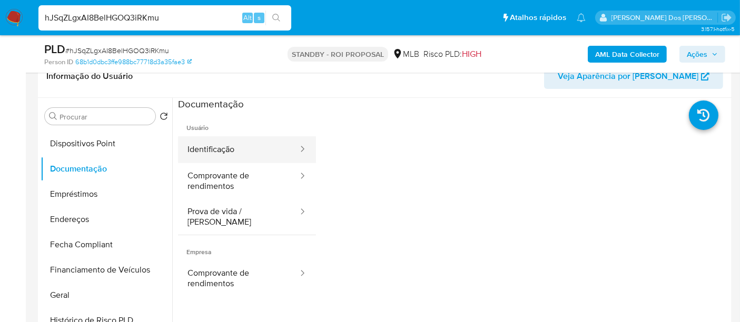
click at [208, 157] on button "Identificação" at bounding box center [238, 149] width 121 height 27
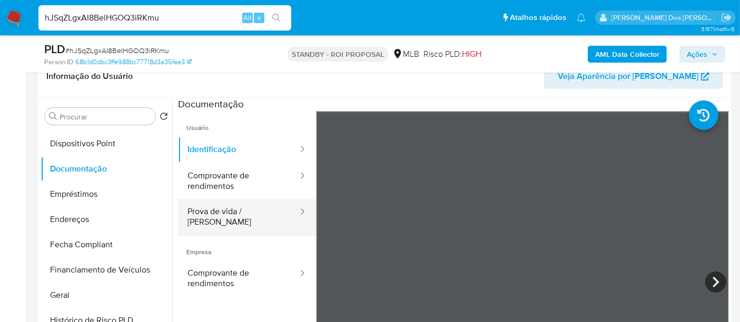
click at [227, 209] on button "Prova de vida / [PERSON_NAME]" at bounding box center [238, 217] width 121 height 36
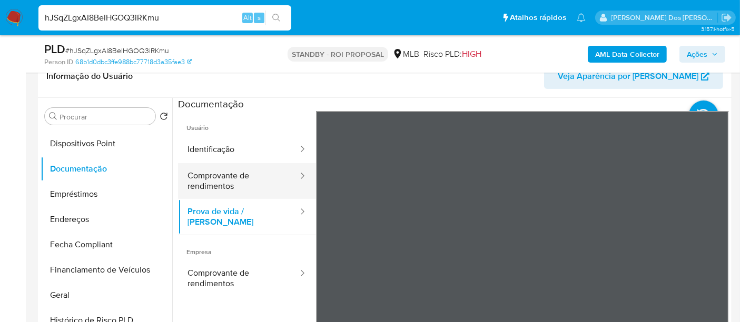
click at [227, 179] on button "Comprovante de rendimentos" at bounding box center [238, 181] width 121 height 36
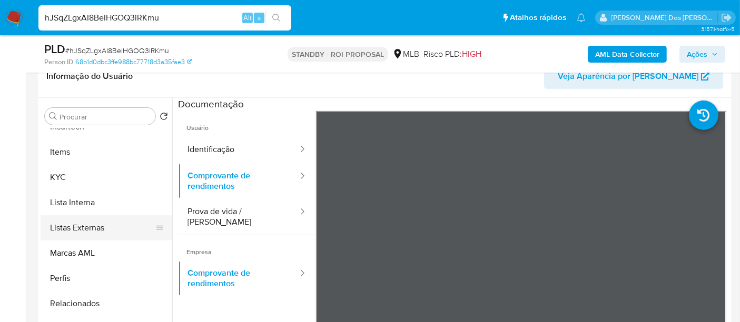
scroll to position [234, 0]
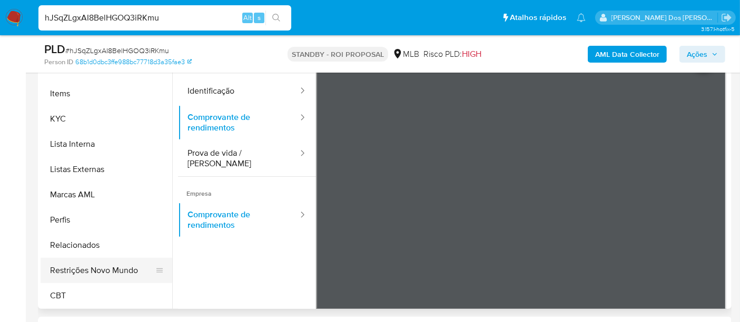
click at [113, 270] on button "Restrições Novo Mundo" at bounding box center [102, 270] width 123 height 25
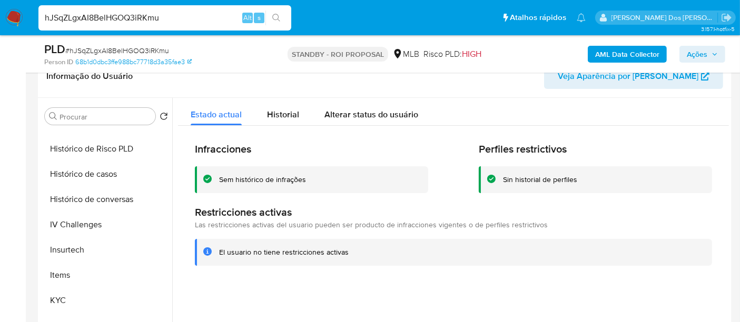
scroll to position [236, 0]
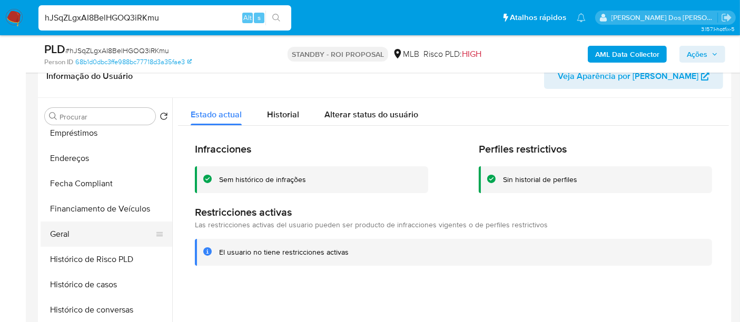
click at [69, 229] on button "Geral" at bounding box center [102, 234] width 123 height 25
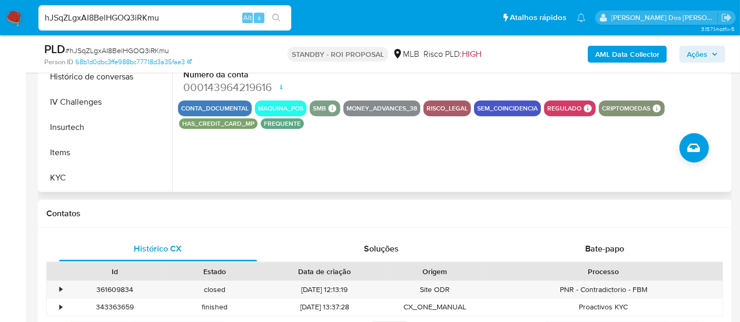
scroll to position [353, 0]
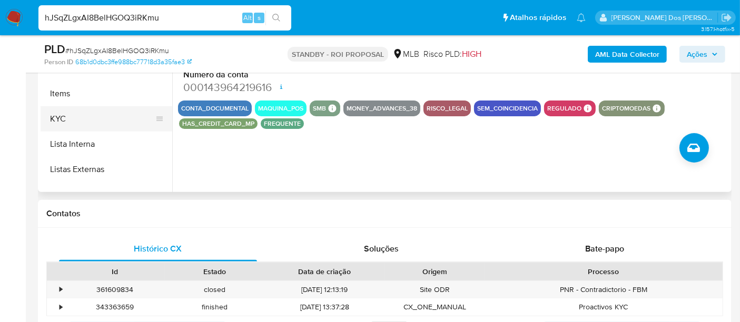
click at [56, 122] on button "KYC" at bounding box center [102, 118] width 123 height 25
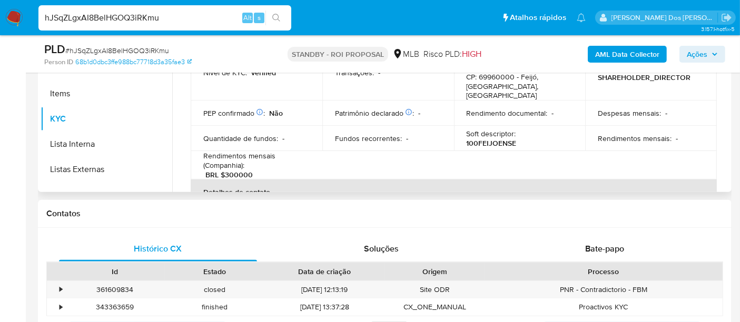
scroll to position [58, 0]
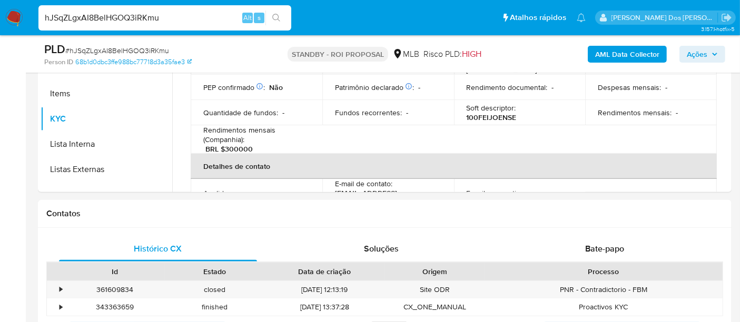
click at [120, 17] on input "hJSqZLgxAI8BelHGOQ3iRKmu" at bounding box center [164, 18] width 253 height 14
paste input "EBDvNYo231le5uLW6y7yA7Ih"
type input "EBDvNYo231le5uLW6y7yA7Ih"
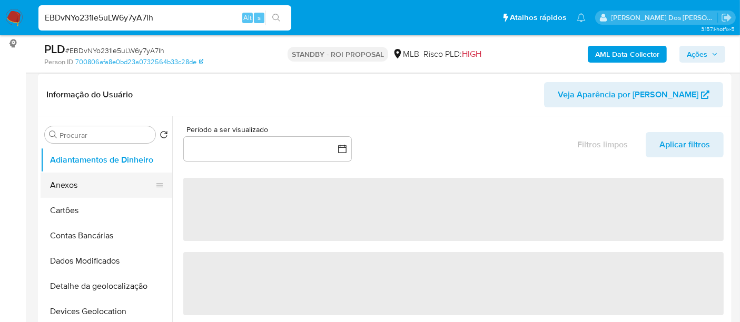
scroll to position [175, 0]
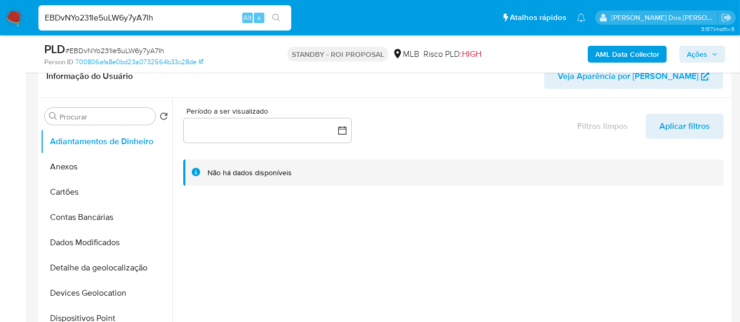
select select "10"
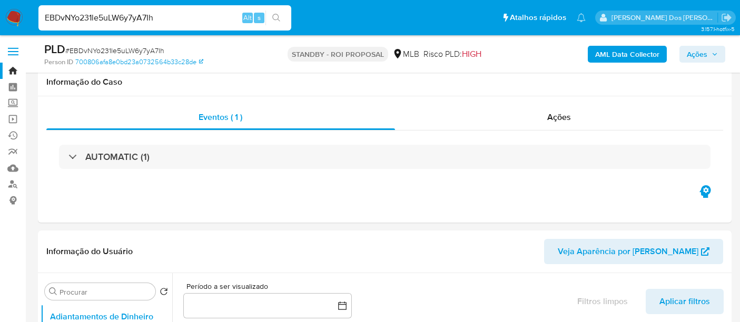
select select "10"
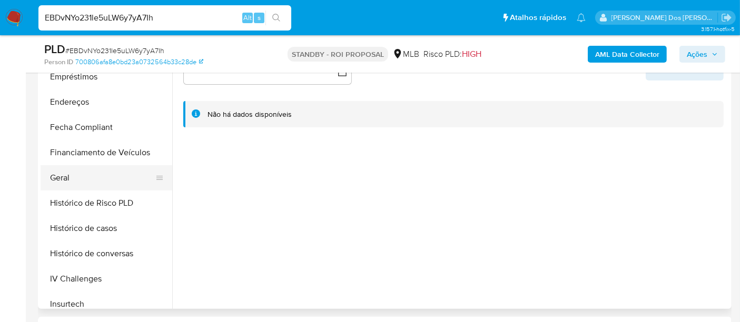
scroll to position [292, 0]
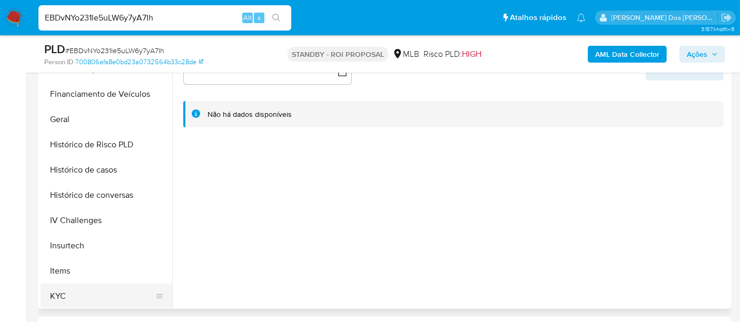
click at [67, 292] on button "KYC" at bounding box center [102, 296] width 123 height 25
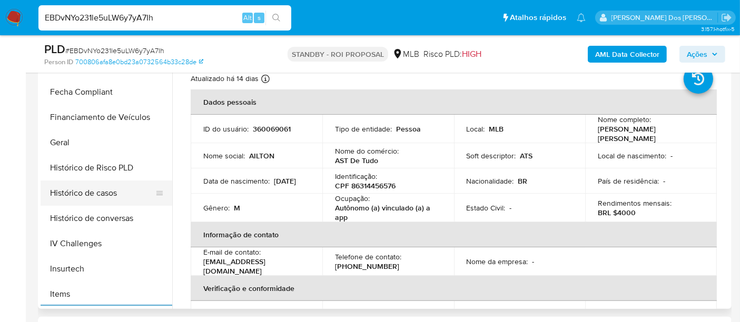
scroll to position [234, 0]
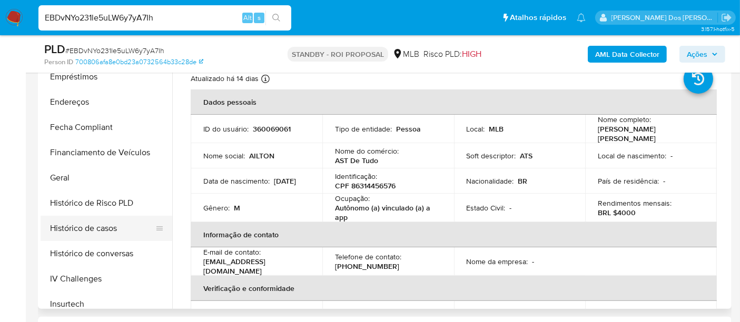
click at [102, 230] on button "Histórico de casos" at bounding box center [102, 228] width 123 height 25
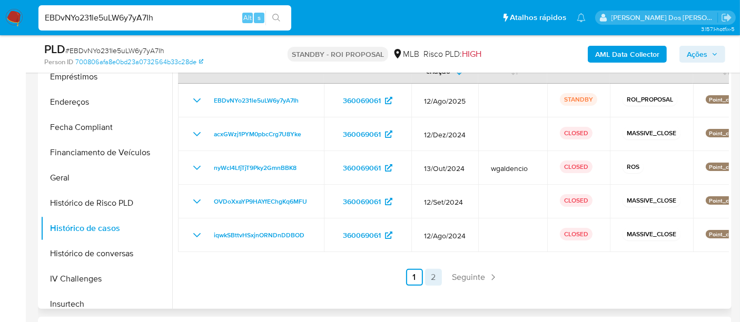
click at [432, 276] on link "2" at bounding box center [433, 277] width 17 height 17
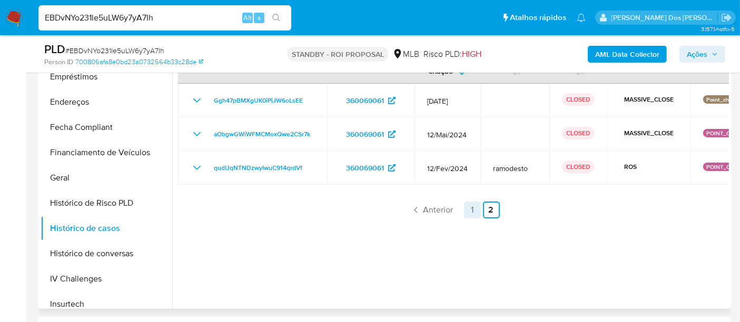
click at [468, 211] on link "1" at bounding box center [472, 210] width 17 height 17
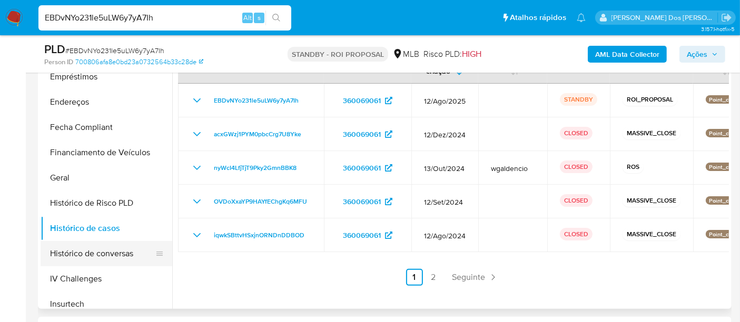
scroll to position [58, 0]
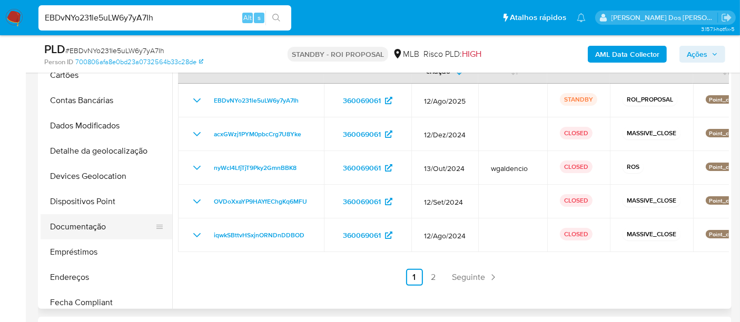
click at [81, 225] on button "Documentação" at bounding box center [102, 226] width 123 height 25
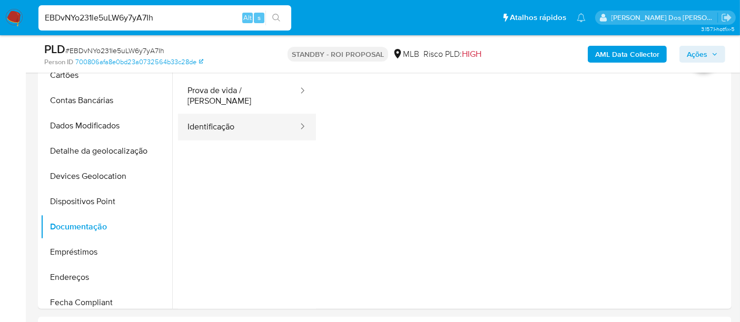
click at [204, 123] on button "Identificação" at bounding box center [238, 127] width 121 height 27
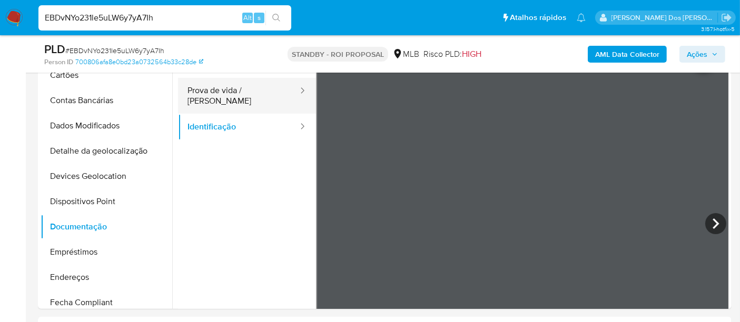
click at [254, 100] on button "Prova de vida / [PERSON_NAME]" at bounding box center [238, 96] width 121 height 36
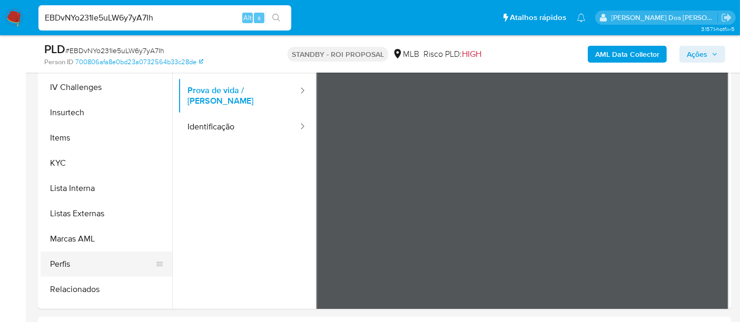
scroll to position [470, 0]
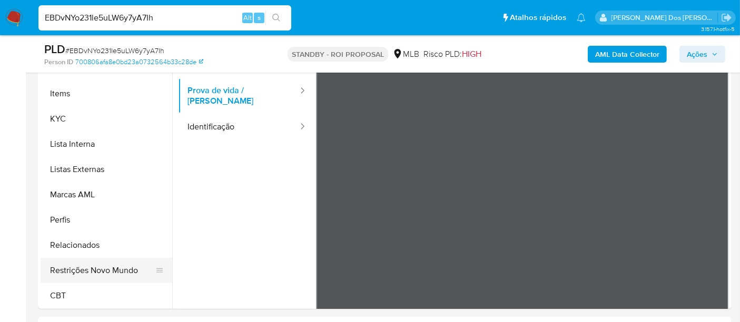
click at [103, 266] on button "Restrições Novo Mundo" at bounding box center [102, 270] width 123 height 25
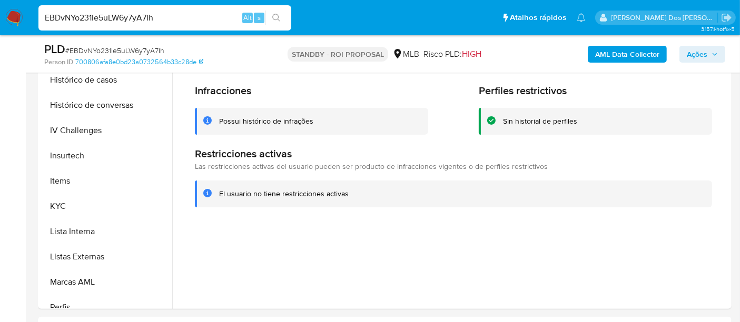
scroll to position [236, 0]
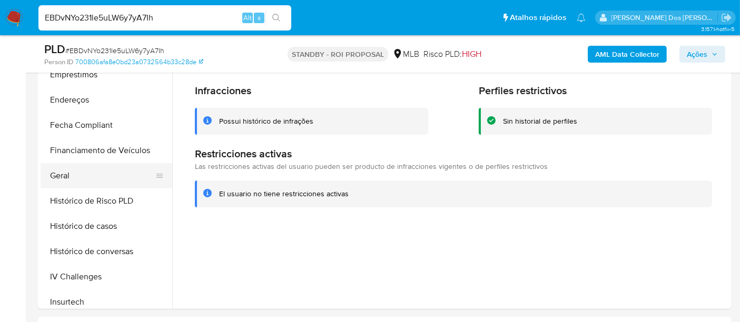
click at [60, 171] on button "Geral" at bounding box center [102, 175] width 123 height 25
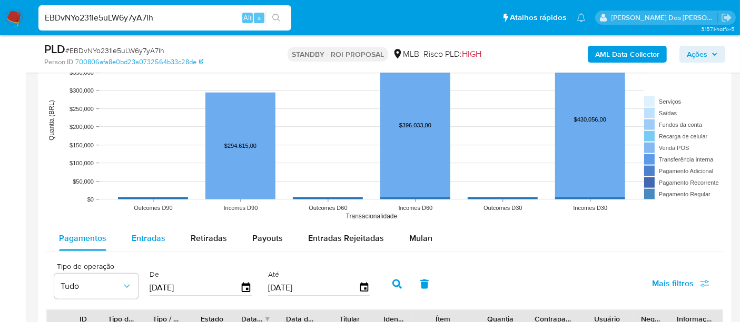
click at [143, 234] on span "Entradas" at bounding box center [149, 238] width 34 height 12
select select "10"
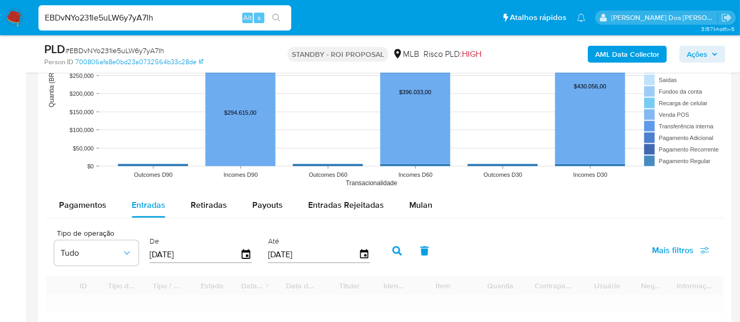
scroll to position [1171, 0]
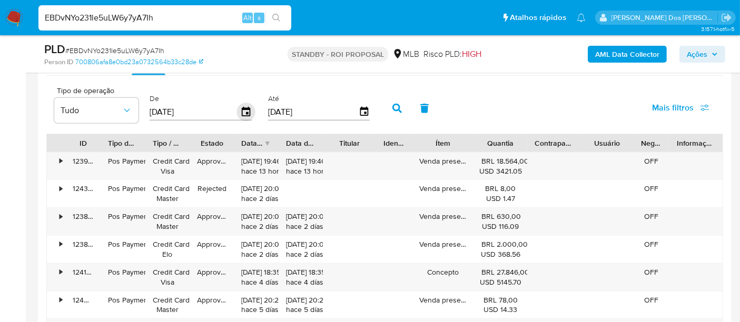
click at [243, 109] on icon "button" at bounding box center [246, 112] width 18 height 18
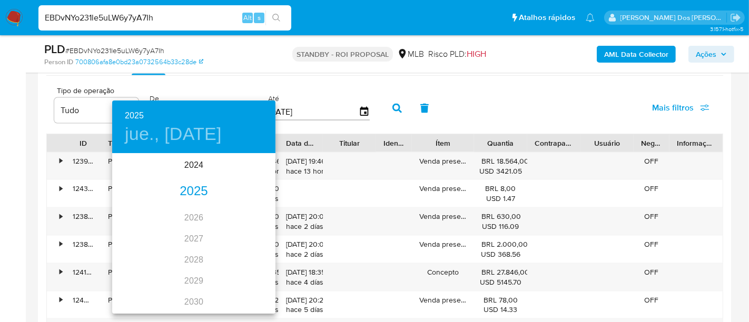
click at [190, 197] on div "2025" at bounding box center [193, 191] width 163 height 21
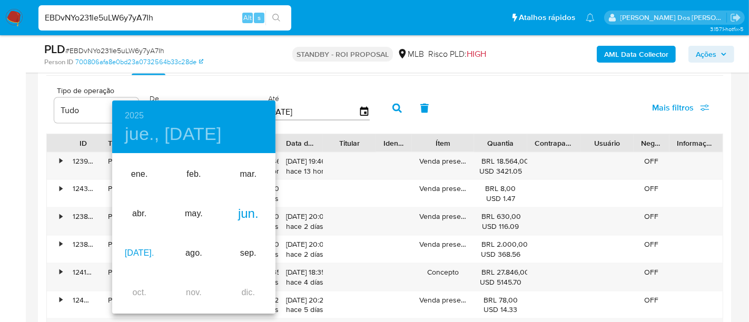
click at [131, 253] on div "[DATE]." at bounding box center [139, 254] width 54 height 40
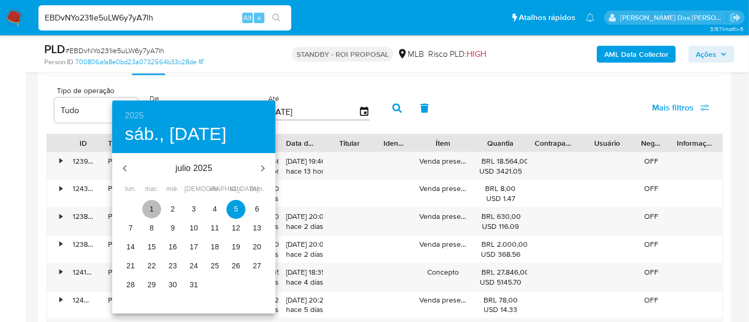
click at [151, 211] on p "1" at bounding box center [152, 209] width 4 height 11
type input "[DATE]"
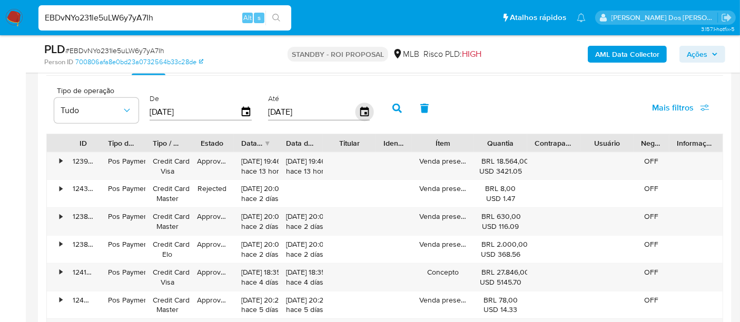
click at [356, 111] on icon "button" at bounding box center [364, 112] width 18 height 18
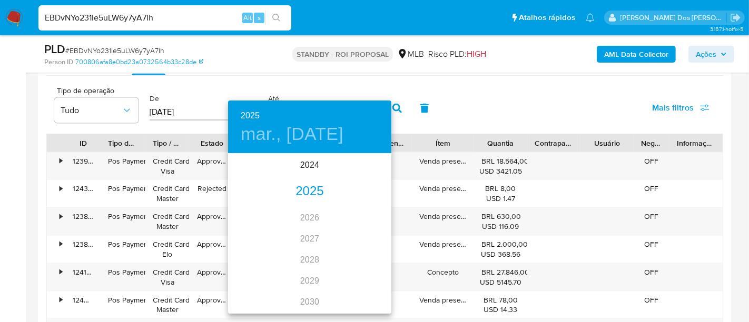
click at [314, 193] on div "2025" at bounding box center [309, 191] width 163 height 21
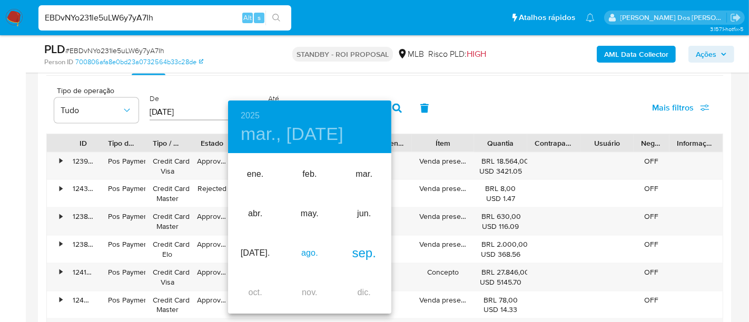
click at [308, 252] on div "ago." at bounding box center [309, 254] width 54 height 40
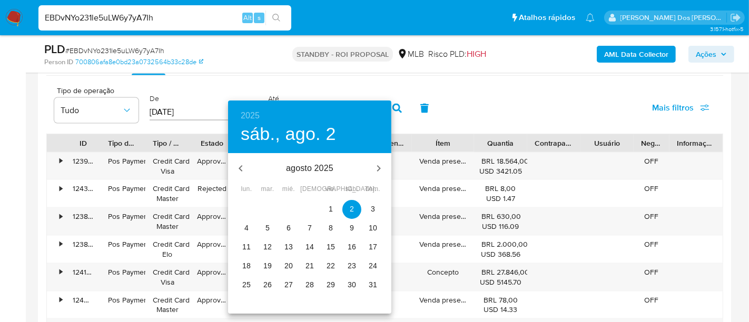
click at [330, 280] on p "29" at bounding box center [331, 285] width 8 height 11
type input "29/08/2025"
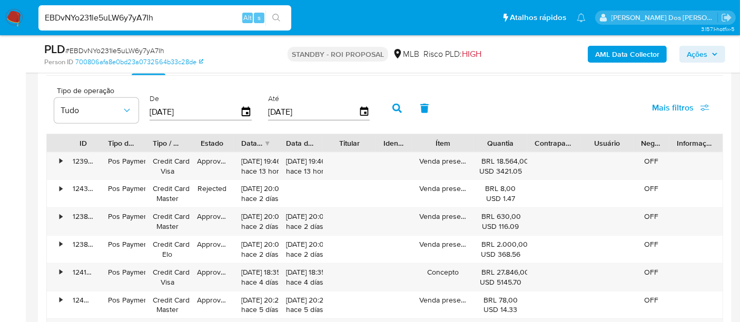
click at [652, 111] on button "Mais filtros" at bounding box center [681, 107] width 85 height 25
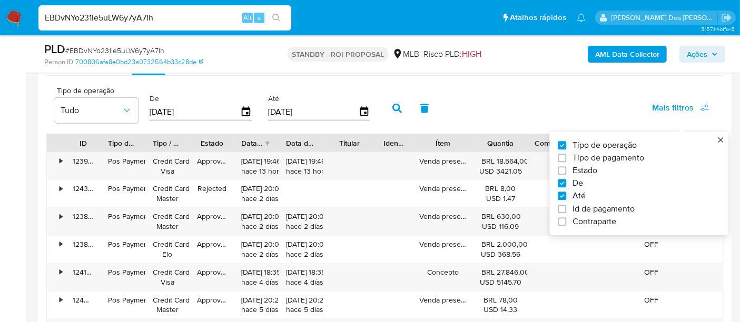
click at [593, 173] on span "Estado" at bounding box center [585, 171] width 25 height 11
click at [566, 173] on input "Estado" at bounding box center [562, 171] width 8 height 8
checkbox input "true"
type input "[DATE]"
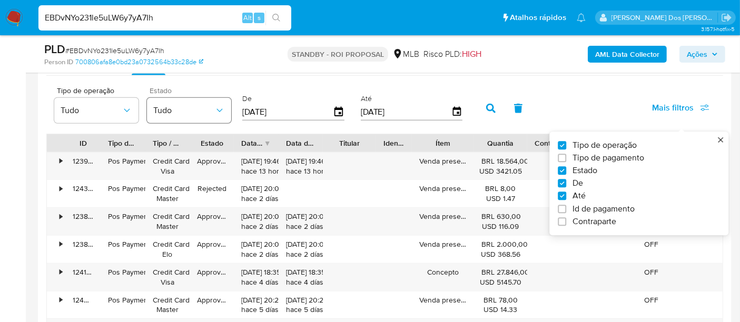
click at [216, 105] on icon "button" at bounding box center [219, 110] width 11 height 11
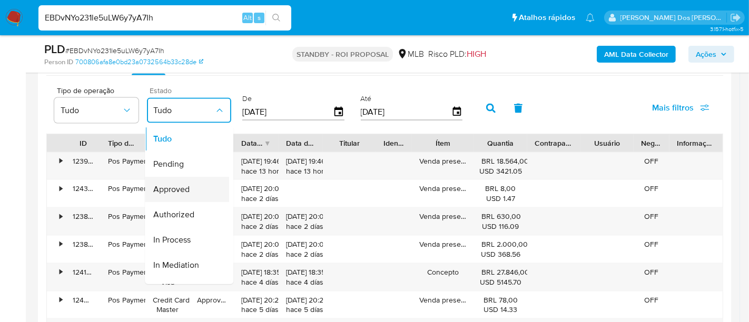
click at [184, 190] on span "Approved" at bounding box center [171, 189] width 36 height 11
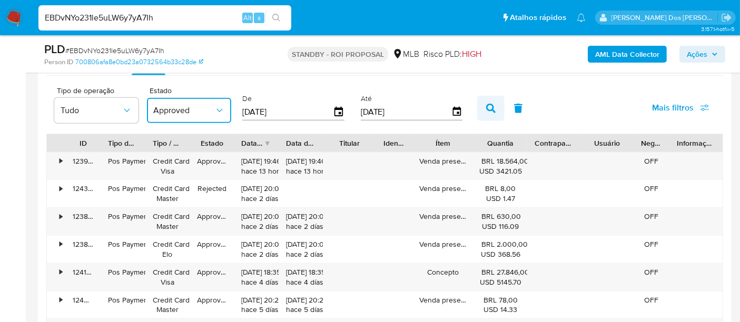
click at [480, 107] on button "button" at bounding box center [490, 108] width 27 height 25
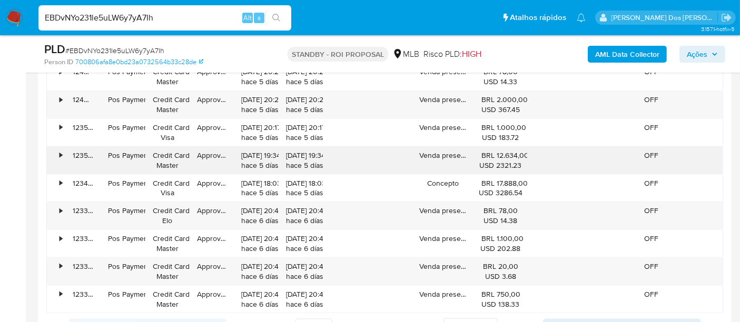
scroll to position [1346, 0]
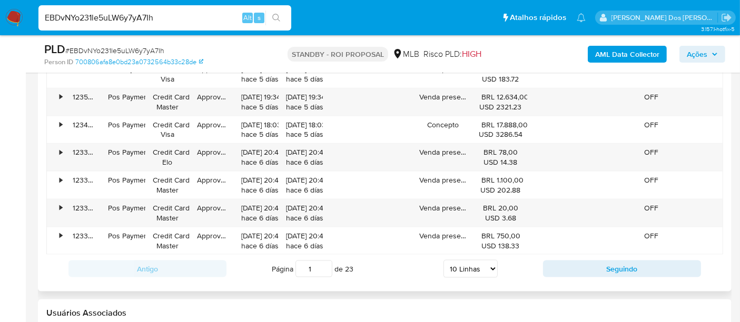
click at [469, 265] on select "5 Linhas 10 Linhas 20 Linhas 25 Linhas 50 Linhas 100 Linhas" at bounding box center [471, 269] width 54 height 18
select select "100"
click at [444, 260] on select "5 Linhas 10 Linhas 20 Linhas 25 Linhas 50 Linhas 100 Linhas" at bounding box center [471, 269] width 54 height 18
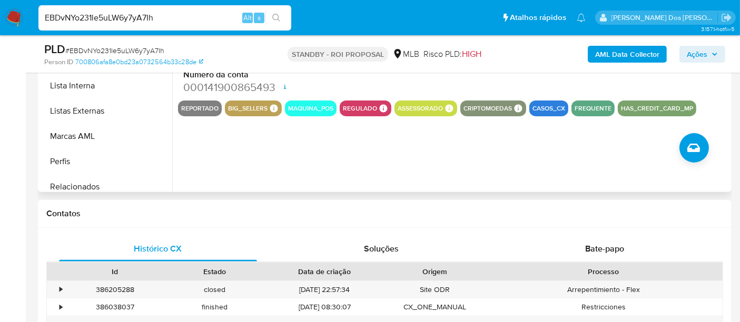
scroll to position [353, 0]
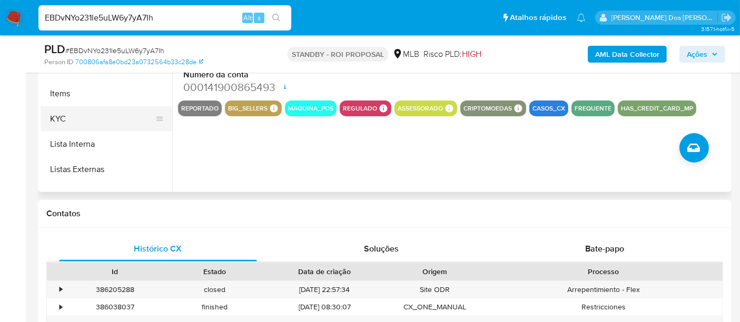
click at [60, 119] on button "KYC" at bounding box center [102, 118] width 123 height 25
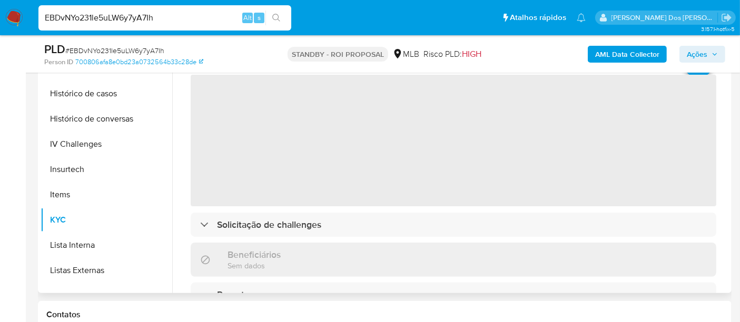
scroll to position [234, 0]
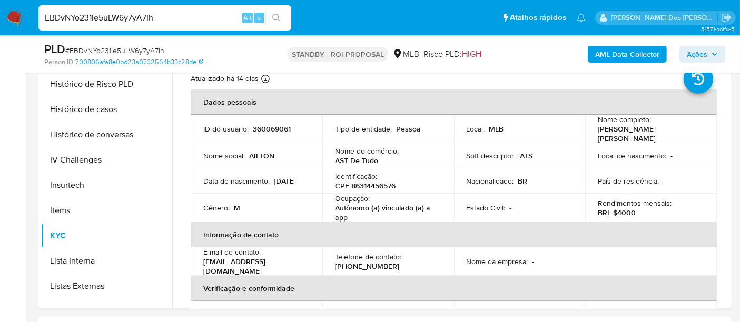
click at [131, 16] on input "EBDvNYo231le5uLW6y7yA7Ih" at bounding box center [164, 18] width 253 height 14
paste input "aVj5dggA2FbYwf0ozB8u7LCr"
type input "aVj5dggA2FbYwf0ozB8u7LCr"
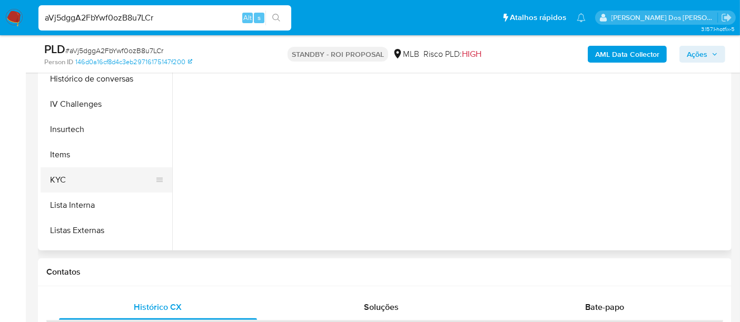
scroll to position [351, 0]
select select "10"
click at [63, 173] on button "KYC" at bounding box center [102, 179] width 123 height 25
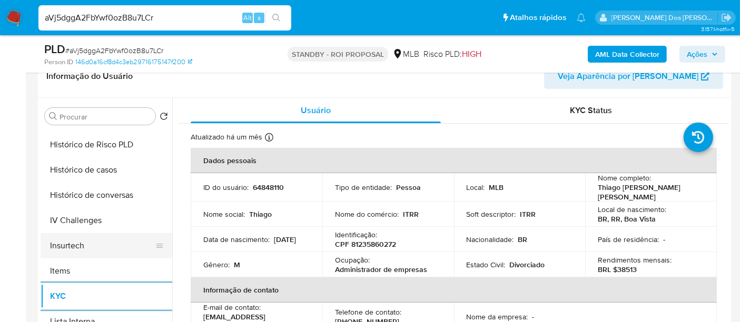
scroll to position [292, 0]
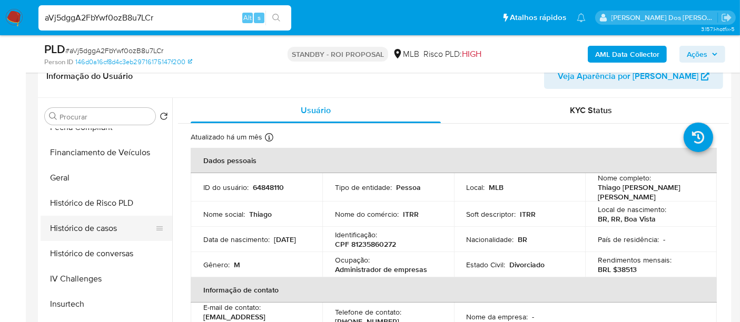
click at [102, 229] on button "Histórico de casos" at bounding box center [102, 228] width 123 height 25
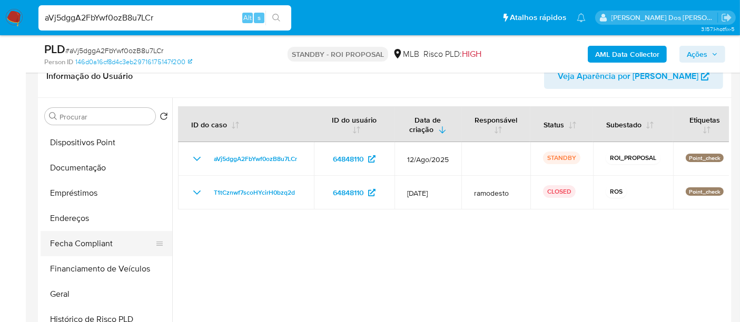
scroll to position [175, 0]
click at [83, 167] on button "Documentação" at bounding box center [102, 168] width 123 height 25
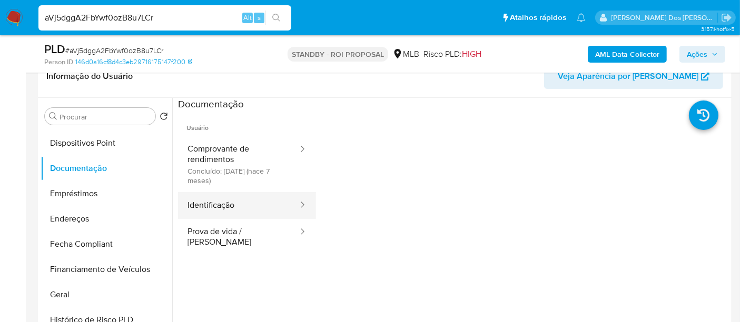
click at [228, 199] on button "Identificação" at bounding box center [238, 205] width 121 height 27
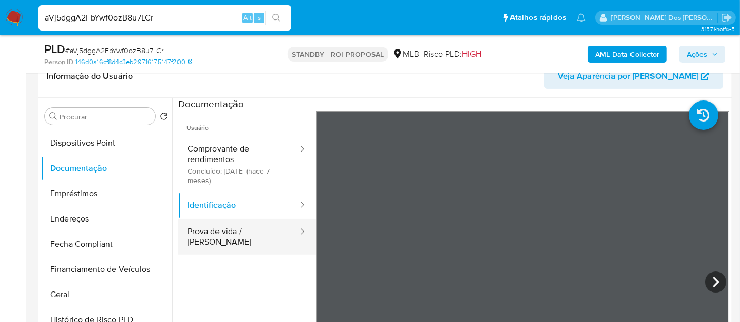
click at [247, 228] on button "Prova de vida / [PERSON_NAME]" at bounding box center [238, 237] width 121 height 36
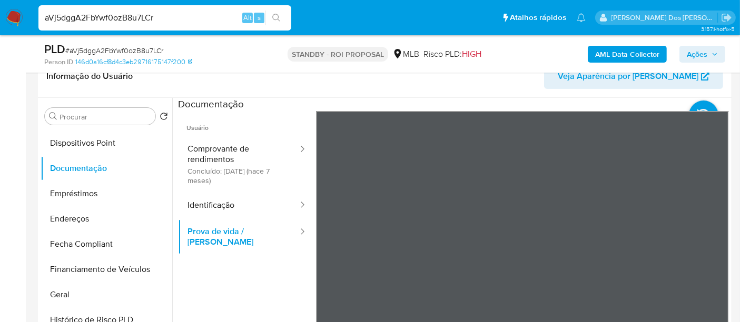
scroll to position [234, 0]
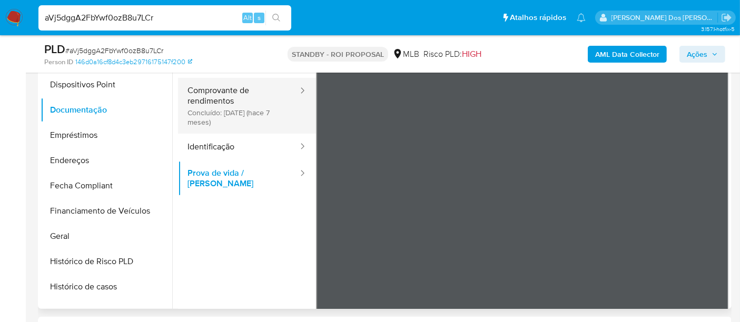
click at [211, 95] on button "Comprovante de rendimentos Concluído: 27/01/2025 (hace 7 meses)" at bounding box center [238, 106] width 121 height 56
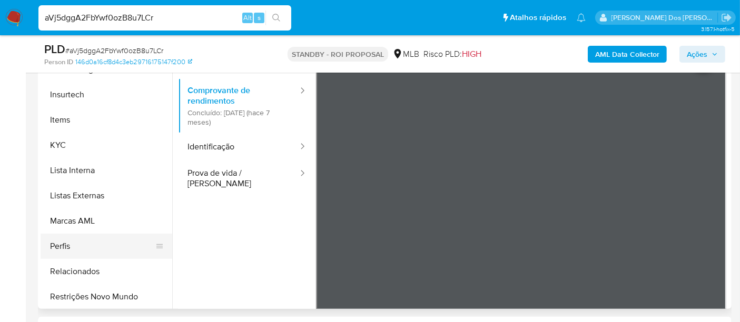
scroll to position [470, 0]
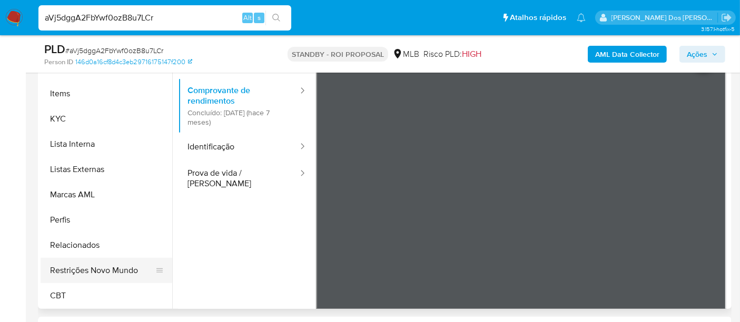
click at [111, 271] on button "Restrições Novo Mundo" at bounding box center [102, 270] width 123 height 25
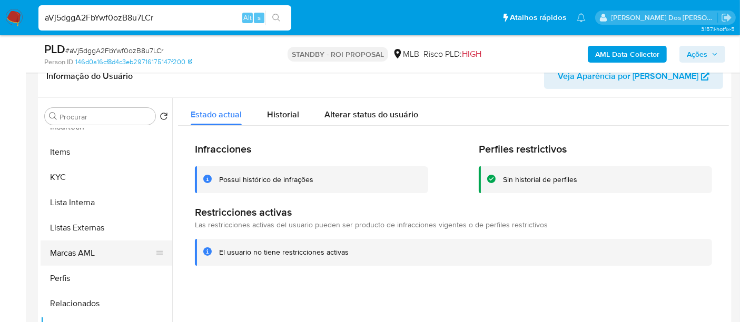
scroll to position [236, 0]
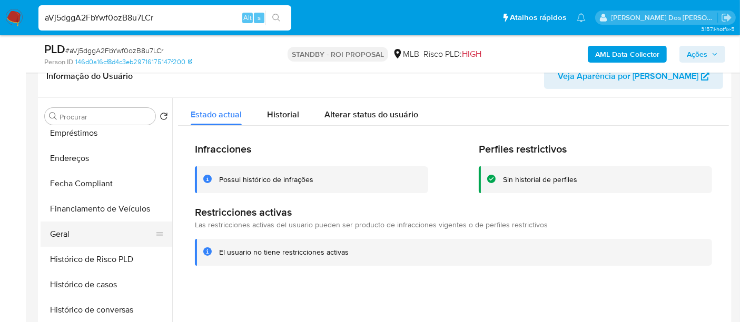
click at [63, 238] on button "Geral" at bounding box center [102, 234] width 123 height 25
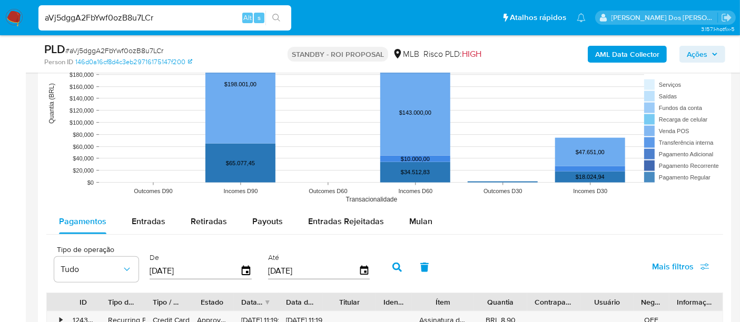
scroll to position [1054, 0]
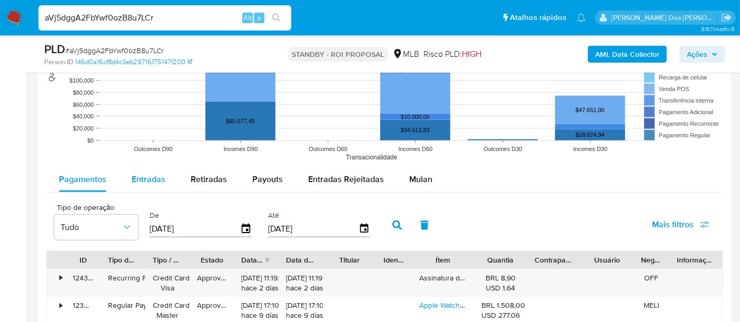
click at [141, 179] on span "Entradas" at bounding box center [149, 179] width 34 height 12
select select "10"
click at [241, 228] on icon "button" at bounding box center [246, 229] width 18 height 18
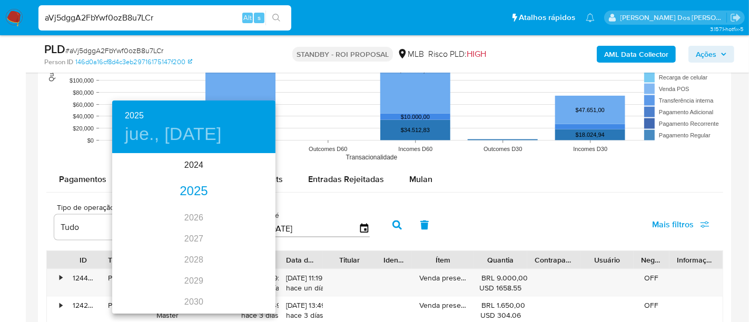
click at [194, 198] on div "2025" at bounding box center [193, 191] width 163 height 21
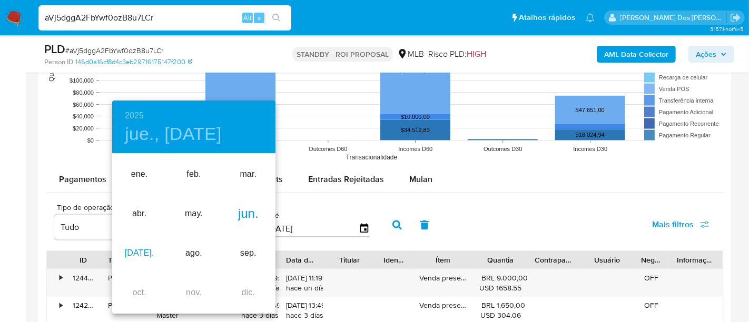
click at [139, 250] on div "[DATE]." at bounding box center [139, 254] width 54 height 40
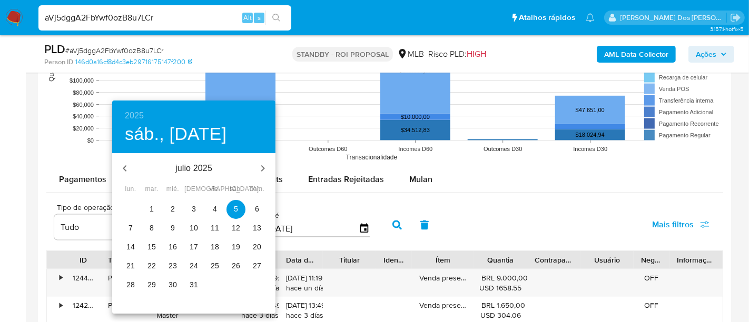
click at [153, 209] on p "1" at bounding box center [152, 209] width 4 height 11
type input "[DATE]"
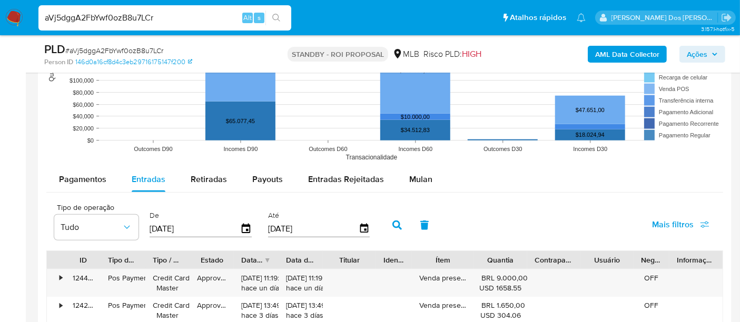
click at [353, 224] on input "[DATE]" at bounding box center [313, 229] width 91 height 17
click at [355, 227] on icon "button" at bounding box center [364, 229] width 18 height 18
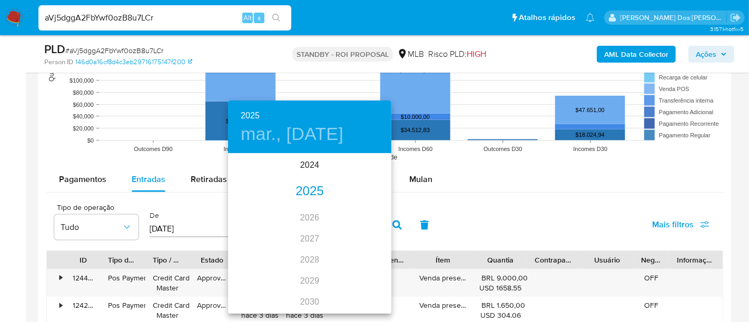
click at [310, 195] on div "2025" at bounding box center [309, 191] width 163 height 21
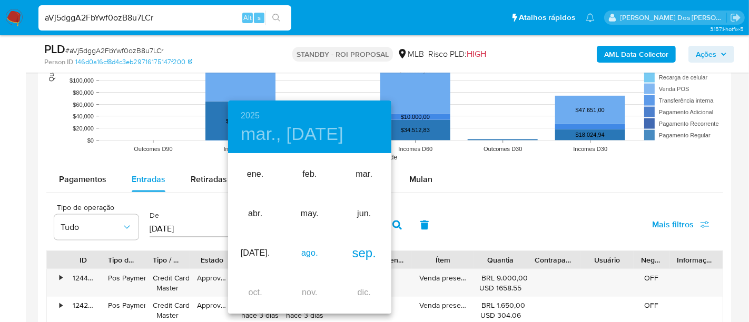
click at [310, 253] on div "ago." at bounding box center [309, 254] width 54 height 40
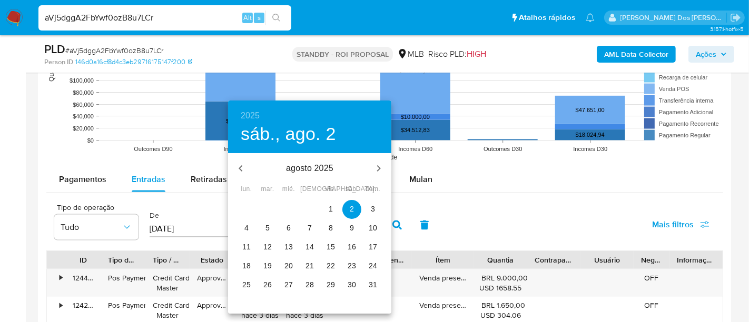
click at [349, 283] on p "30" at bounding box center [352, 285] width 8 height 11
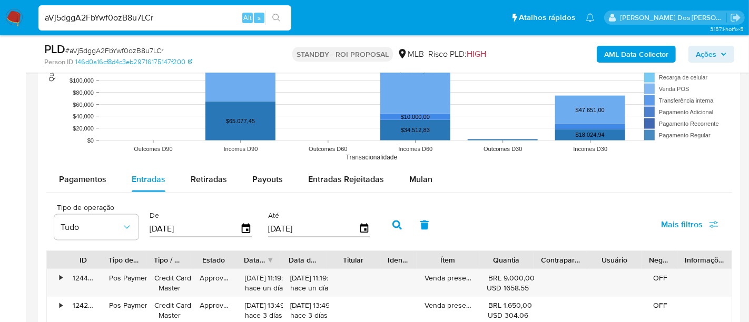
type input "[DATE]"
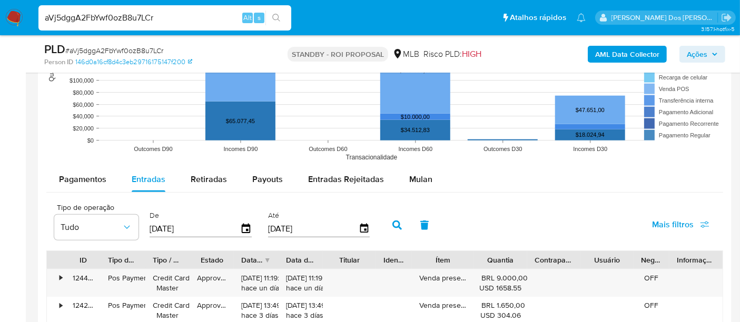
drag, startPoint x: 660, startPoint y: 226, endPoint x: 637, endPoint y: 236, distance: 25.3
click at [660, 225] on span "Mais filtros" at bounding box center [673, 224] width 42 height 25
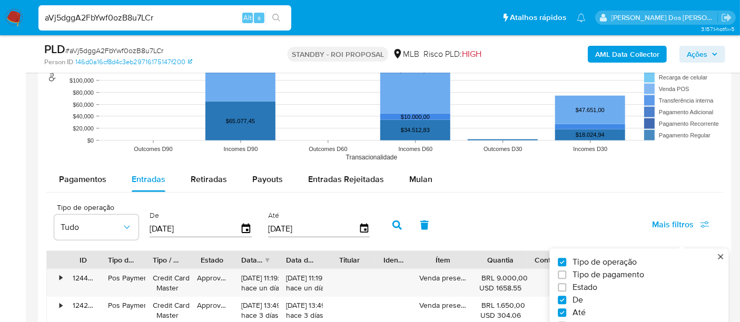
click at [580, 283] on span "Estado" at bounding box center [585, 288] width 25 height 11
click at [566, 284] on input "Estado" at bounding box center [562, 288] width 8 height 8
checkbox input "true"
type input "[DATE]"
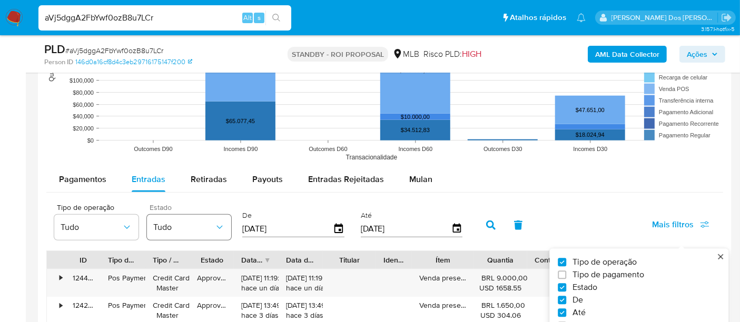
click at [208, 217] on button "Tudo" at bounding box center [189, 227] width 84 height 25
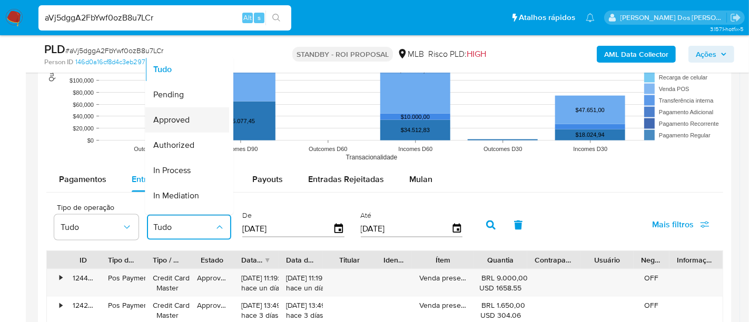
click at [182, 120] on span "Approved" at bounding box center [171, 120] width 36 height 11
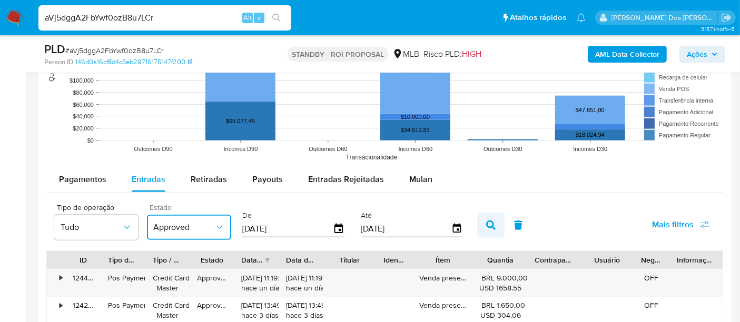
click at [486, 227] on icon "button" at bounding box center [490, 225] width 9 height 9
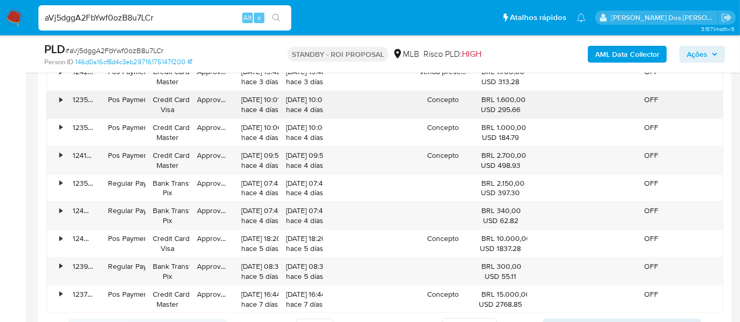
scroll to position [1405, 0]
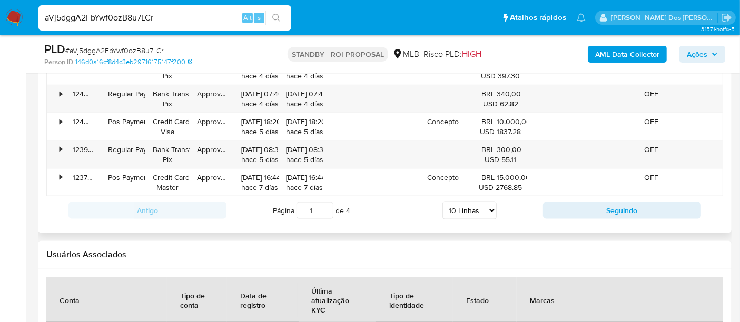
click at [478, 205] on select "5 Linhas 10 Linhas 20 Linhas 25 Linhas 50 Linhas 100 Linhas" at bounding box center [470, 211] width 54 height 18
select select "100"
click at [443, 202] on select "5 Linhas 10 Linhas 20 Linhas 25 Linhas 50 Linhas 100 Linhas" at bounding box center [470, 211] width 54 height 18
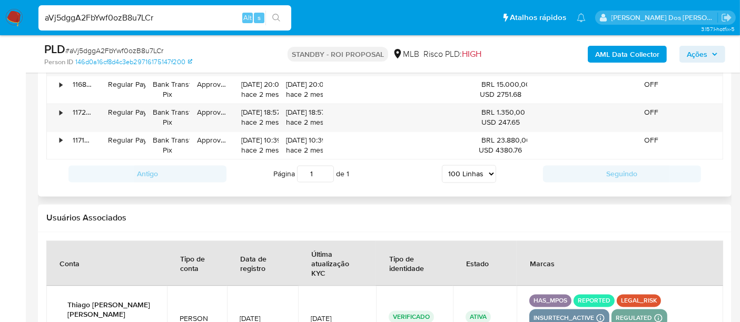
scroll to position [2225, 0]
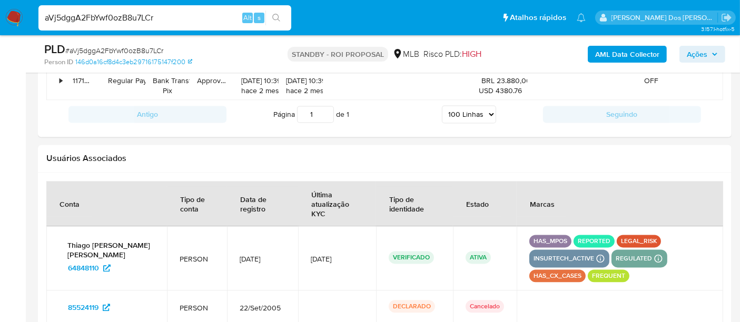
click at [150, 15] on input "aVj5dggA2FbYwf0ozB8u7LCr" at bounding box center [164, 18] width 253 height 14
paste input "4i1F06okpAwE4nD2txm0xyLX"
type input "4i1F06okpAwE4nD2txm0xyLX"
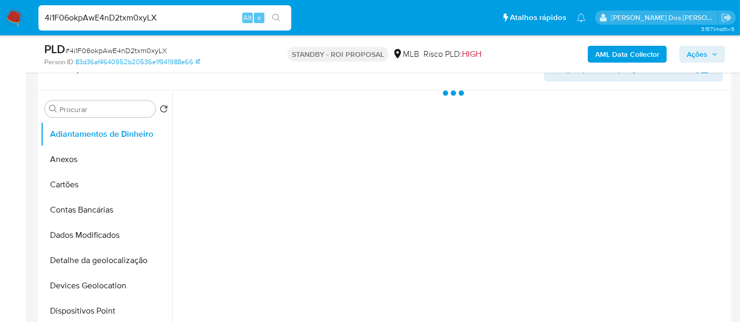
scroll to position [234, 0]
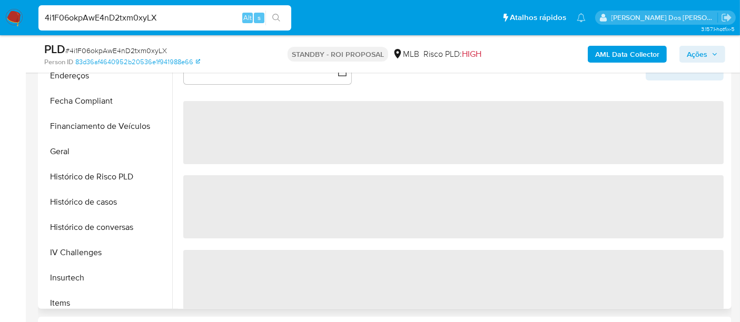
select select "10"
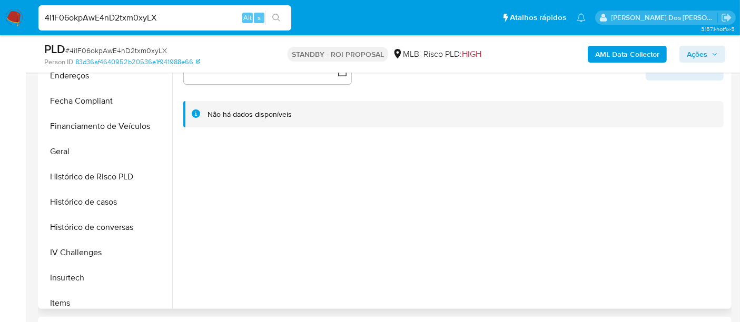
scroll to position [409, 0]
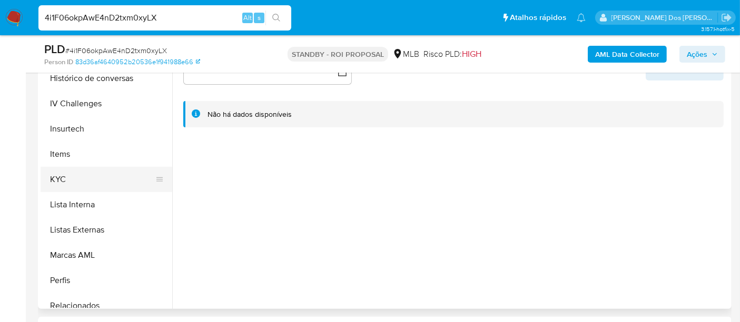
click at [58, 181] on button "KYC" at bounding box center [102, 179] width 123 height 25
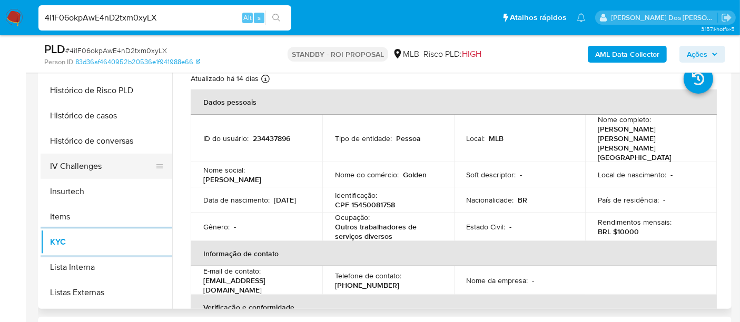
scroll to position [292, 0]
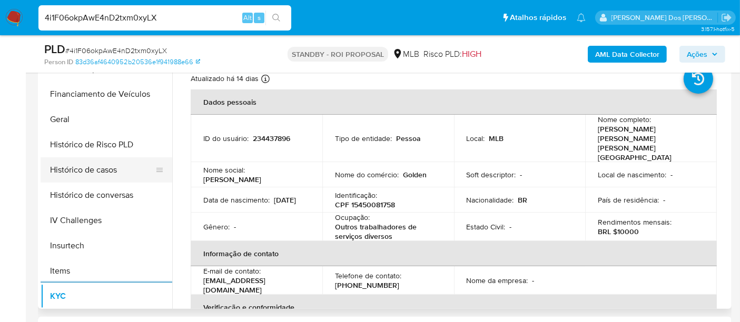
click at [92, 160] on button "Histórico de casos" at bounding box center [102, 170] width 123 height 25
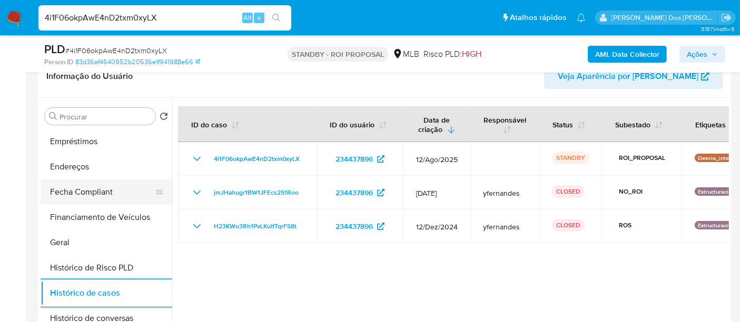
scroll to position [175, 0]
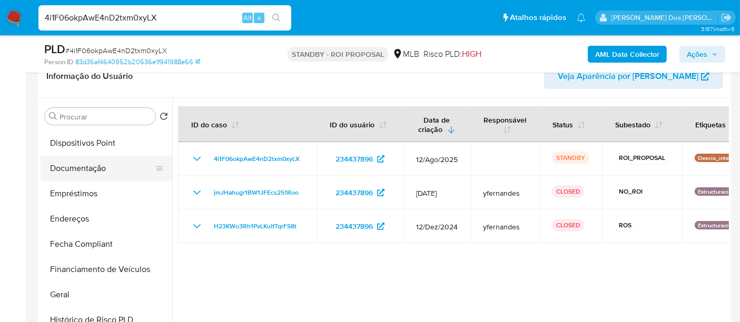
click at [91, 172] on button "Documentação" at bounding box center [102, 168] width 123 height 25
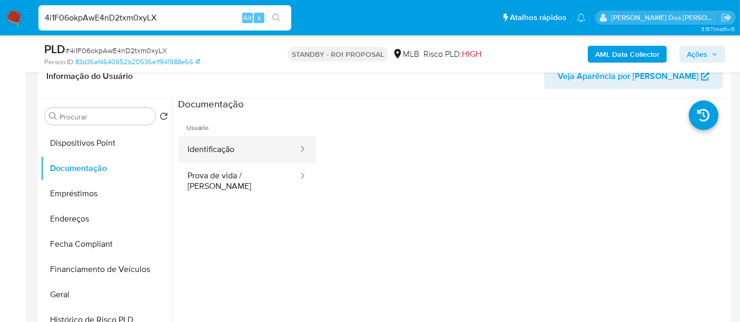
click at [203, 160] on button "Identificação" at bounding box center [238, 149] width 121 height 27
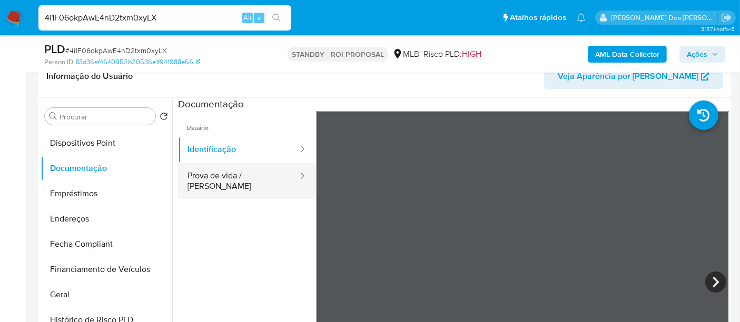
click at [258, 168] on button "Prova de vida / [PERSON_NAME]" at bounding box center [238, 181] width 121 height 36
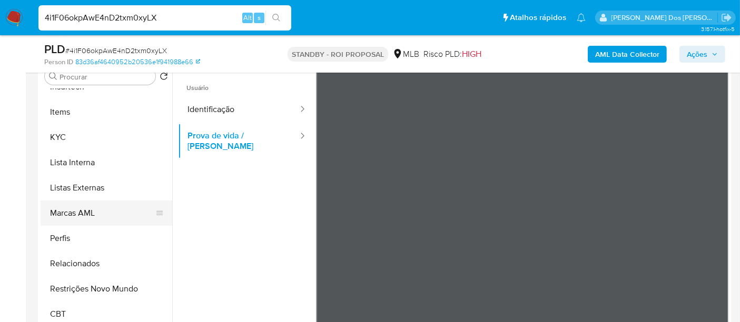
scroll to position [234, 0]
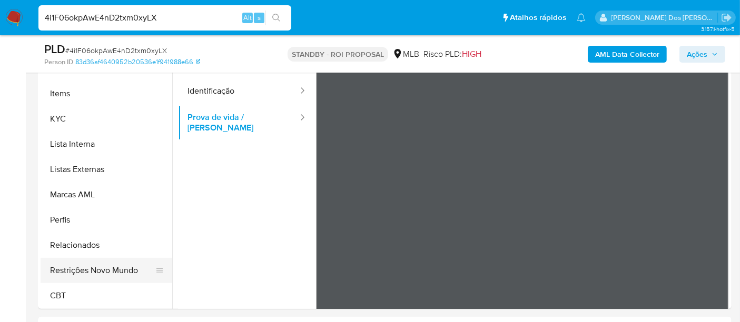
click at [117, 268] on button "Restrições Novo Mundo" at bounding box center [102, 270] width 123 height 25
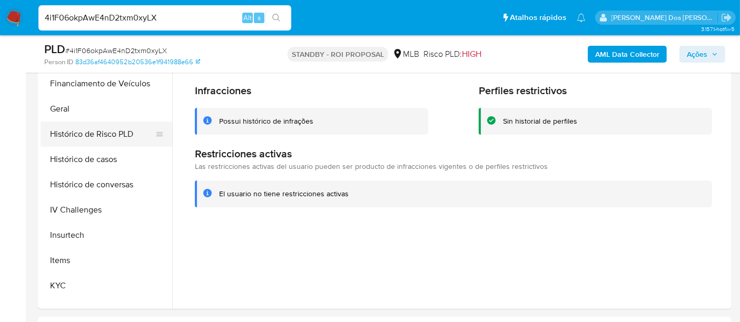
scroll to position [236, 0]
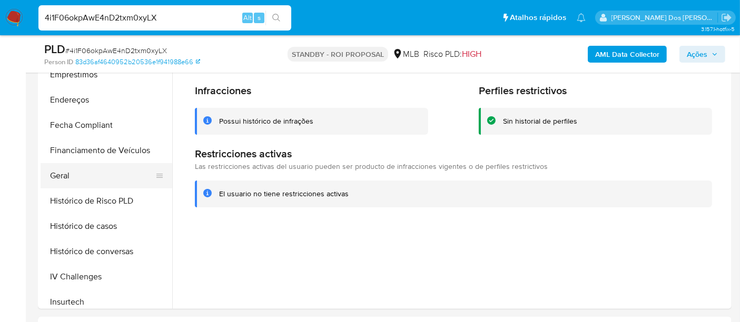
click at [58, 183] on button "Geral" at bounding box center [102, 175] width 123 height 25
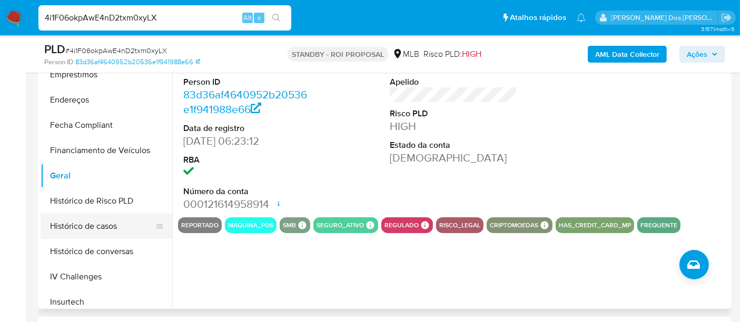
scroll to position [353, 0]
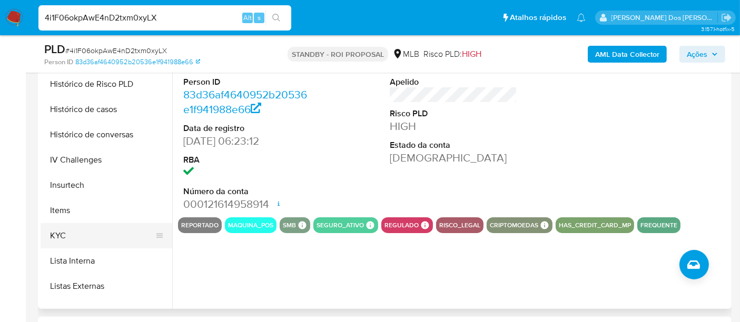
click at [61, 235] on button "KYC" at bounding box center [102, 235] width 123 height 25
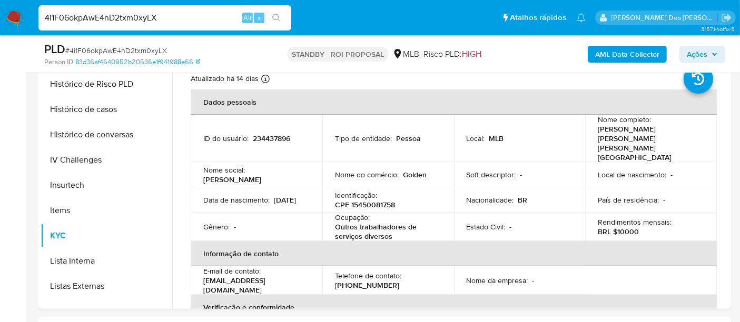
click at [142, 14] on input "4i1F06okpAwE4nD2txm0xyLX" at bounding box center [164, 18] width 253 height 14
click at [142, 16] on input "4i1F06okpAwE4nD2txm0xyLX" at bounding box center [164, 18] width 253 height 14
paste input "bVtowBAXpLfLwg3LskjXWVHa"
click at [142, 16] on input "4i1F06okpAwE4nD2txm0xbVtowBAXpLfLwg3LskjXWVHayLX" at bounding box center [164, 18] width 253 height 14
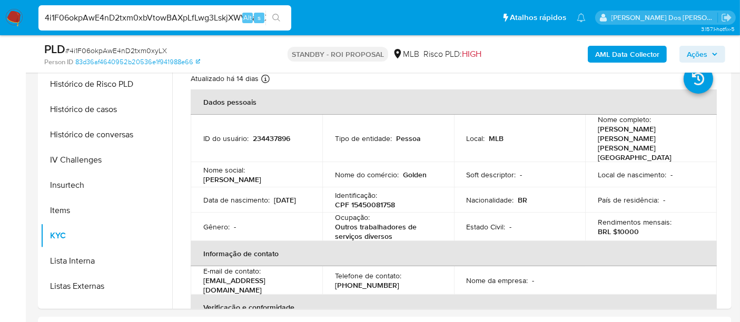
paste input "bVtowBAXpLfLwg3LskjXWVHa"
type input "bVtowBAXpLfLwg3LskjXWVHa"
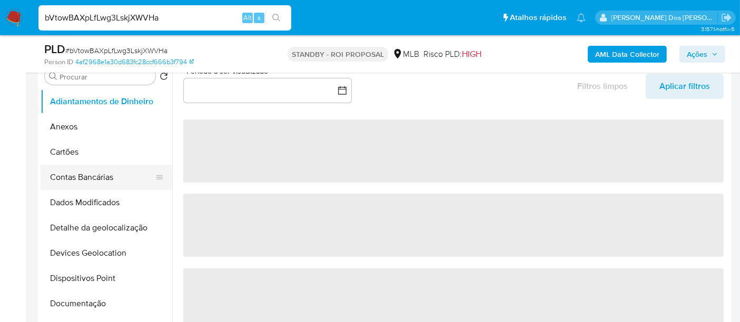
scroll to position [234, 0]
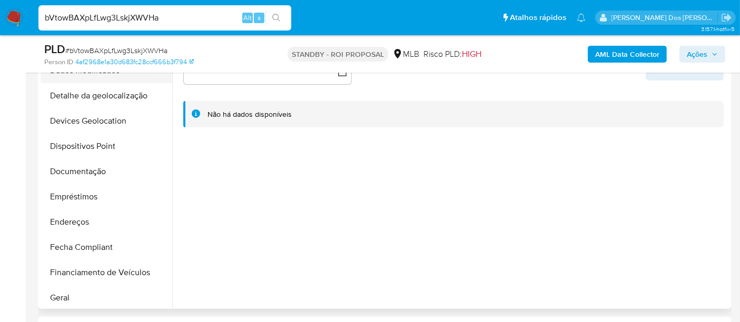
select select "10"
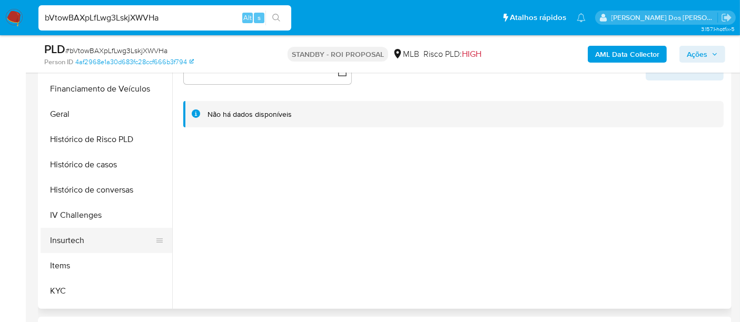
scroll to position [351, 0]
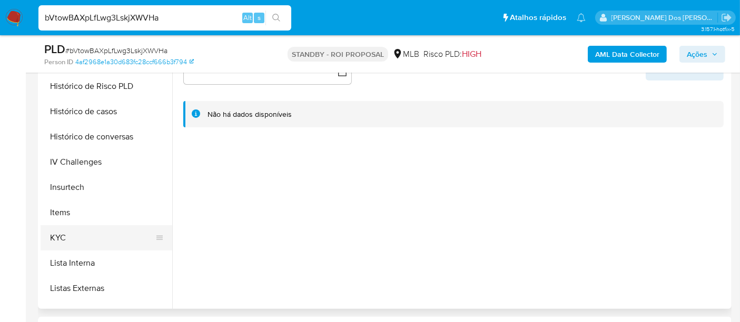
click at [62, 237] on button "KYC" at bounding box center [102, 238] width 123 height 25
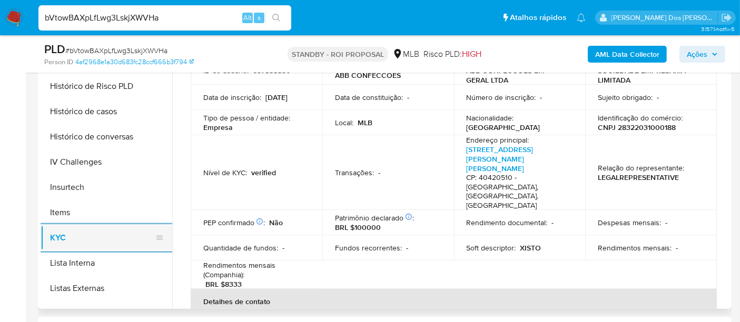
scroll to position [234, 0]
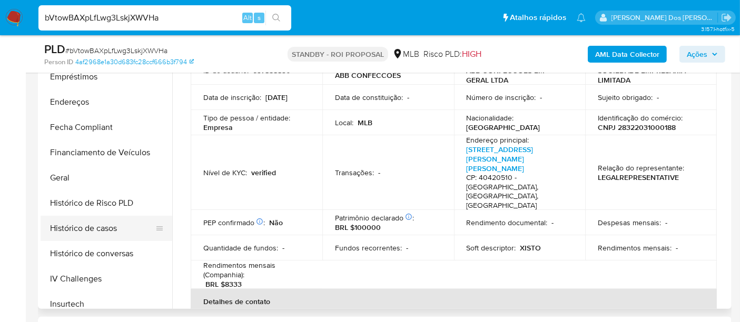
click at [106, 226] on button "Histórico de casos" at bounding box center [102, 228] width 123 height 25
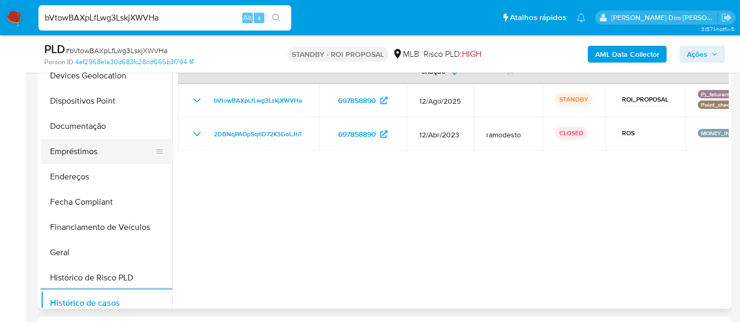
scroll to position [117, 0]
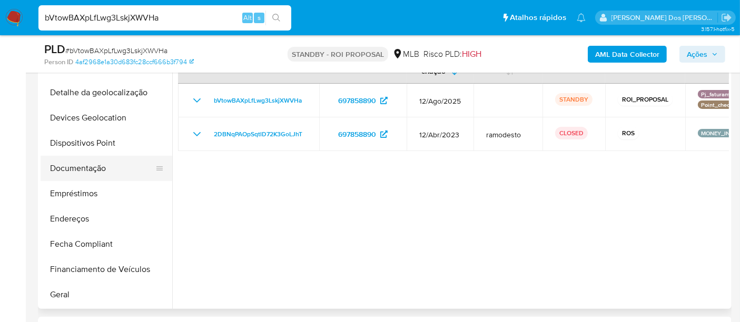
click at [99, 174] on button "Documentação" at bounding box center [102, 168] width 123 height 25
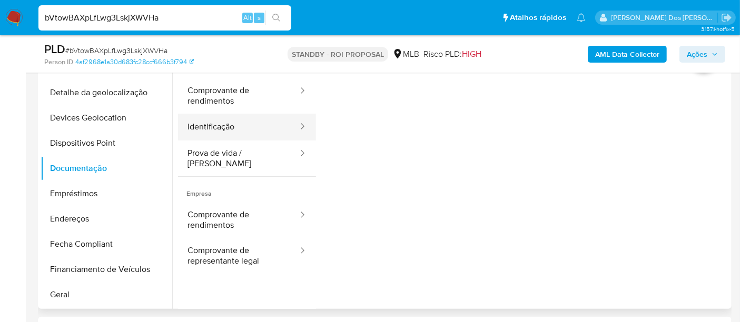
click at [204, 132] on button "Identificação" at bounding box center [238, 127] width 121 height 27
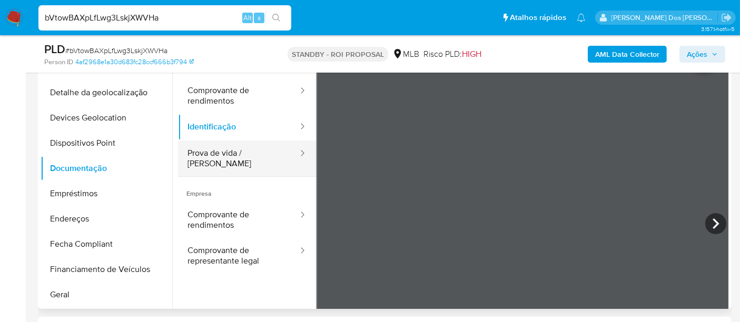
click at [220, 158] on button "Prova de vida / [PERSON_NAME]" at bounding box center [238, 159] width 121 height 36
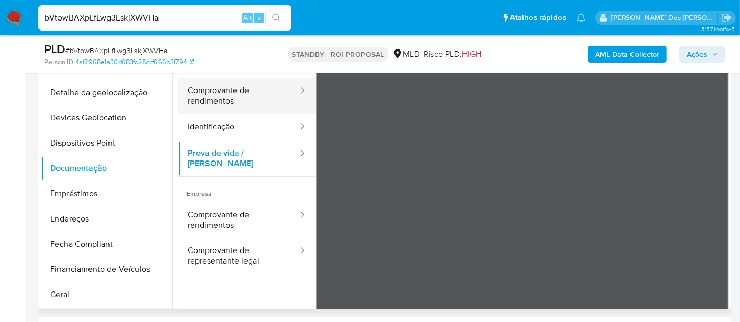
click at [226, 99] on button "Comprovante de rendimentos" at bounding box center [238, 96] width 121 height 36
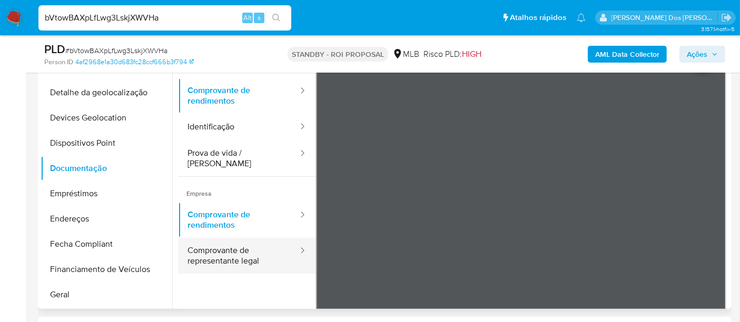
click at [201, 244] on button "Comprovante de representante legal" at bounding box center [238, 256] width 121 height 36
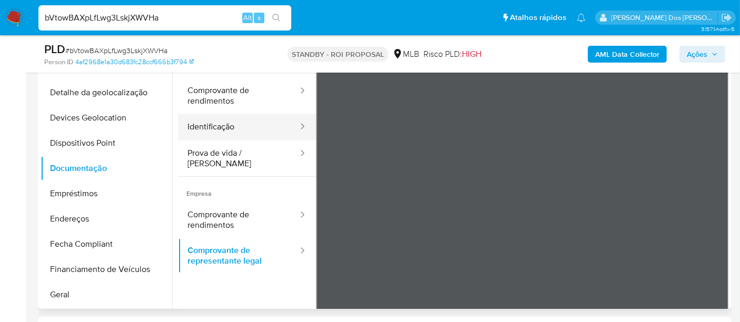
click at [226, 126] on button "Identificação" at bounding box center [238, 127] width 121 height 27
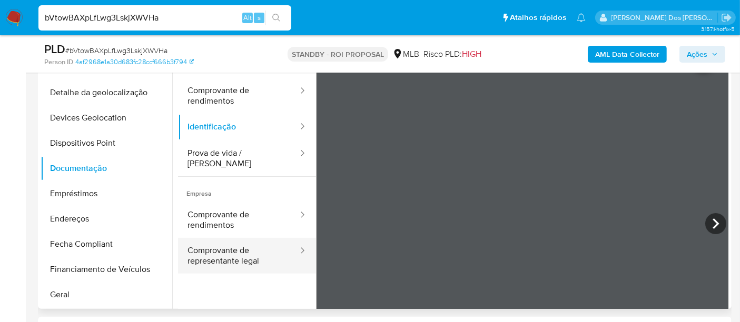
click at [208, 243] on button "Comprovante de representante legal" at bounding box center [238, 256] width 121 height 36
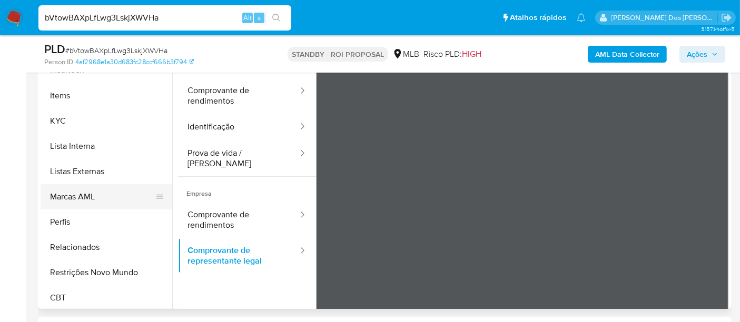
scroll to position [470, 0]
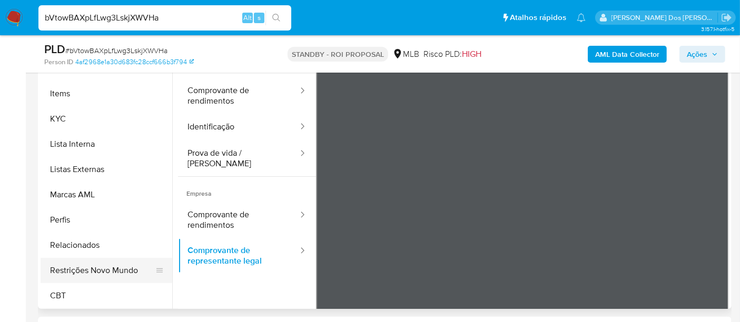
click at [101, 265] on button "Restrições Novo Mundo" at bounding box center [102, 270] width 123 height 25
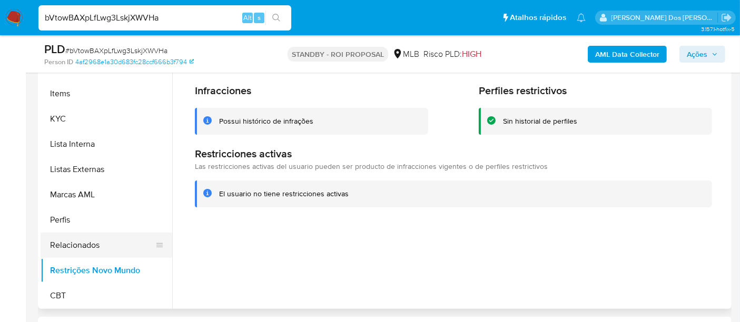
scroll to position [236, 0]
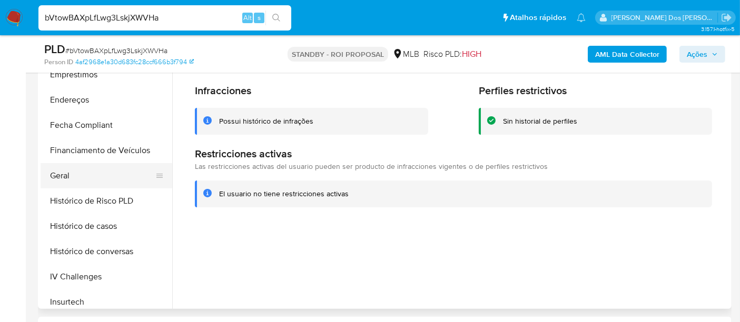
click at [64, 172] on button "Geral" at bounding box center [102, 175] width 123 height 25
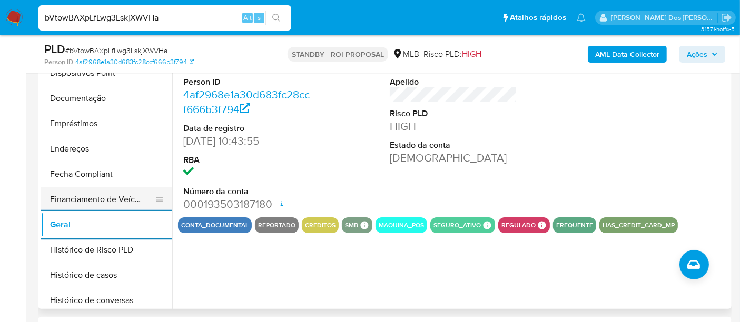
scroll to position [119, 0]
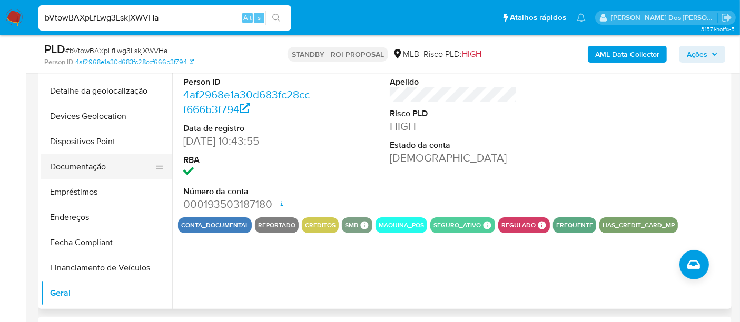
click at [101, 160] on button "Documentação" at bounding box center [102, 166] width 123 height 25
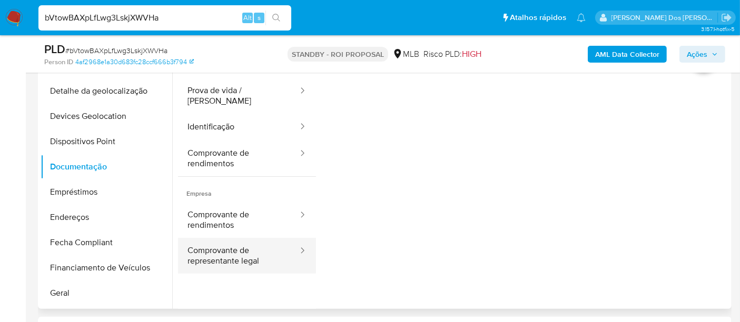
click at [221, 240] on button "Comprovante de representante legal" at bounding box center [238, 256] width 121 height 36
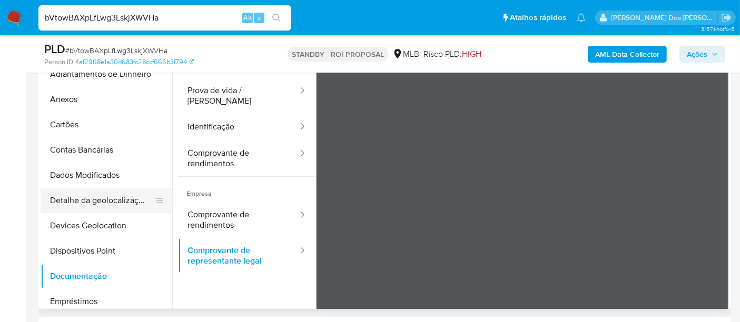
scroll to position [0, 0]
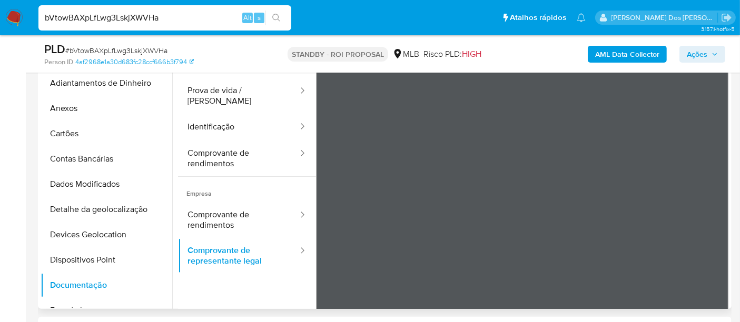
drag, startPoint x: 75, startPoint y: 112, endPoint x: 232, endPoint y: 141, distance: 159.7
click at [74, 112] on button "Anexos" at bounding box center [107, 108] width 132 height 25
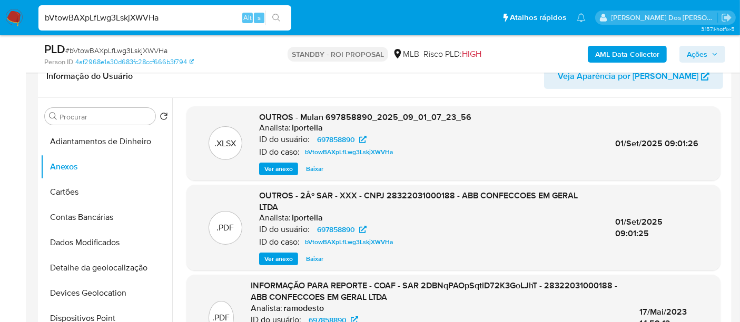
scroll to position [58, 0]
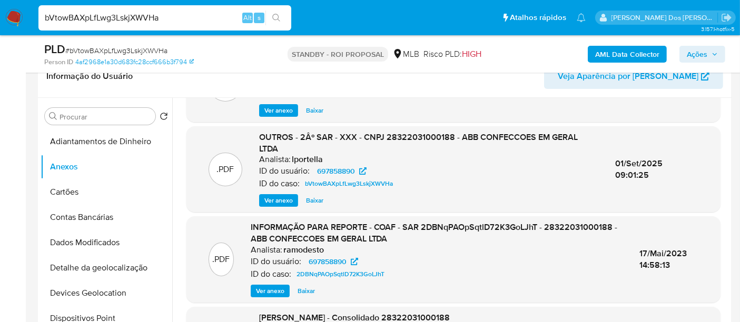
click at [13, 16] on img at bounding box center [14, 18] width 18 height 18
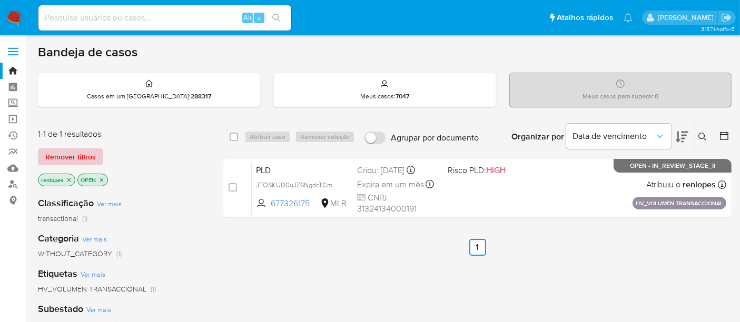
click at [77, 158] on span "Remover filtros" at bounding box center [70, 157] width 51 height 15
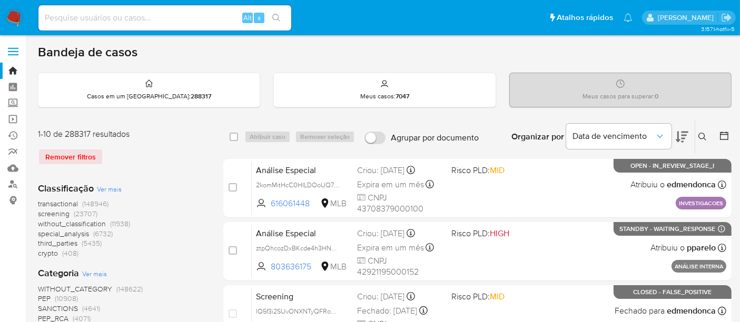
drag, startPoint x: 706, startPoint y: 134, endPoint x: 644, endPoint y: 146, distance: 63.3
click at [704, 135] on icon at bounding box center [703, 137] width 8 height 8
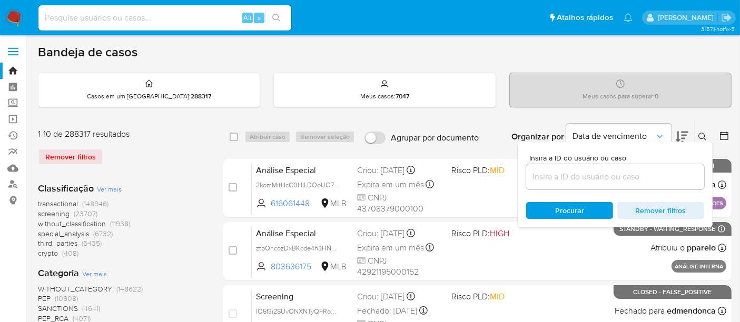
click at [549, 178] on input at bounding box center [615, 177] width 178 height 14
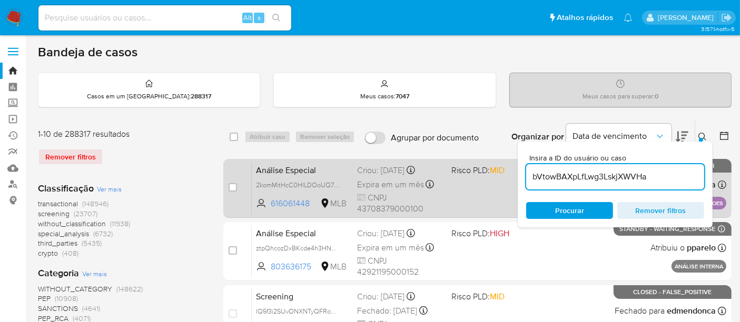
type input "bVtowBAXpLfLwg3LskjXWVHa"
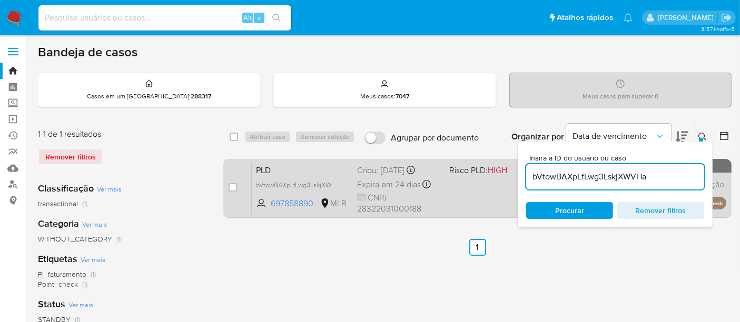
click at [227, 185] on div "case-item-checkbox Incapaz de atribuir o caso PLD bVtowBAXpLfLwg3LskjXWVHa 6978…" at bounding box center [477, 188] width 508 height 59
click at [236, 180] on div "case-item-checkbox Incapaz de atribuir o caso" at bounding box center [240, 188] width 23 height 53
click at [234, 188] on input "checkbox" at bounding box center [233, 187] width 8 height 8
checkbox input "true"
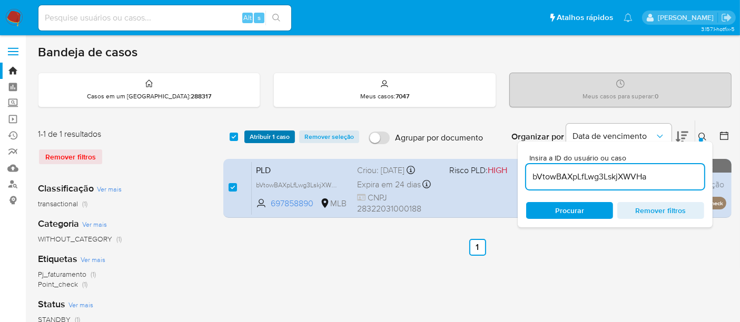
click at [258, 134] on span "Atribuir 1 caso" at bounding box center [270, 137] width 40 height 11
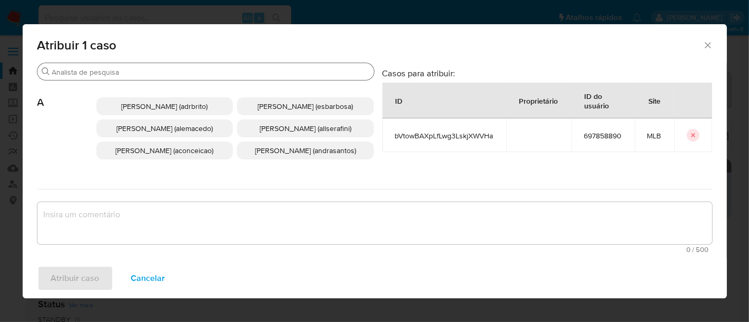
click at [167, 69] on input "Procurar" at bounding box center [211, 71] width 318 height 9
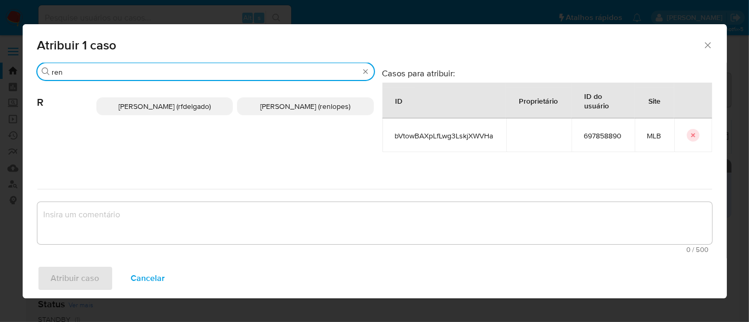
type input "ren"
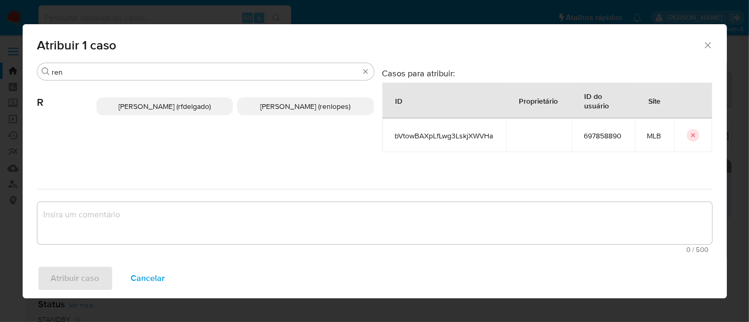
click at [260, 101] on span "Renato Lopes Dos Santos (renlopes)" at bounding box center [305, 106] width 90 height 11
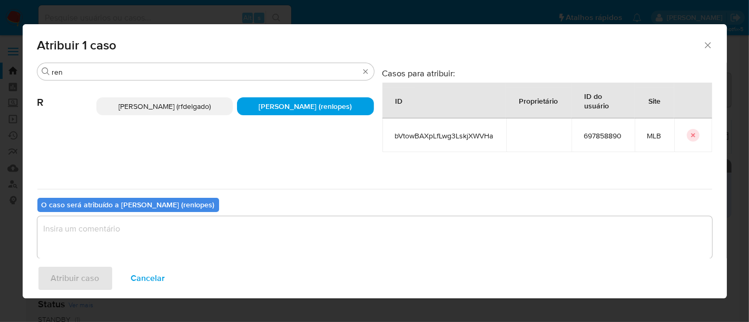
click at [280, 205] on div "O caso será atribuído a Renato Lopes Dos Santos (renlopes) 0 / 500 500 caracter…" at bounding box center [374, 230] width 675 height 83
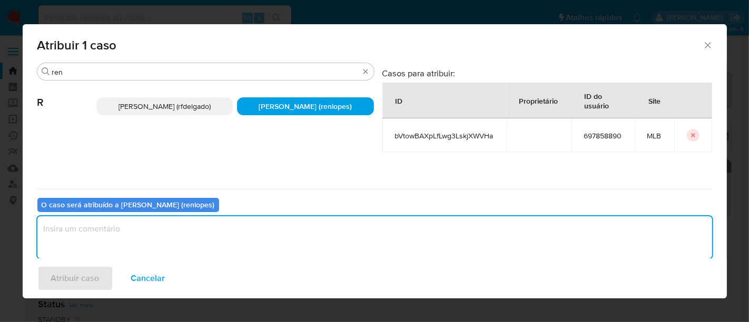
click at [279, 227] on textarea "assign-modal" at bounding box center [374, 238] width 675 height 42
type textarea "."
click at [92, 279] on span "Atribuir caso" at bounding box center [75, 278] width 48 height 23
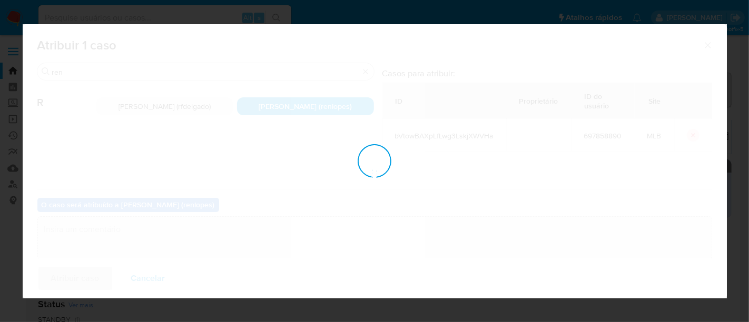
checkbox input "false"
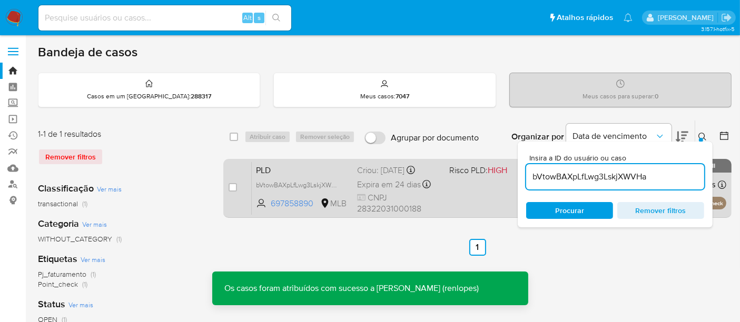
click at [399, 173] on div "Criou: 12/08/2025 Criou: 12/08/2025 00:28:58" at bounding box center [399, 171] width 84 height 12
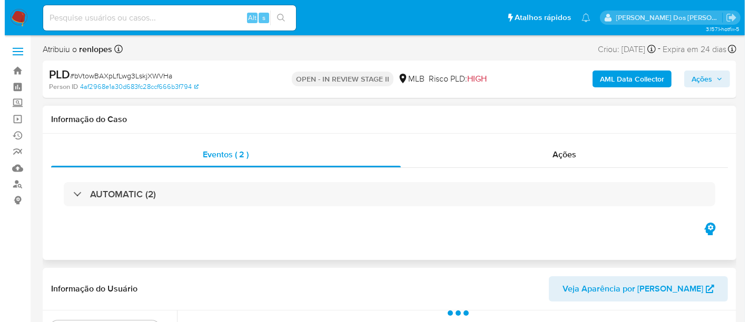
scroll to position [234, 0]
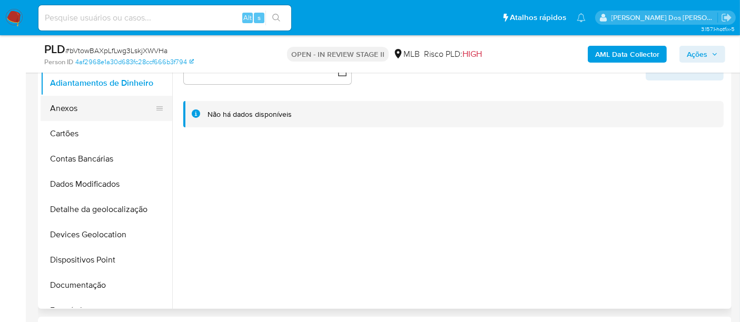
click at [68, 110] on button "Anexos" at bounding box center [102, 108] width 123 height 25
select select "10"
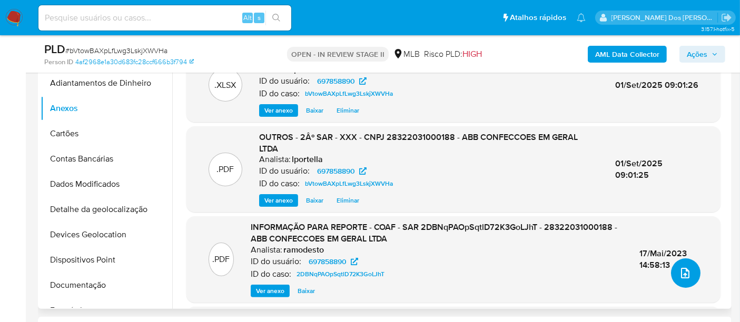
click at [673, 273] on button "upload-file" at bounding box center [686, 274] width 30 height 30
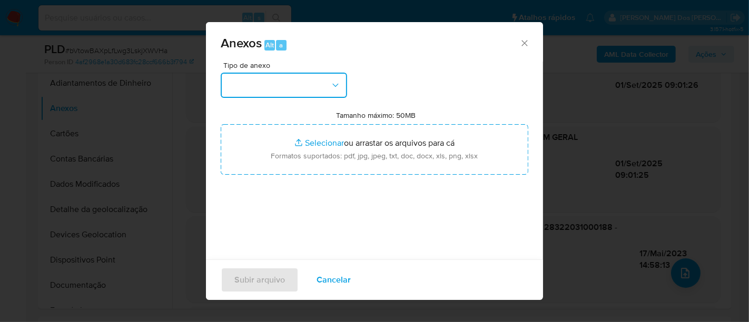
click at [330, 91] on button "button" at bounding box center [284, 85] width 126 height 25
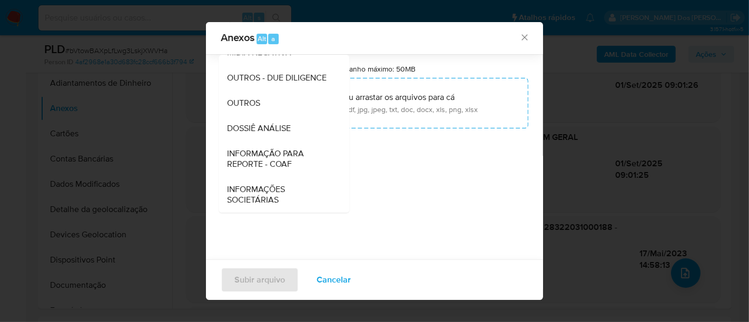
scroll to position [50, 0]
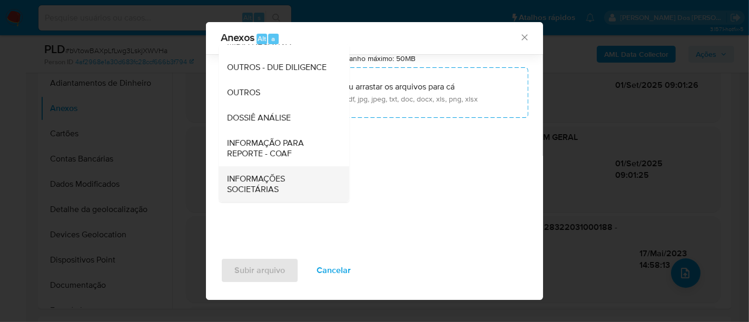
click at [243, 184] on span "INFORMAÇÕES SOCIETÁRIAS" at bounding box center [280, 184] width 107 height 21
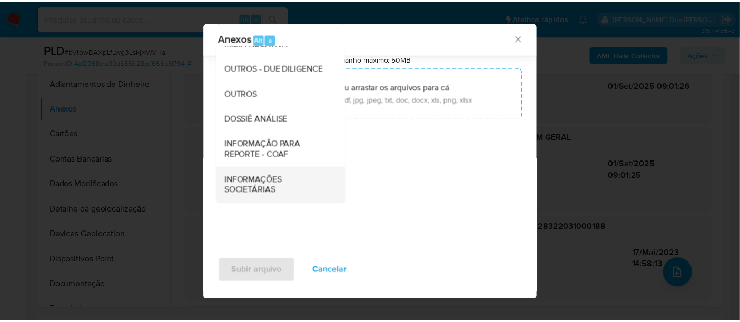
scroll to position [43, 0]
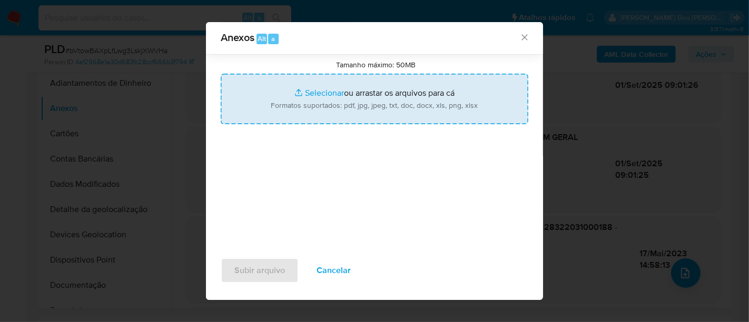
click at [308, 93] on input "Tamanho máximo: 50MB Selecionar arquivos" at bounding box center [375, 99] width 308 height 51
type input "C:\fakepath\QSA - ABB CONFECCOES EM GERAL LTDA.pdf"
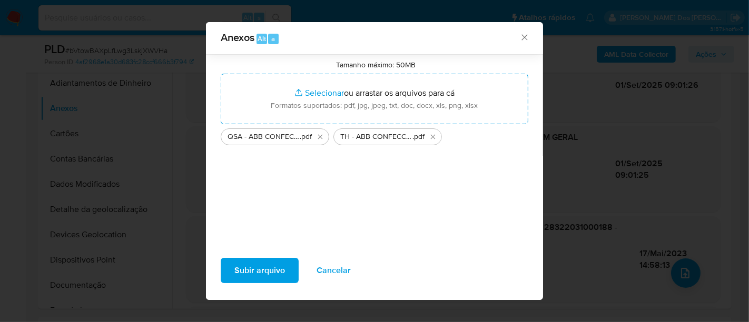
click at [275, 271] on span "Subir arquivo" at bounding box center [259, 270] width 51 height 23
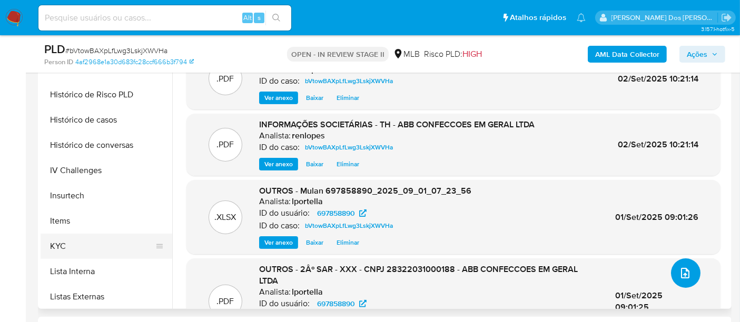
scroll to position [351, 0]
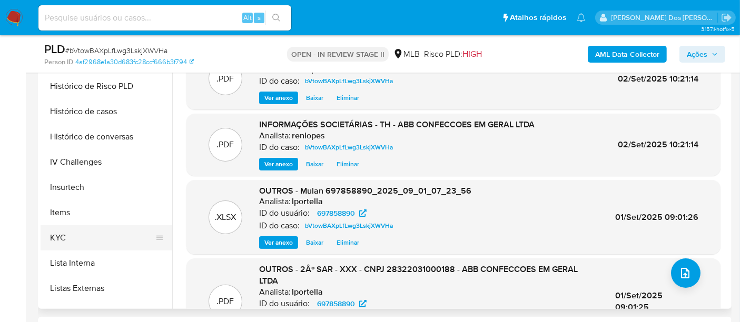
click at [60, 238] on button "KYC" at bounding box center [102, 238] width 123 height 25
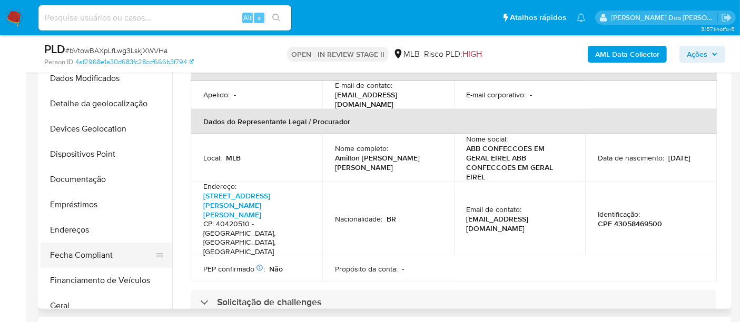
scroll to position [58, 0]
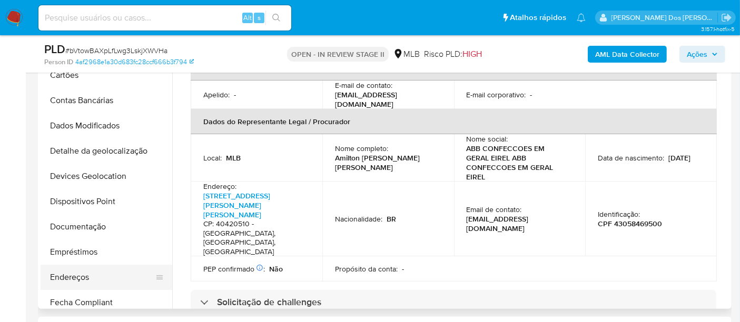
click at [83, 269] on button "Endereços" at bounding box center [102, 277] width 123 height 25
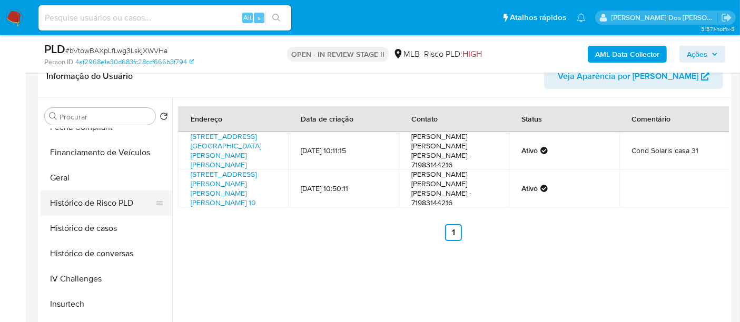
scroll to position [409, 0]
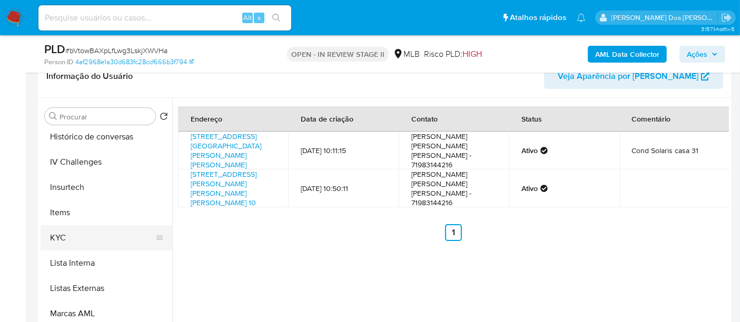
click at [64, 238] on button "KYC" at bounding box center [102, 238] width 123 height 25
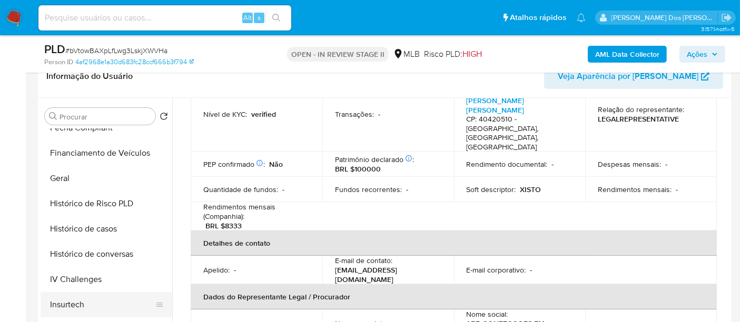
scroll to position [234, 0]
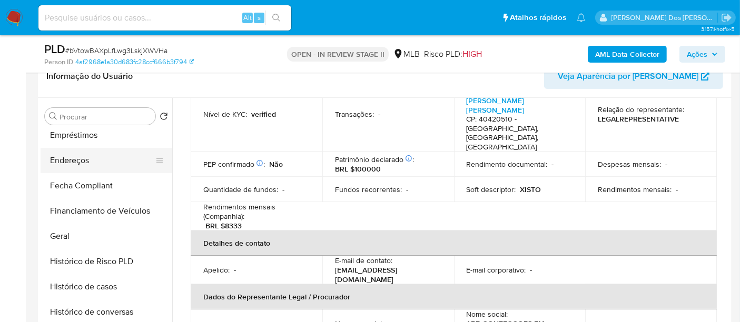
click at [78, 169] on button "Endereços" at bounding box center [102, 160] width 123 height 25
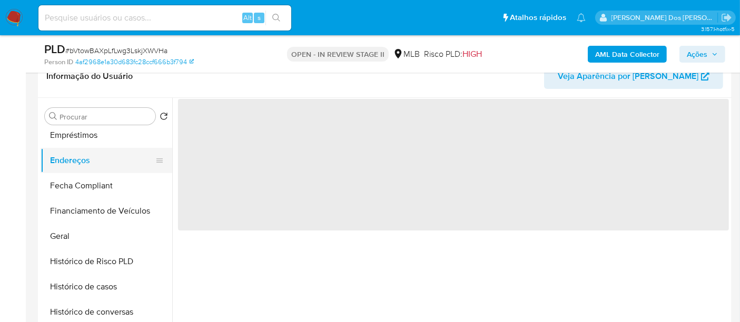
scroll to position [0, 0]
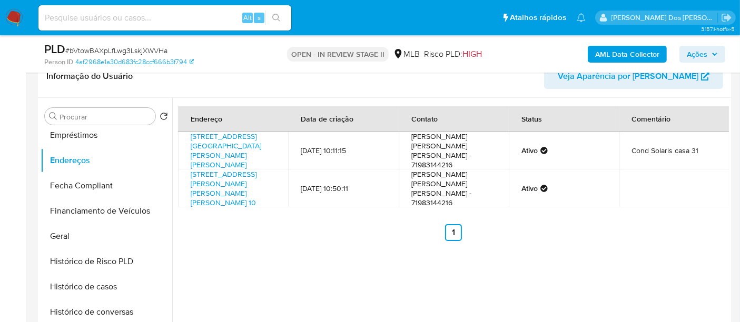
click at [97, 23] on input at bounding box center [164, 18] width 253 height 14
paste input "bVtowBAXpLfLwg3LskjXWVHa"
type input "bVtowBAXpLfLwg3LskjXWVHa"
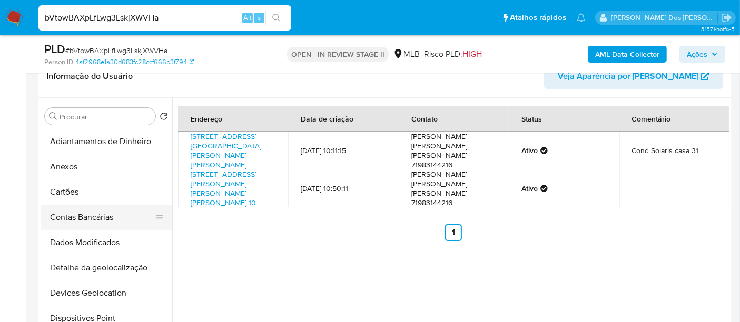
scroll to position [117, 0]
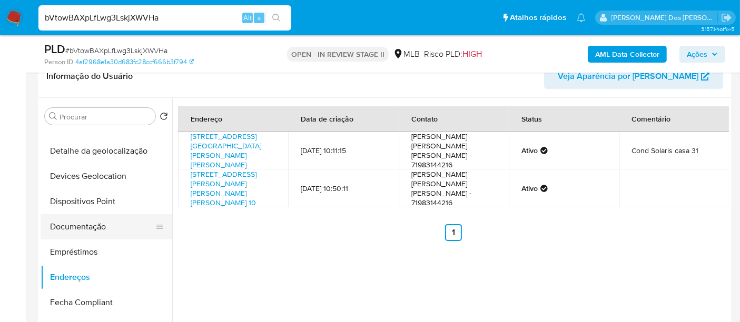
click at [84, 222] on button "Documentação" at bounding box center [102, 226] width 123 height 25
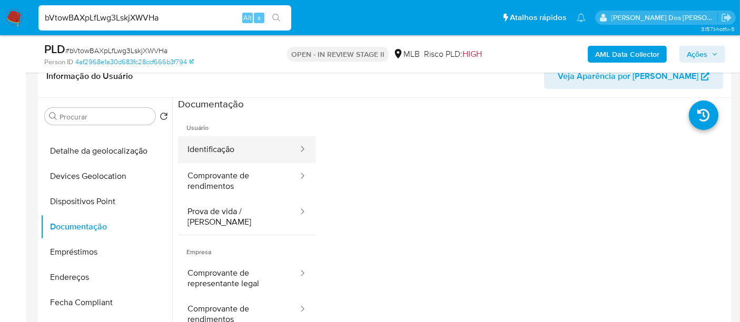
click at [201, 149] on button "Identificação" at bounding box center [238, 149] width 121 height 27
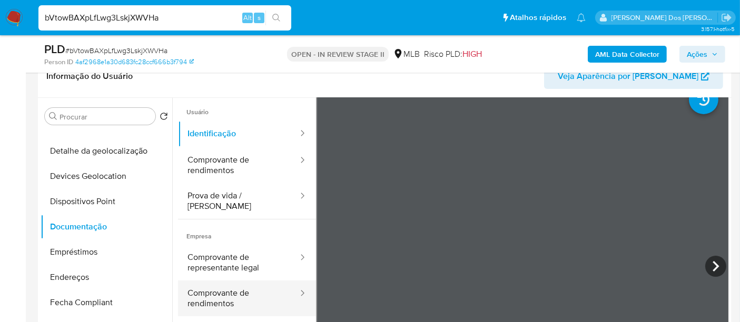
scroll to position [58, 0]
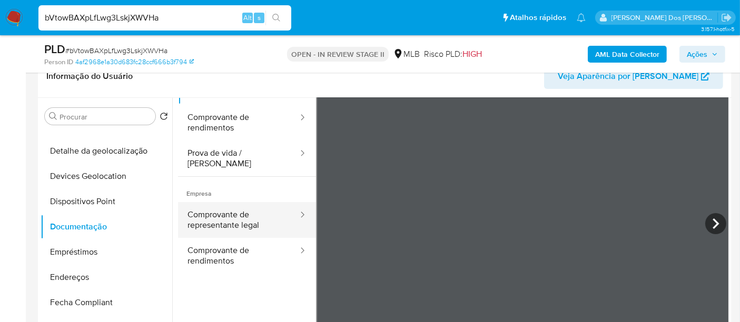
click at [212, 211] on button "Comprovante de representante legal" at bounding box center [238, 220] width 121 height 36
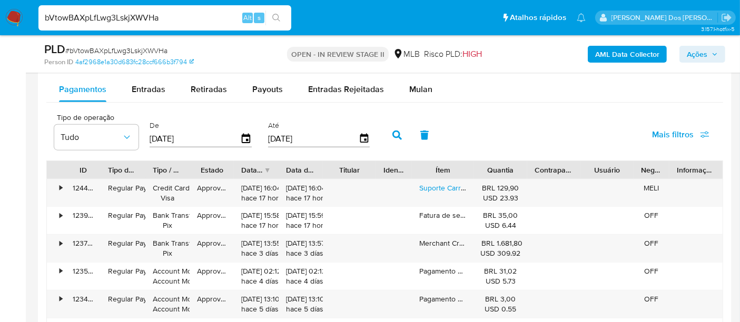
scroll to position [1171, 0]
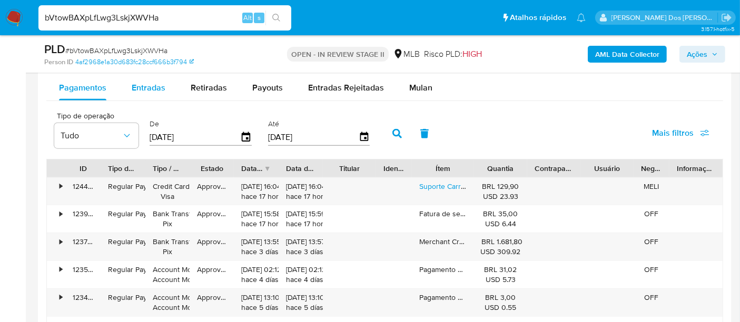
click at [149, 85] on span "Entradas" at bounding box center [149, 88] width 34 height 12
select select "10"
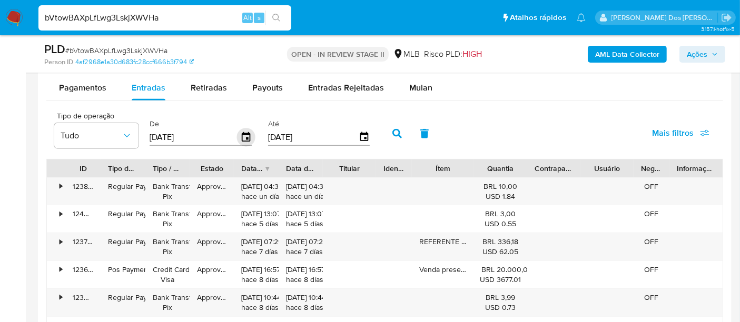
click at [242, 134] on icon "button" at bounding box center [246, 136] width 8 height 9
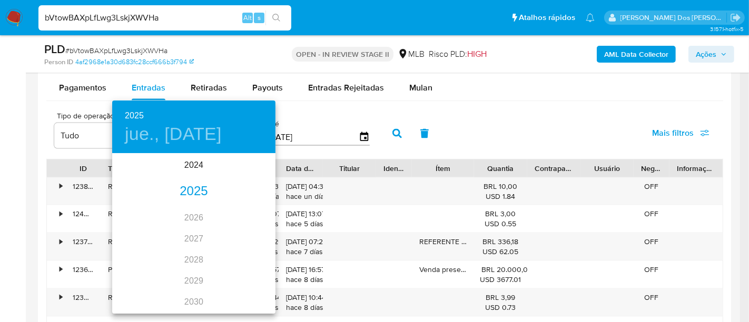
click at [200, 195] on div "2025" at bounding box center [193, 191] width 163 height 21
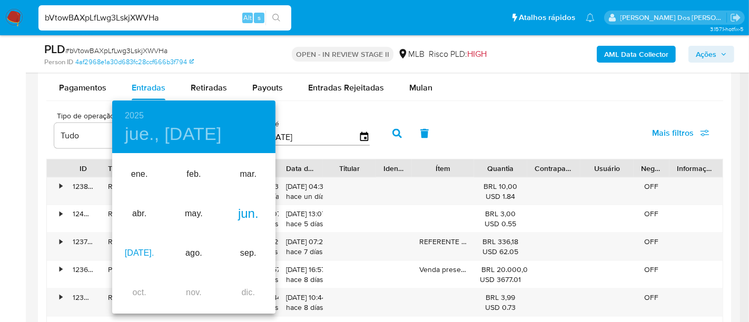
click at [145, 251] on div "[DATE]." at bounding box center [139, 254] width 54 height 40
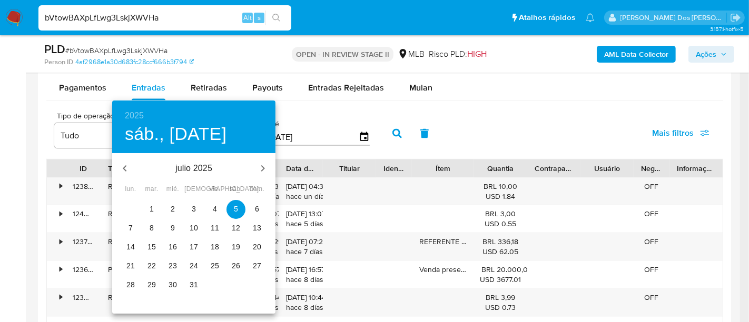
click at [155, 210] on span "1" at bounding box center [151, 209] width 19 height 11
type input "[DATE]"
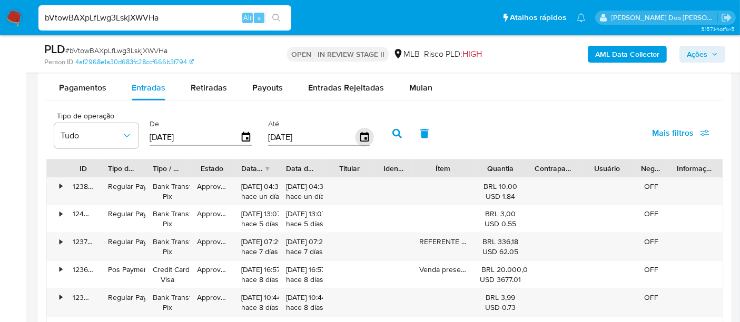
click at [355, 138] on icon "button" at bounding box center [364, 138] width 18 height 18
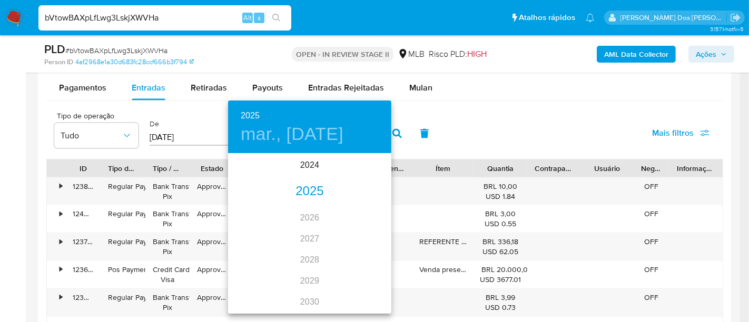
click at [310, 199] on div "2025" at bounding box center [309, 191] width 163 height 21
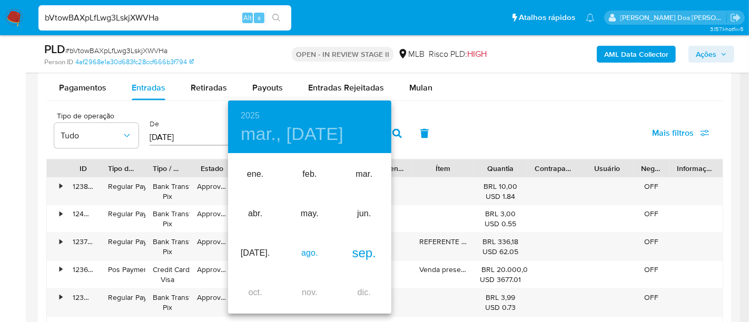
click at [313, 252] on div "ago." at bounding box center [309, 254] width 54 height 40
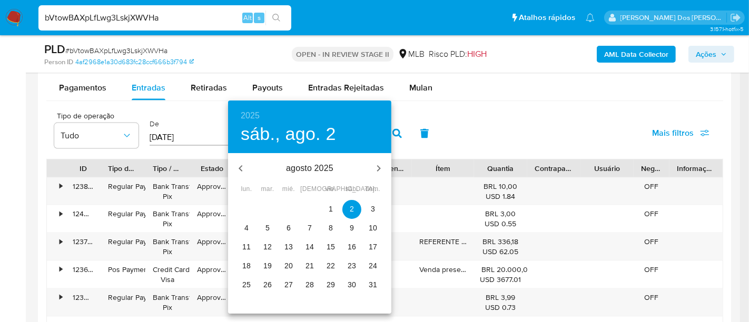
click at [350, 283] on p "30" at bounding box center [352, 285] width 8 height 11
type input "[DATE]"
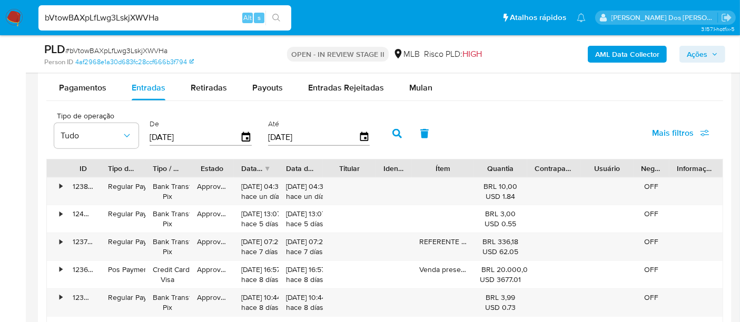
click at [653, 136] on span "Mais filtros" at bounding box center [673, 133] width 42 height 25
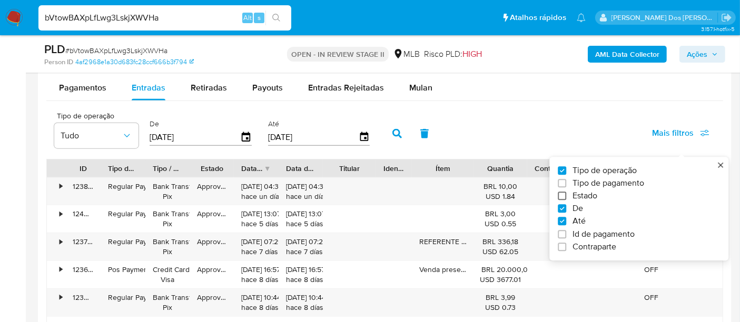
drag, startPoint x: 598, startPoint y: 190, endPoint x: 564, endPoint y: 190, distance: 33.7
click at [597, 191] on span "Estado" at bounding box center [585, 196] width 25 height 11
click at [566, 192] on input "Estado" at bounding box center [562, 196] width 8 height 8
checkbox input "true"
type input "[DATE]"
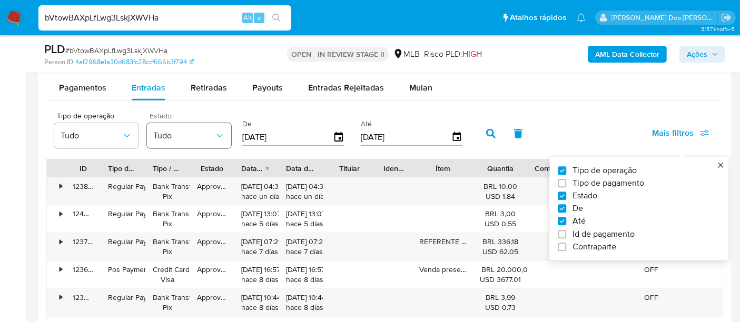
click at [227, 135] on button "Tudo" at bounding box center [189, 135] width 84 height 25
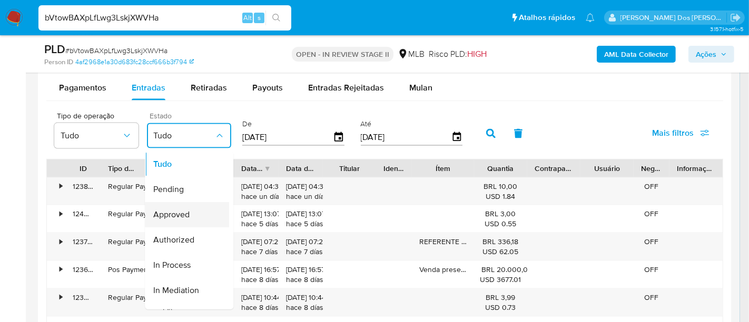
click at [193, 212] on div "Approved" at bounding box center [183, 214] width 61 height 25
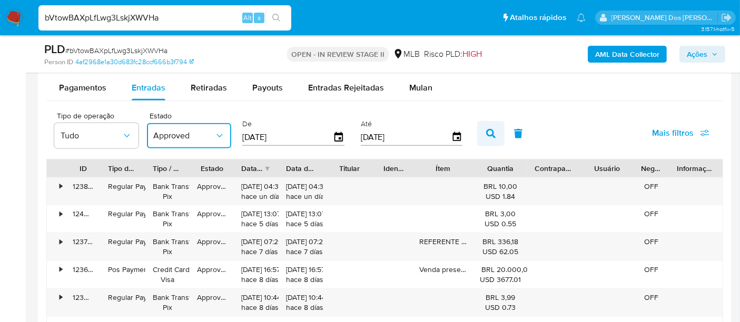
click at [480, 131] on button "button" at bounding box center [490, 133] width 27 height 25
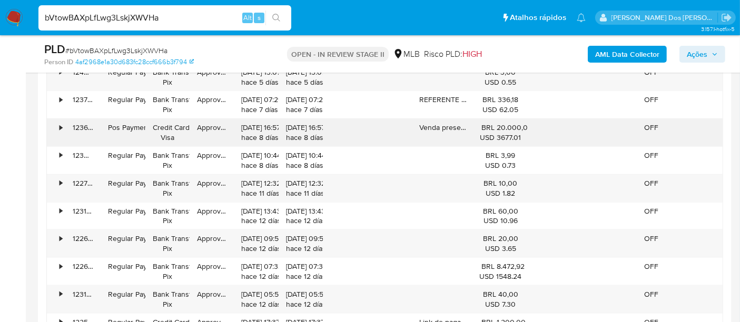
scroll to position [1346, 0]
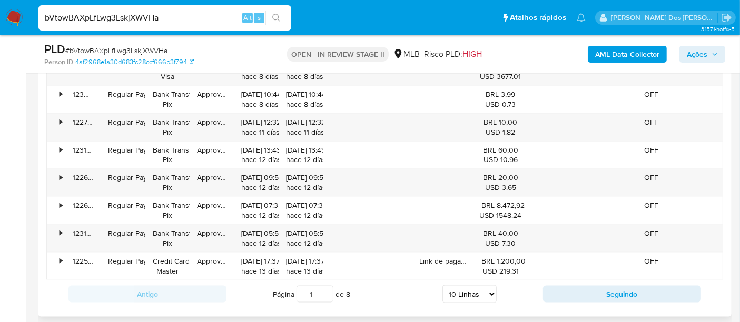
click at [478, 288] on select "5 Linhas 10 Linhas 20 Linhas 25 Linhas 50 Linhas 100 Linhas" at bounding box center [470, 295] width 54 height 18
select select "100"
click at [443, 286] on select "5 Linhas 10 Linhas 20 Linhas 25 Linhas 50 Linhas 100 Linhas" at bounding box center [470, 295] width 54 height 18
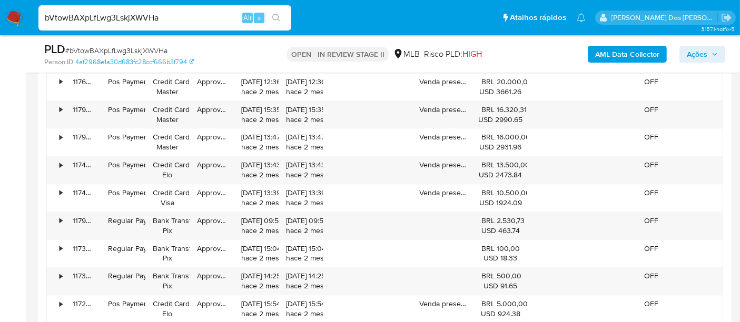
scroll to position [3102, 0]
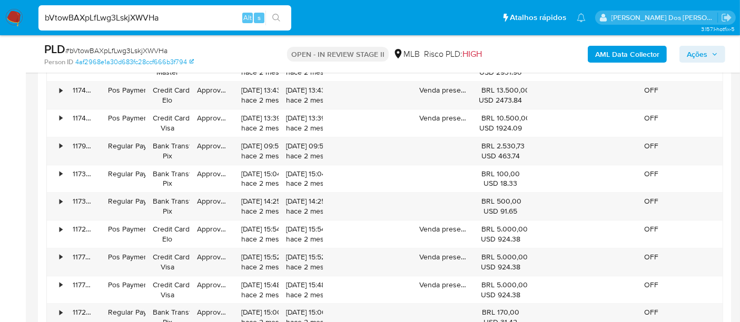
click at [149, 15] on input "bVtowBAXpLfLwg3LskjXWVHa" at bounding box center [164, 18] width 253 height 14
paste input "8c8cUDPEeANs852GGKDDcgo"
type input "b8c8cUDPEeANs852GGKDDcgo"
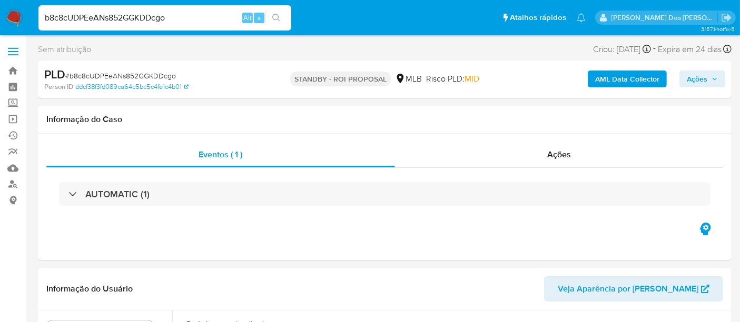
select select "10"
click at [99, 21] on input "b8c8cUDPEeANs852GGKDDcgo" at bounding box center [164, 18] width 253 height 14
paste input "Pj3hdA5vT4sSx8BBEV5AMfSv"
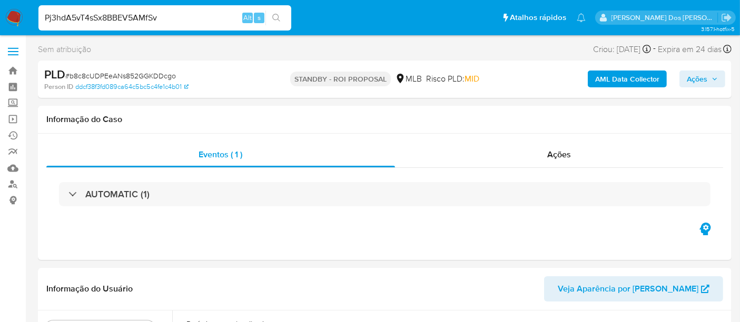
type input "Pj3hdA5vT4sSx8BBEV5AMfSv"
select select "10"
click at [150, 18] on input "Pj3hdA5vT4sSx8BBEV5AMfSv" at bounding box center [164, 18] width 253 height 14
paste input "b8c8cUDPEeANs852GGKDDcgo"
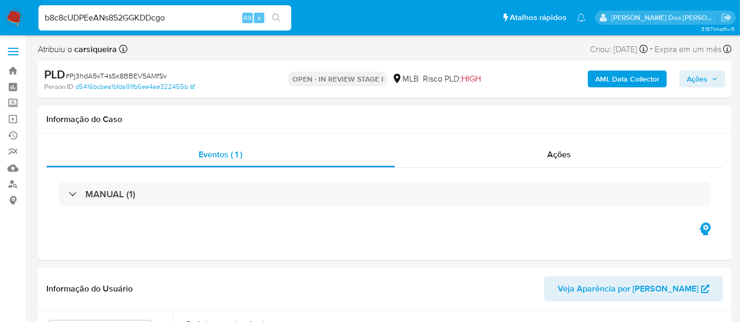
type input "b8c8cUDPEeANs852GGKDDcgo"
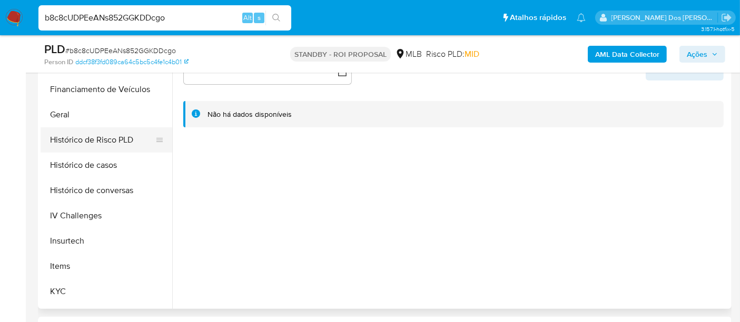
scroll to position [468, 0]
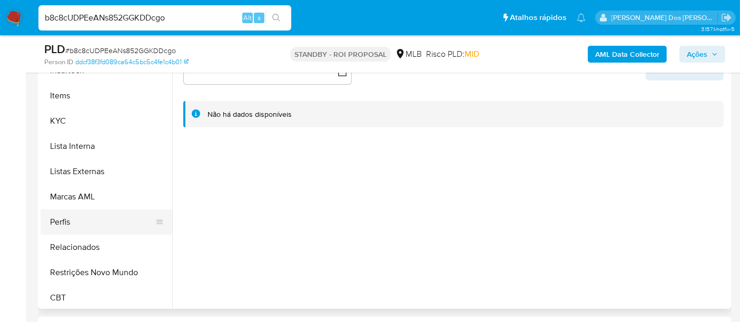
select select "10"
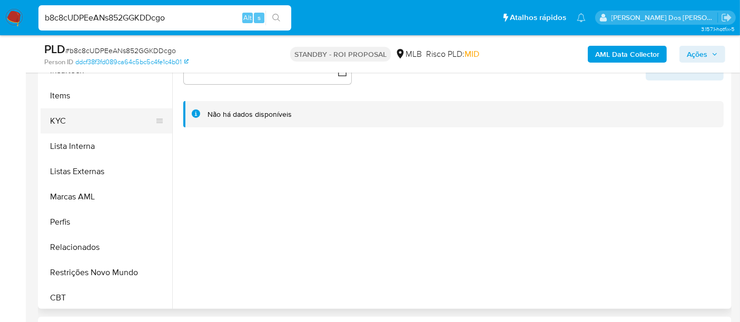
click at [61, 118] on button "KYC" at bounding box center [102, 121] width 123 height 25
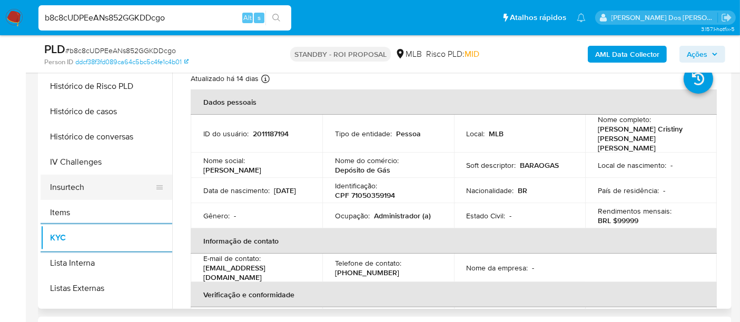
scroll to position [292, 0]
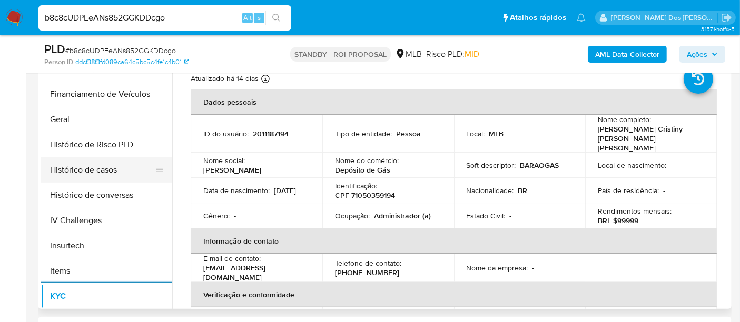
click at [94, 172] on button "Histórico de casos" at bounding box center [102, 170] width 123 height 25
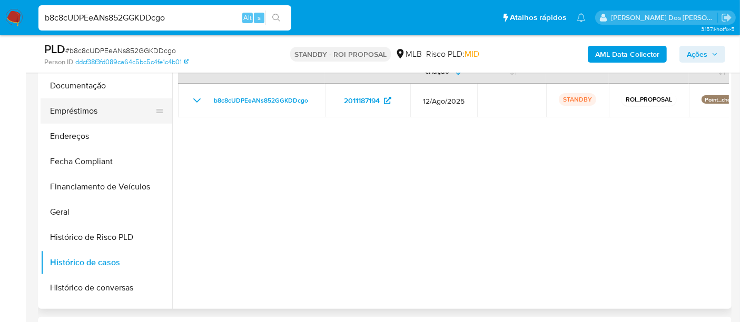
scroll to position [117, 0]
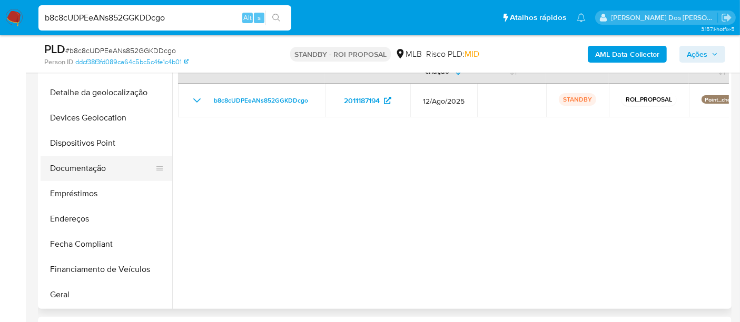
click at [93, 168] on button "Documentação" at bounding box center [102, 168] width 123 height 25
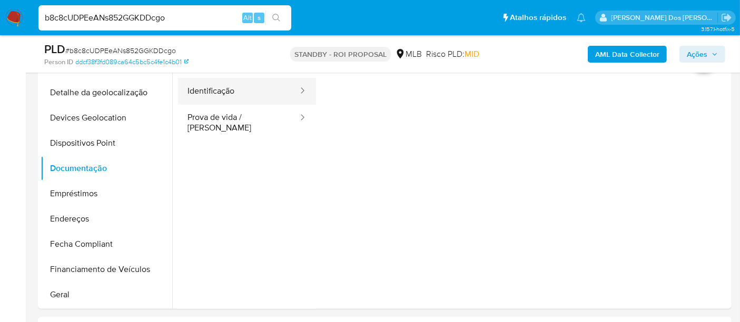
click at [201, 94] on button "Identificação" at bounding box center [238, 91] width 121 height 27
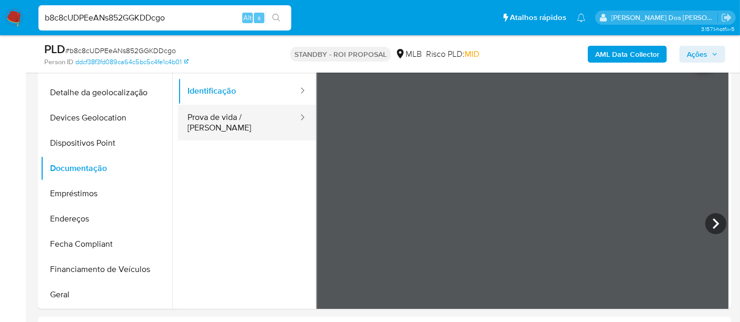
click at [250, 119] on button "Prova de vida / [PERSON_NAME]" at bounding box center [238, 123] width 121 height 36
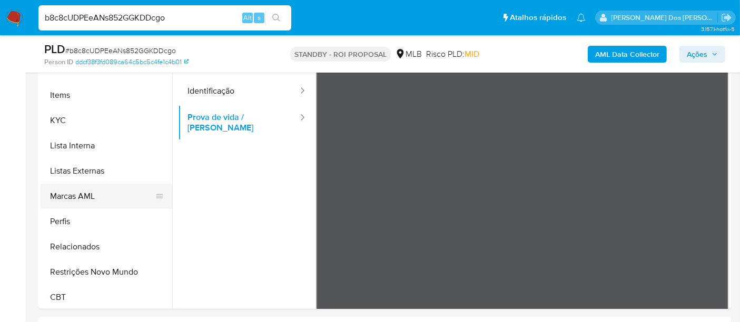
scroll to position [470, 0]
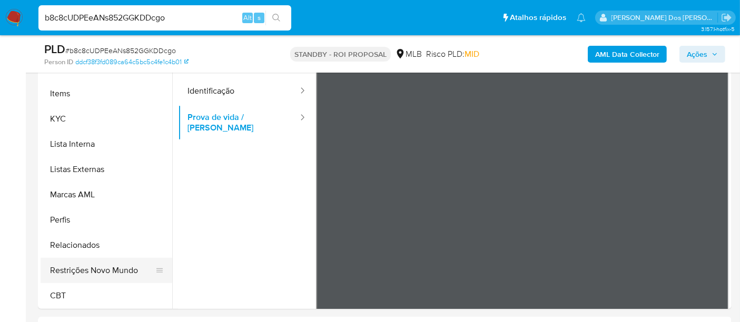
click at [99, 268] on button "Restrições Novo Mundo" at bounding box center [102, 270] width 123 height 25
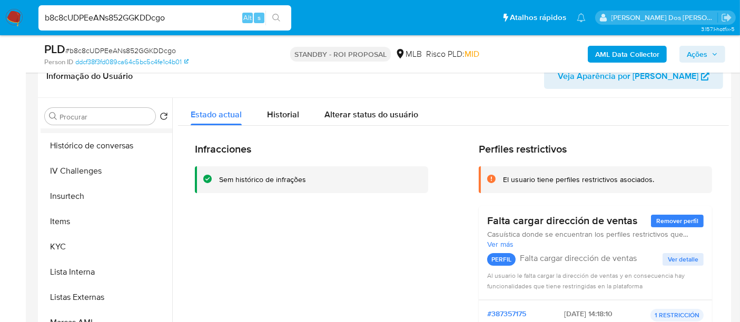
scroll to position [295, 0]
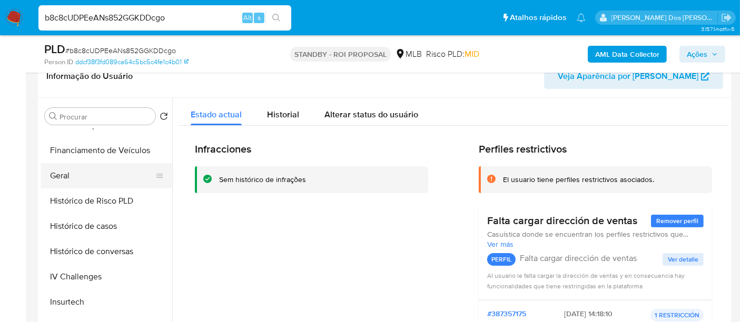
click at [70, 178] on button "Geral" at bounding box center [102, 175] width 123 height 25
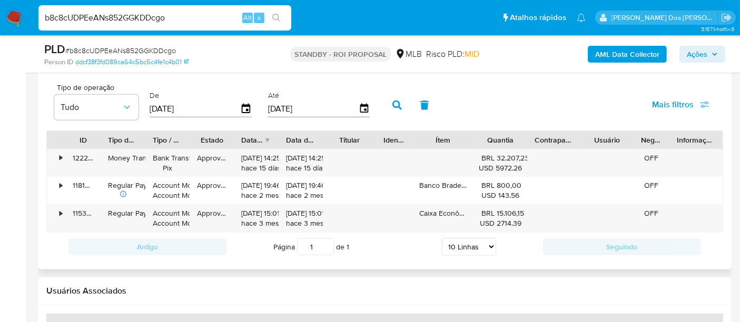
scroll to position [1112, 0]
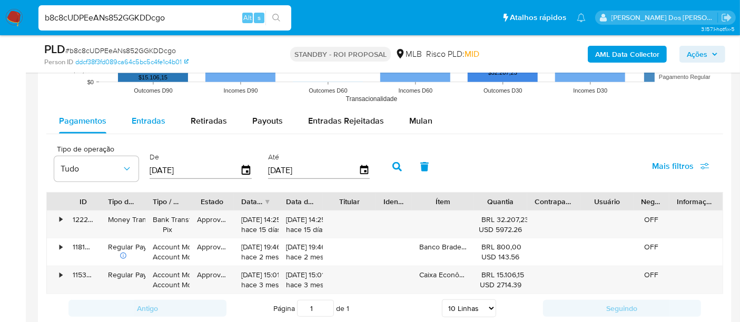
click at [149, 120] on span "Entradas" at bounding box center [149, 121] width 34 height 12
select select "10"
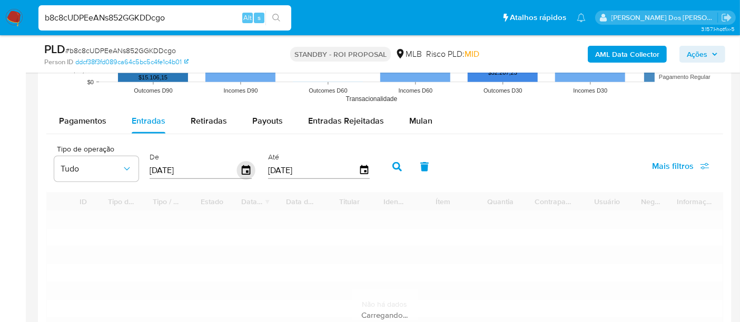
click at [242, 168] on icon "button" at bounding box center [246, 169] width 8 height 9
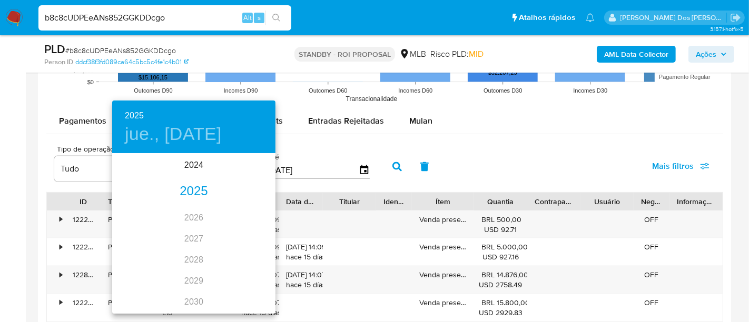
click at [185, 190] on div "2025" at bounding box center [193, 191] width 163 height 21
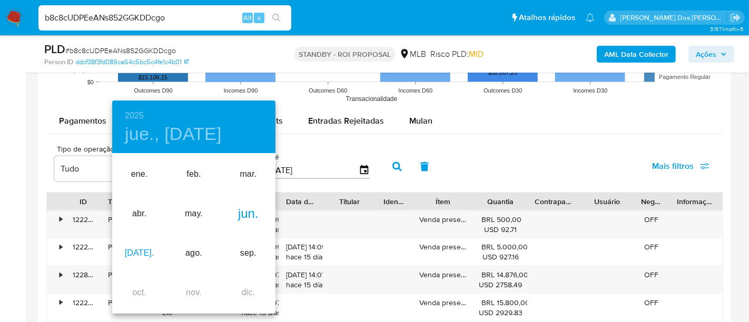
click at [144, 248] on div "[DATE]." at bounding box center [139, 254] width 54 height 40
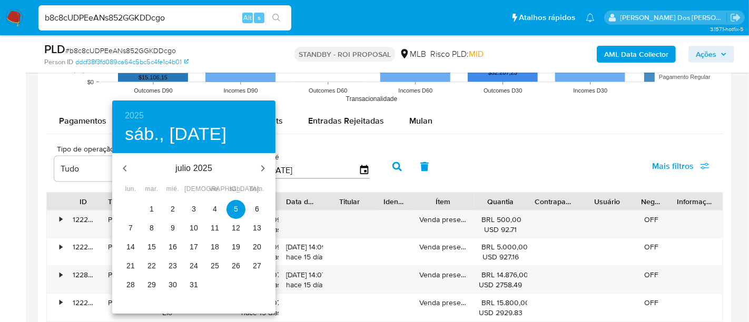
click at [153, 208] on p "1" at bounding box center [152, 209] width 4 height 11
type input "[DATE]"
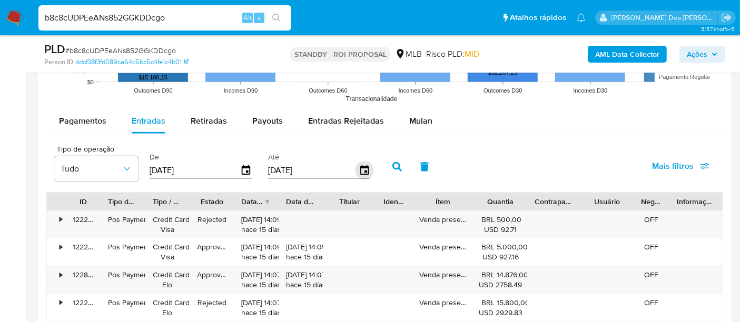
click at [360, 167] on icon "button" at bounding box center [364, 169] width 8 height 9
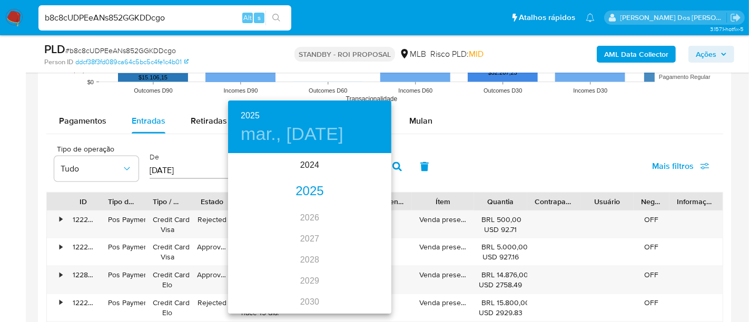
click at [316, 193] on div "2025" at bounding box center [309, 191] width 163 height 21
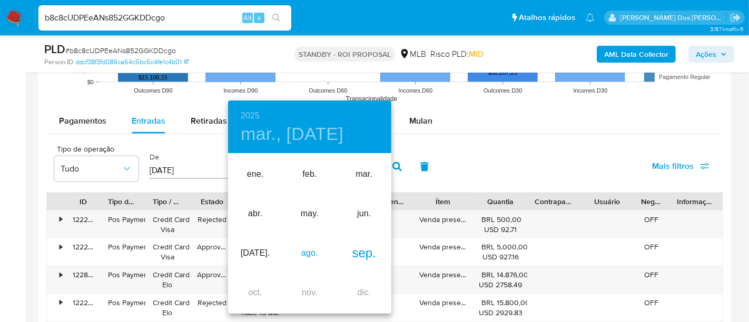
click at [318, 252] on div "ago." at bounding box center [309, 254] width 54 height 40
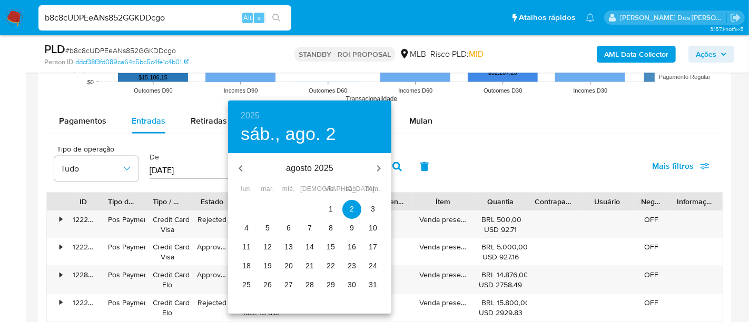
click at [248, 266] on p "18" at bounding box center [246, 266] width 8 height 11
type input "[DATE]"
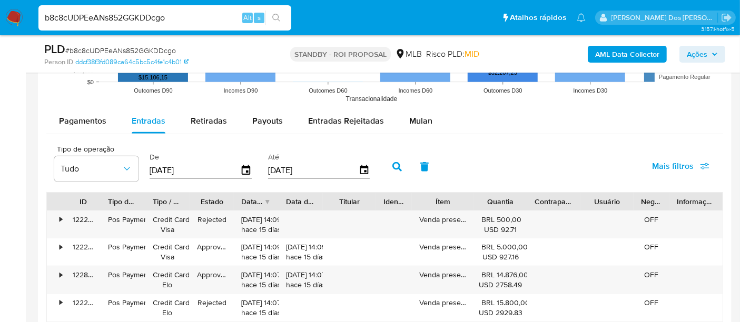
click at [662, 164] on span "Mais filtros" at bounding box center [673, 166] width 42 height 25
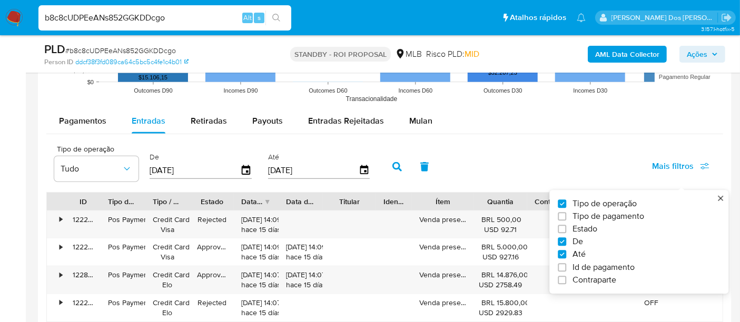
click at [591, 231] on span "Estado" at bounding box center [585, 229] width 25 height 11
click at [566, 231] on input "Estado" at bounding box center [562, 230] width 8 height 8
checkbox input "true"
type input "[DATE]"
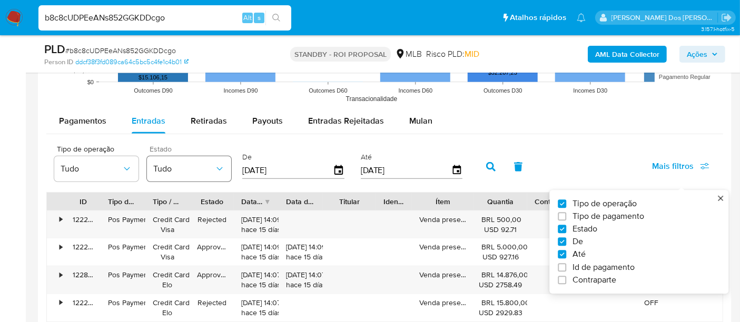
click at [220, 169] on icon "button" at bounding box center [219, 169] width 11 height 11
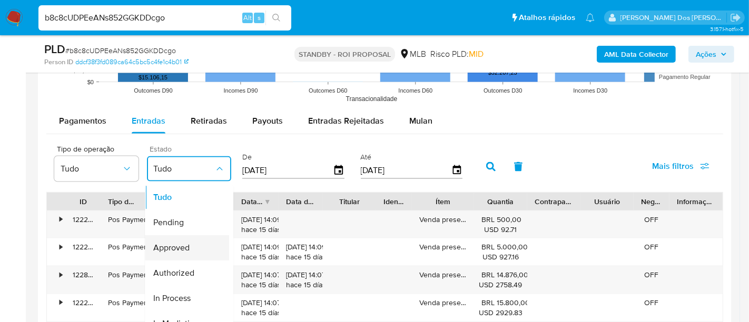
click at [179, 249] on span "Approved" at bounding box center [171, 248] width 36 height 11
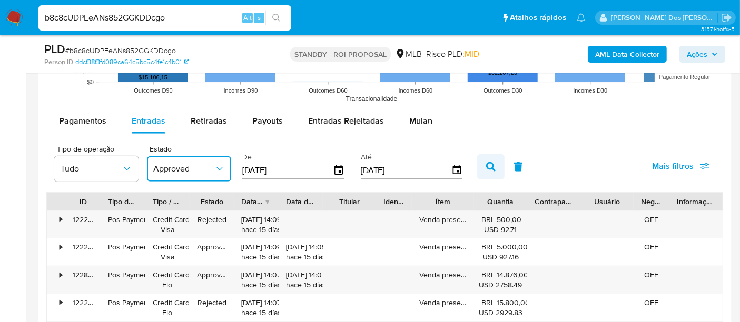
click at [486, 168] on icon "button" at bounding box center [490, 166] width 9 height 9
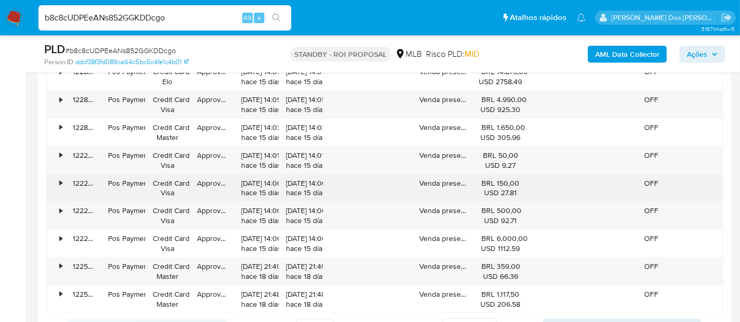
scroll to position [1346, 0]
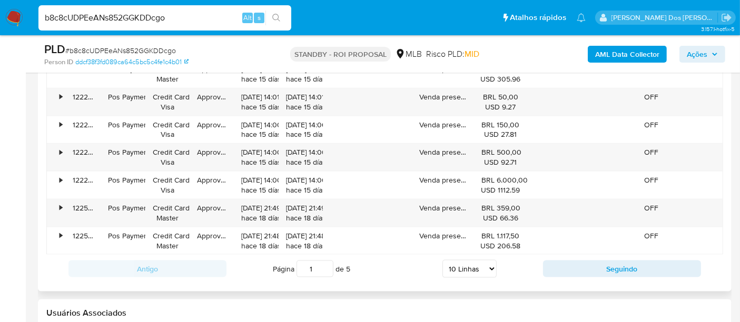
click at [480, 260] on select "5 Linhas 10 Linhas 20 Linhas 25 Linhas 50 Linhas 100 Linhas" at bounding box center [470, 269] width 54 height 18
select select "100"
click at [443, 260] on select "5 Linhas 10 Linhas 20 Linhas 25 Linhas 50 Linhas 100 Linhas" at bounding box center [470, 269] width 54 height 18
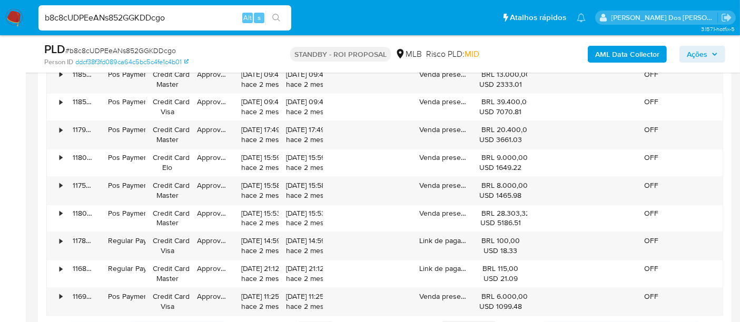
scroll to position [2166, 0]
